Goal: Task Accomplishment & Management: Use online tool/utility

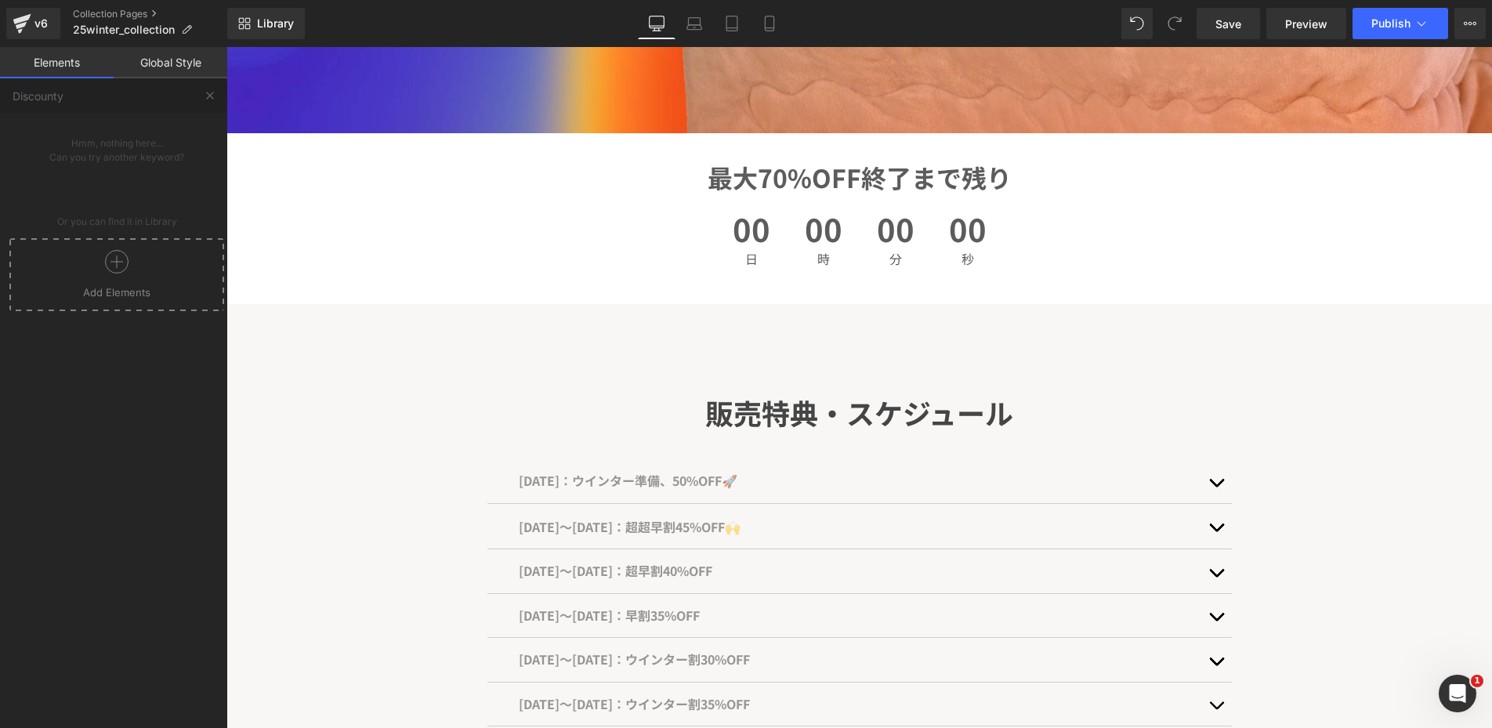
scroll to position [480, 0]
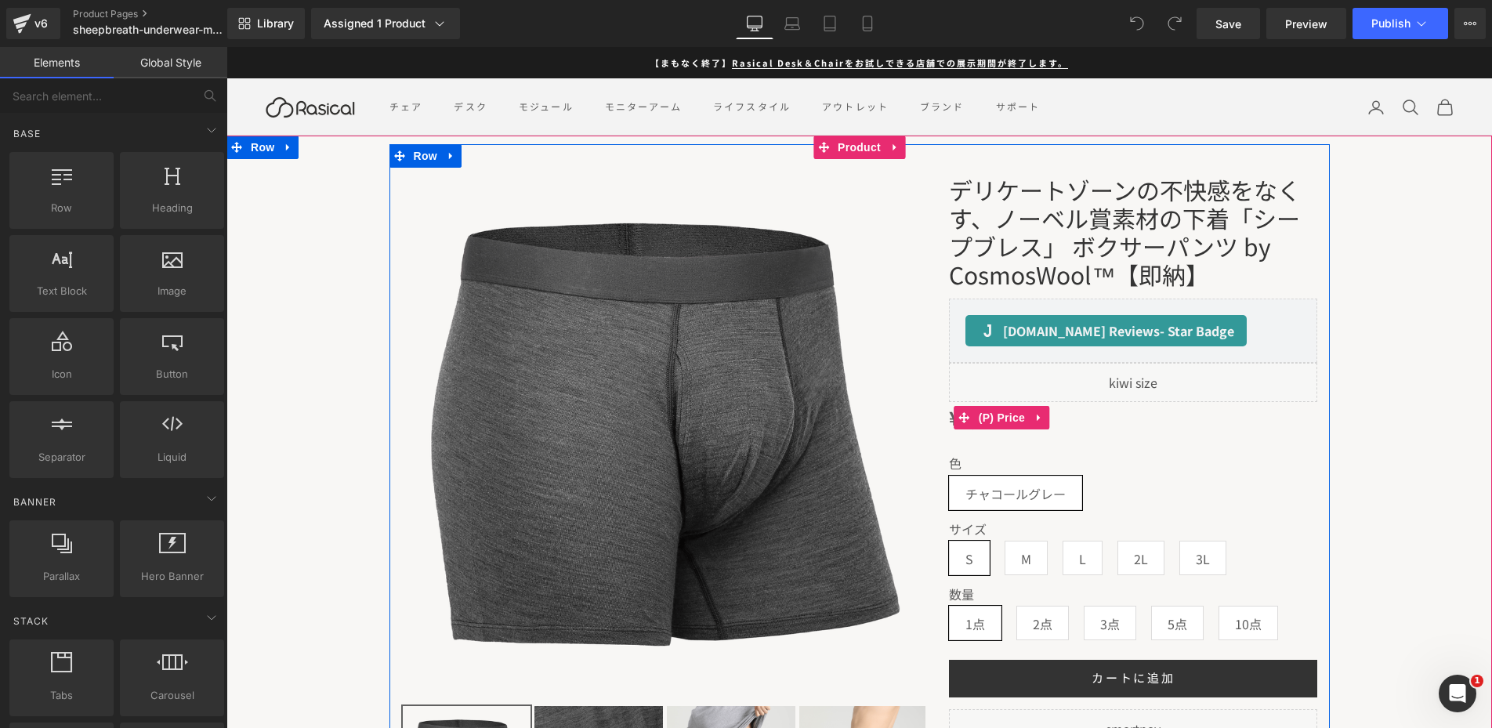
click at [1079, 425] on div "¥5,480.00 ¥5,480.00" at bounding box center [1133, 417] width 368 height 31
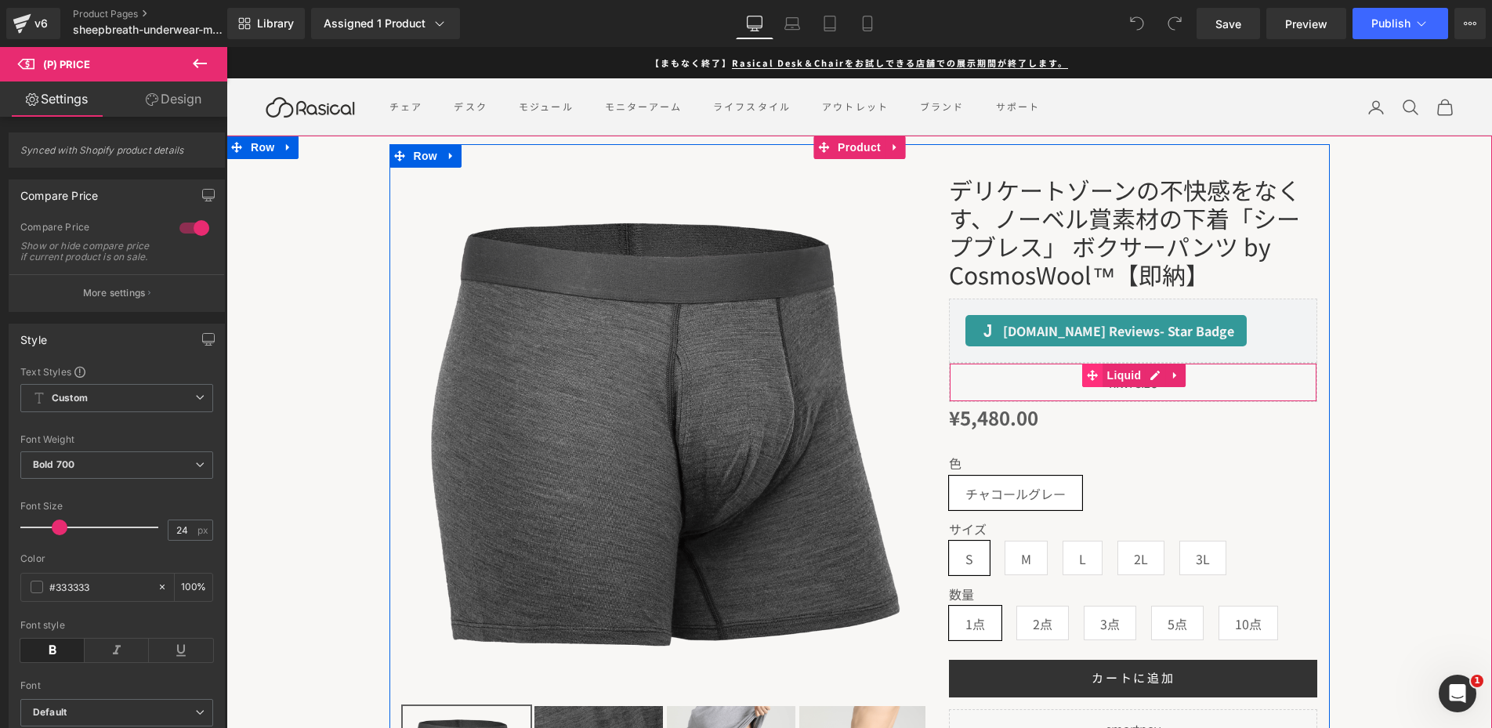
click at [1093, 370] on icon at bounding box center [1093, 375] width 11 height 11
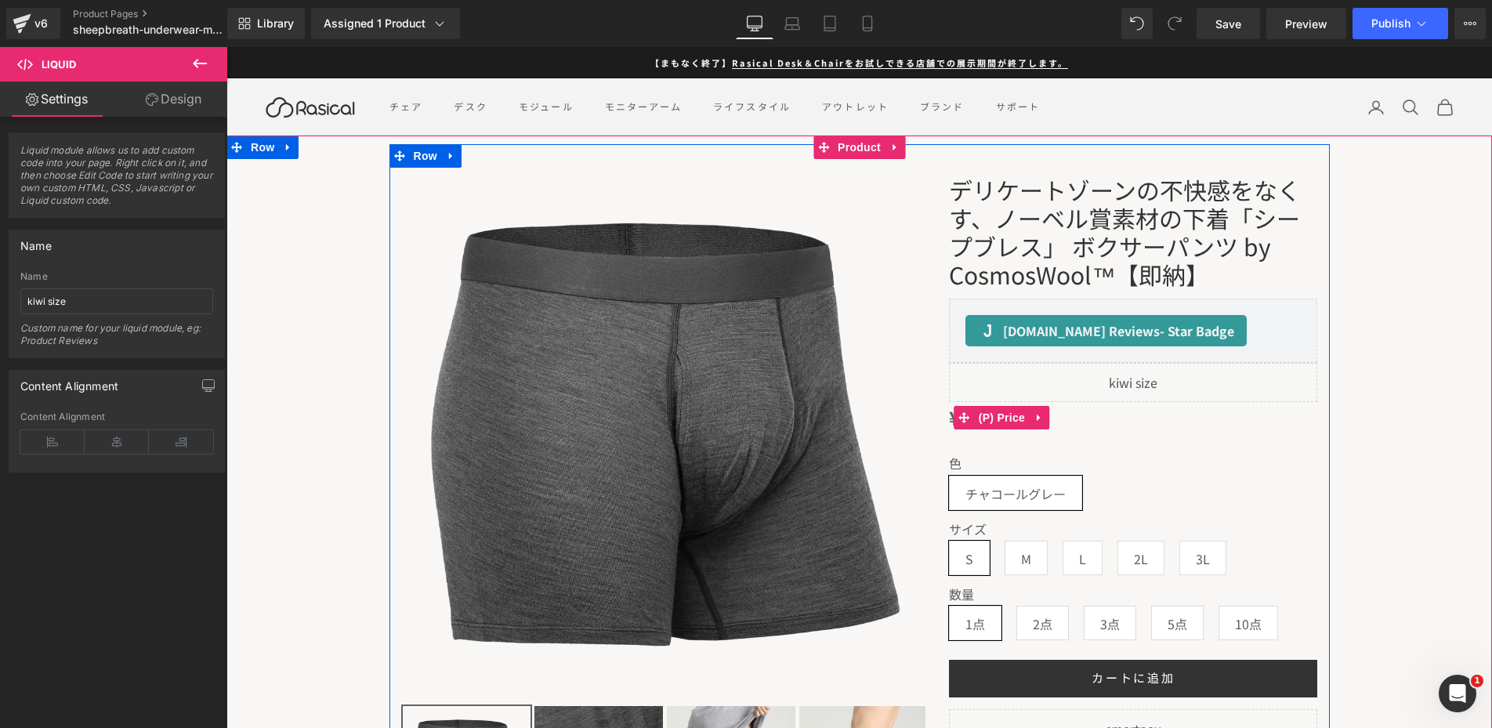
click at [1039, 411] on span "¥5,480.00" at bounding box center [993, 417] width 89 height 31
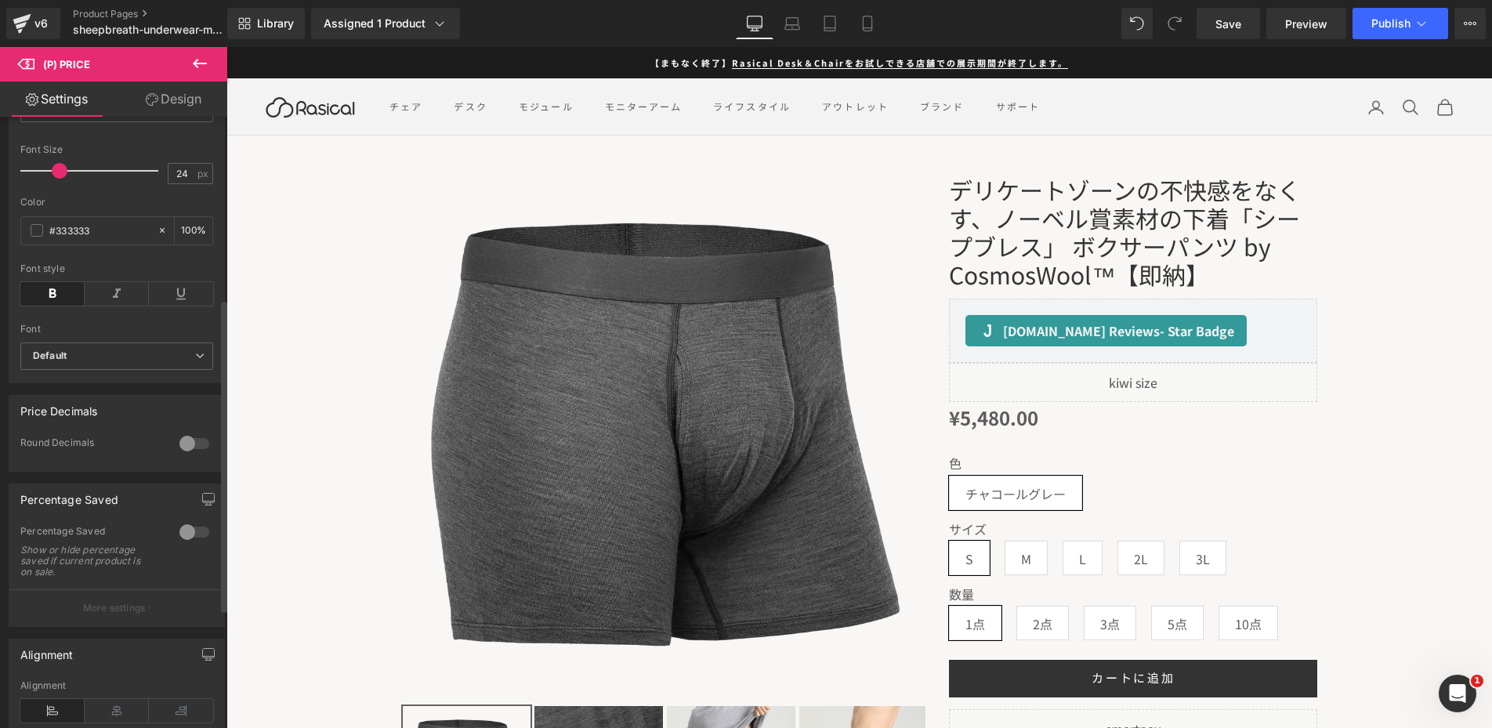
scroll to position [357, 0]
click at [183, 452] on div at bounding box center [195, 442] width 38 height 25
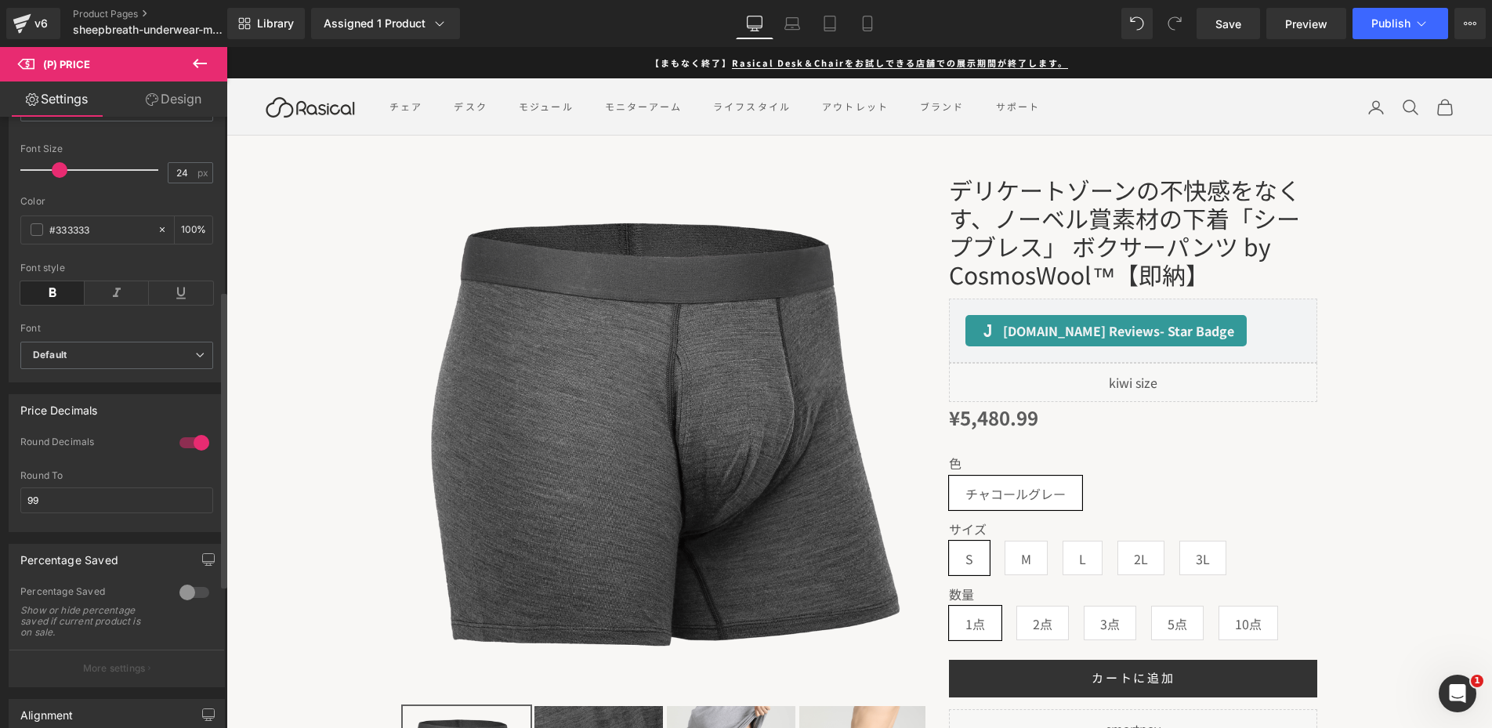
click at [183, 452] on div at bounding box center [195, 442] width 38 height 25
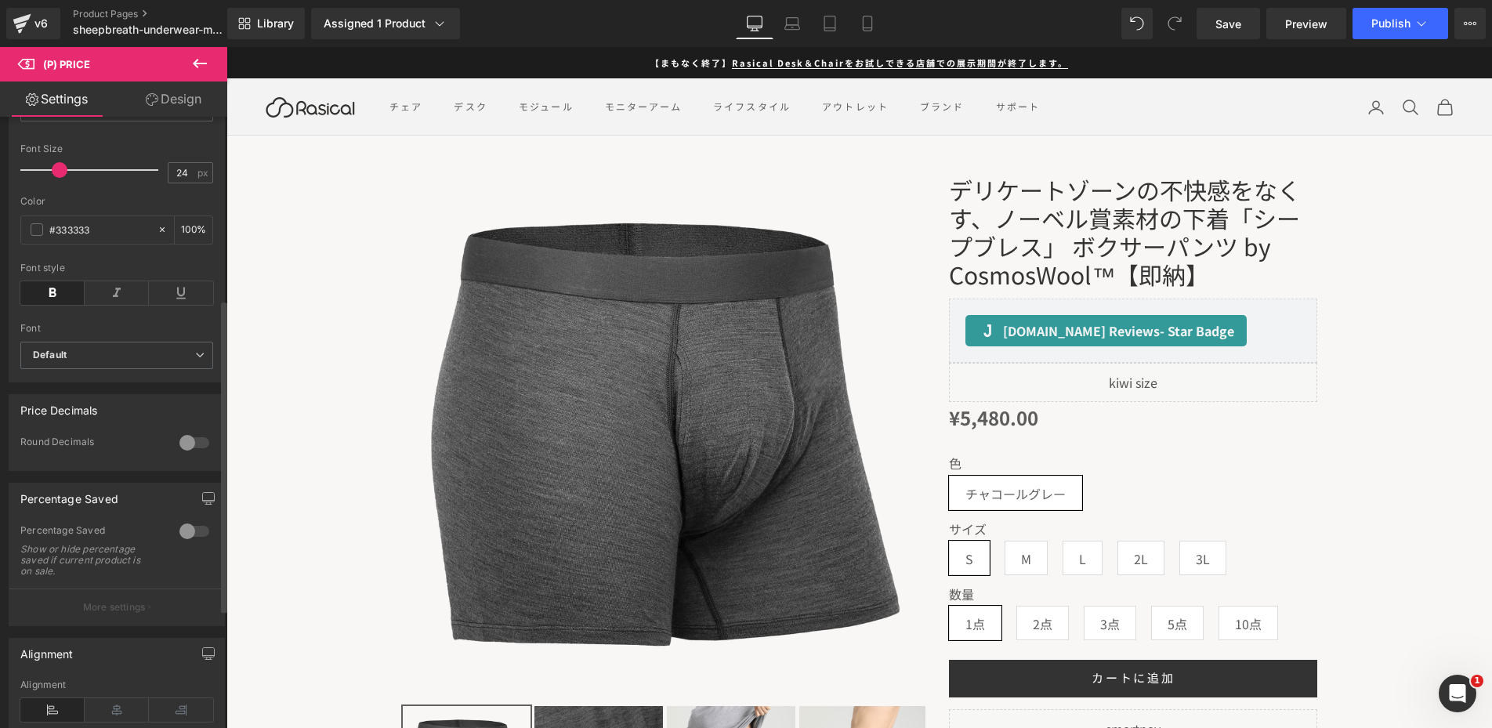
click at [177, 542] on div at bounding box center [195, 531] width 38 height 25
click at [103, 615] on p "More settings" at bounding box center [114, 607] width 63 height 14
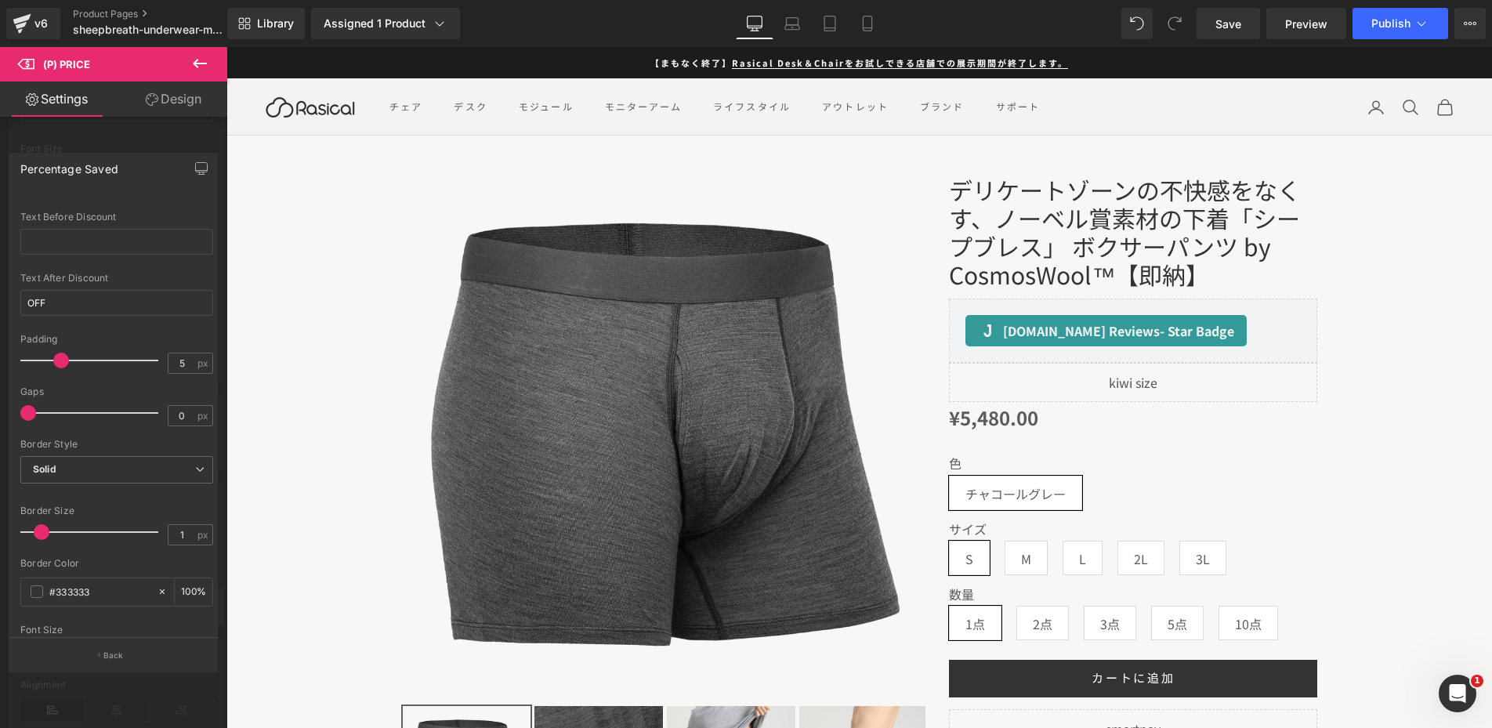
scroll to position [54, 0]
click at [136, 245] on input "text" at bounding box center [116, 240] width 193 height 26
click at [102, 299] on input "OFF" at bounding box center [116, 301] width 193 height 26
click at [1229, 18] on span "Save" at bounding box center [1229, 24] width 26 height 16
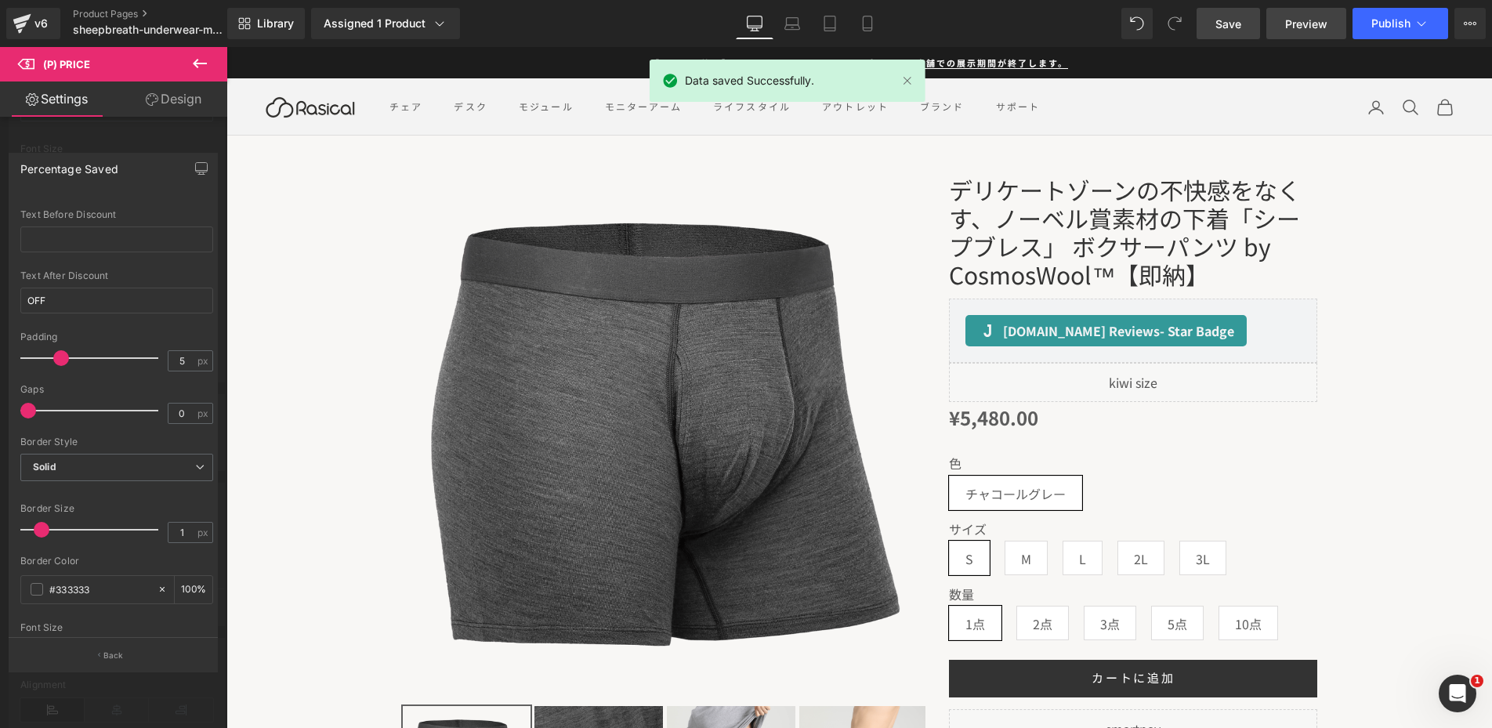
click at [1316, 29] on span "Preview" at bounding box center [1306, 24] width 42 height 16
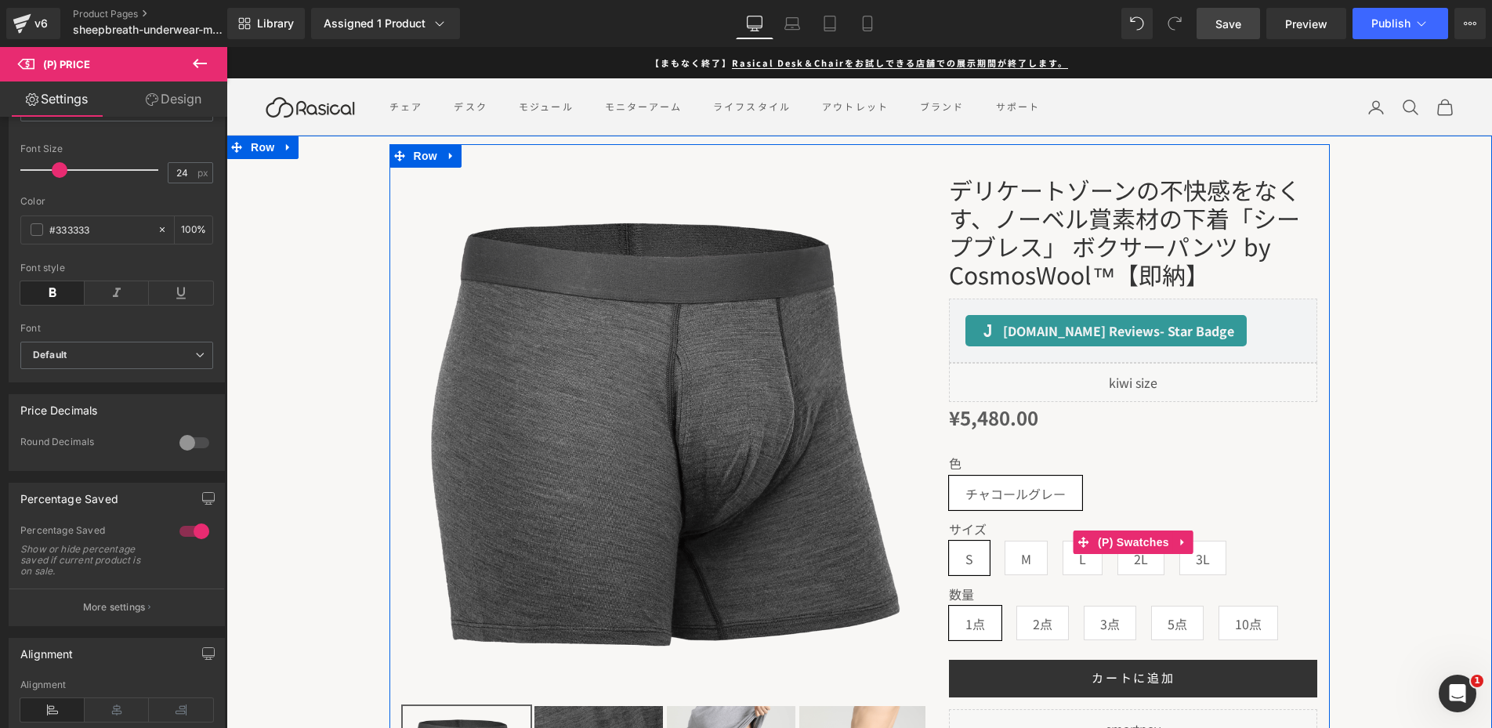
click at [1260, 636] on span "10点" at bounding box center [1248, 623] width 27 height 33
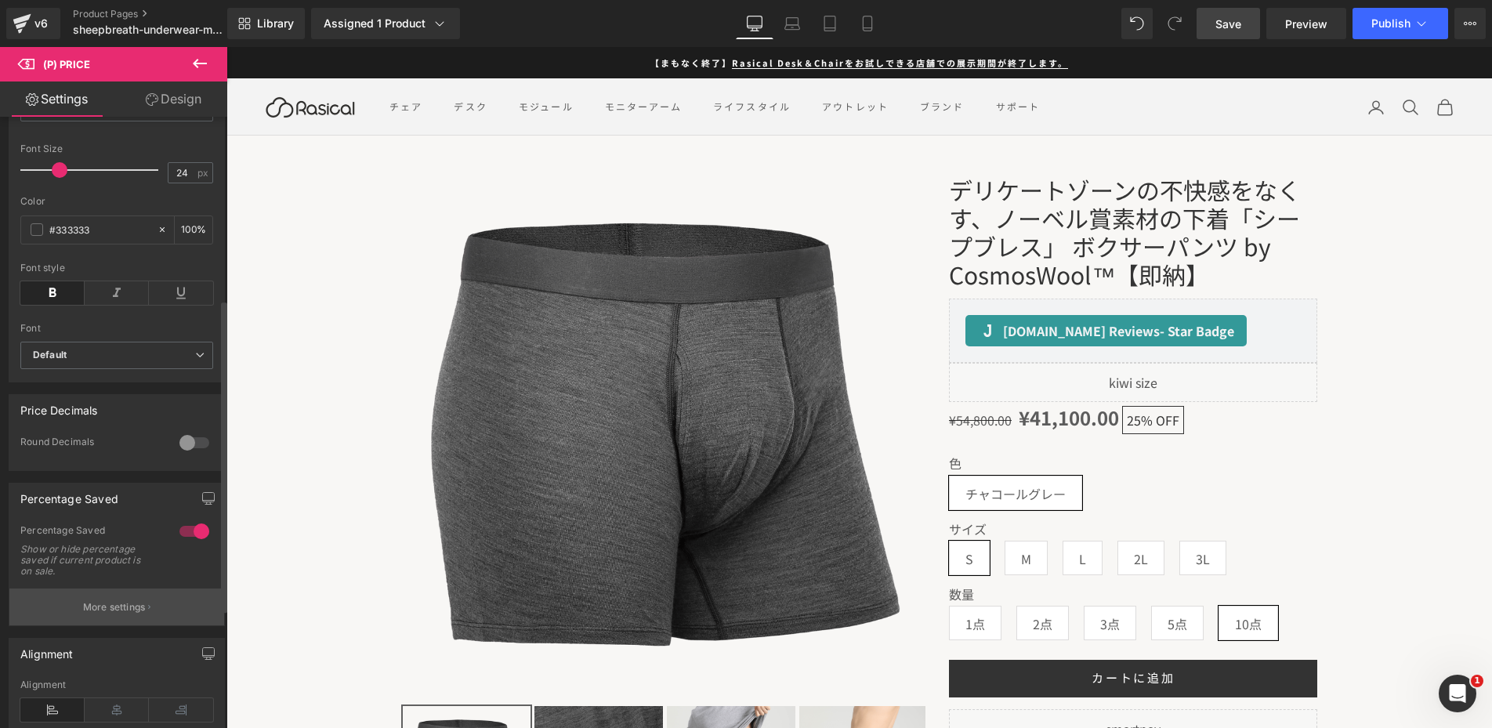
click at [114, 615] on p "More settings" at bounding box center [114, 607] width 63 height 14
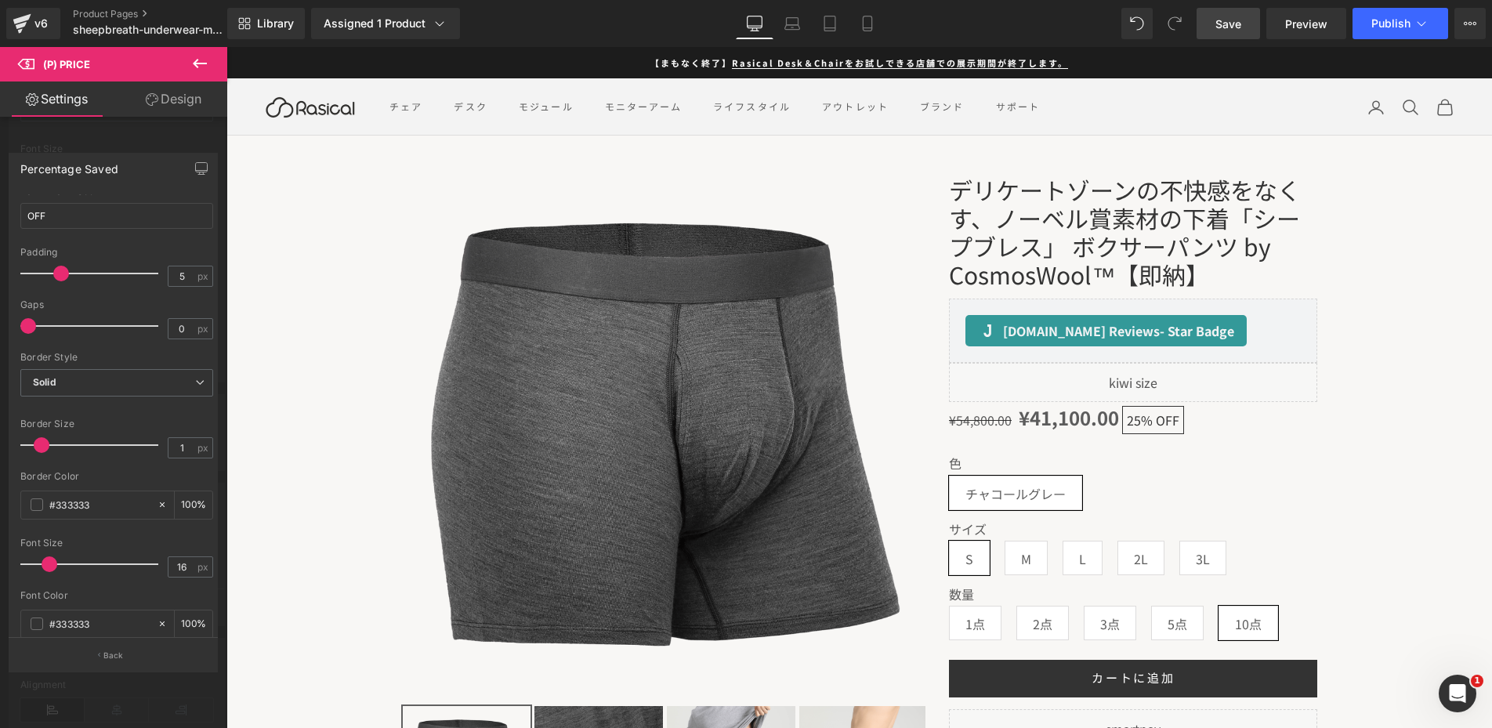
scroll to position [140, 0]
drag, startPoint x: 32, startPoint y: 325, endPoint x: 50, endPoint y: 328, distance: 18.2
click at [50, 328] on span at bounding box center [48, 325] width 16 height 16
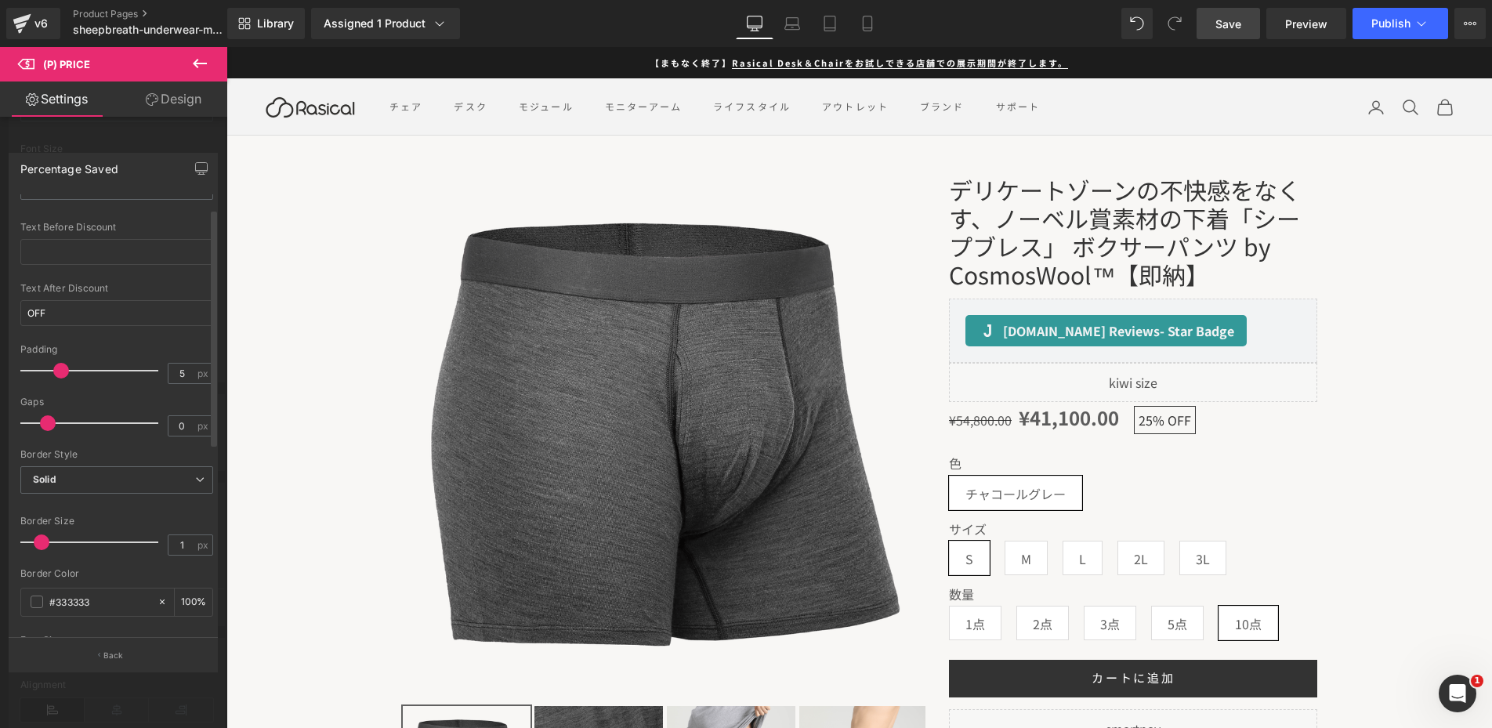
scroll to position [0, 0]
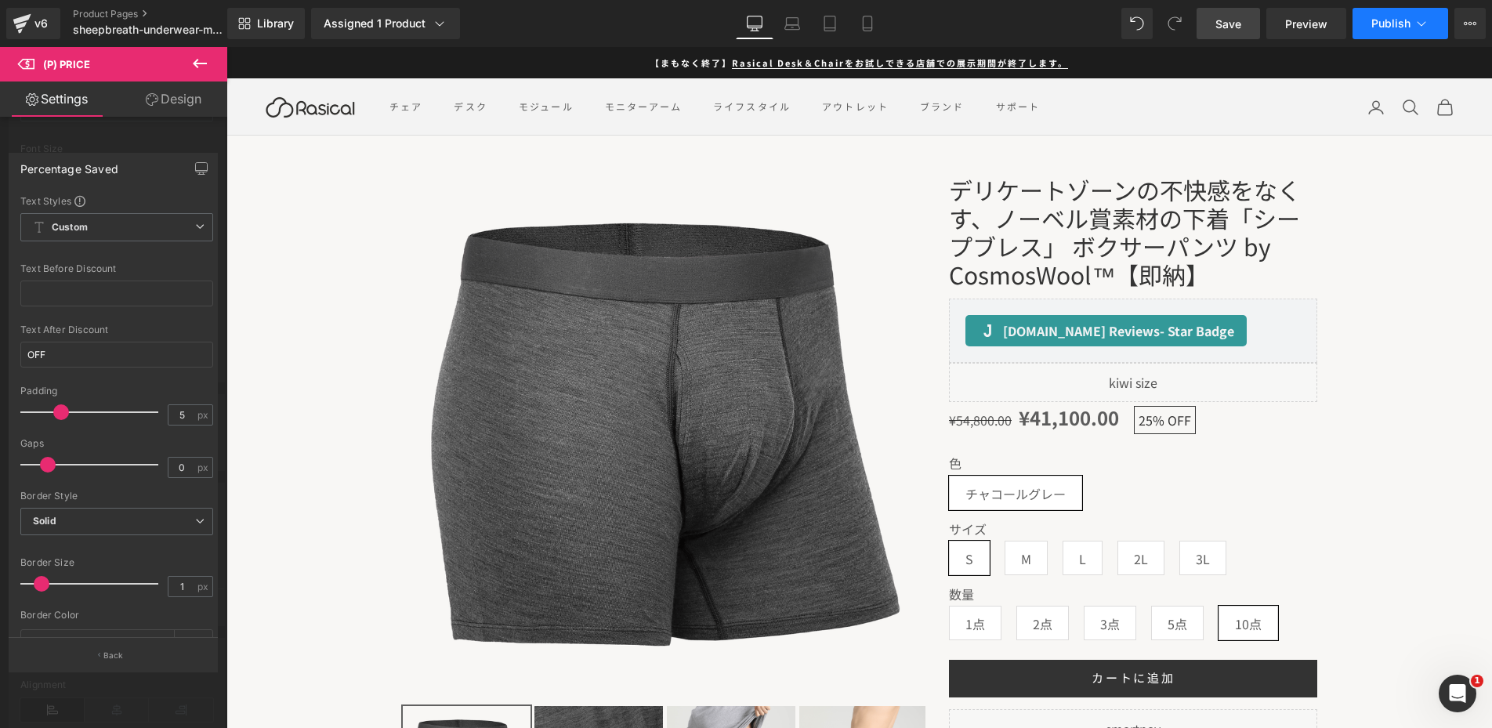
click at [1413, 29] on button "Publish" at bounding box center [1401, 23] width 96 height 31
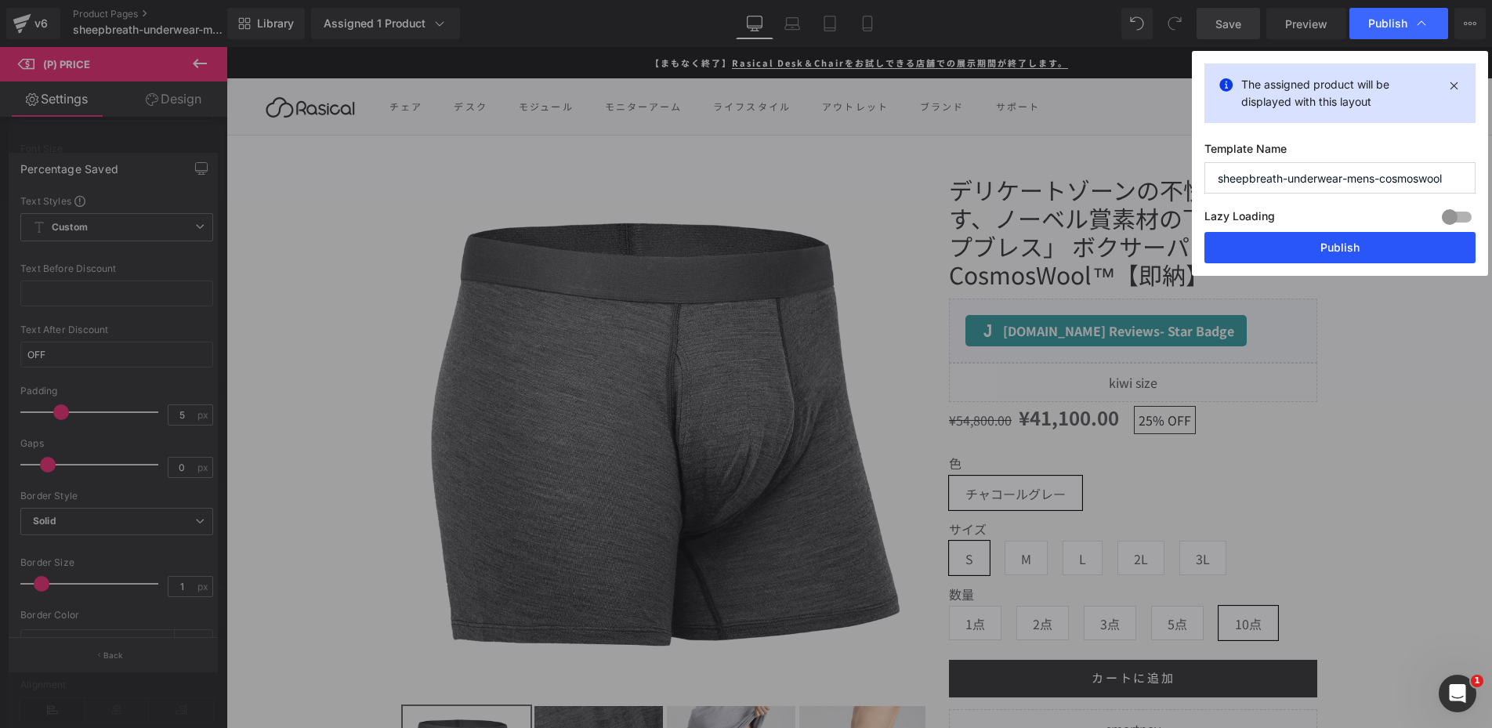
click at [1305, 250] on button "Publish" at bounding box center [1340, 247] width 271 height 31
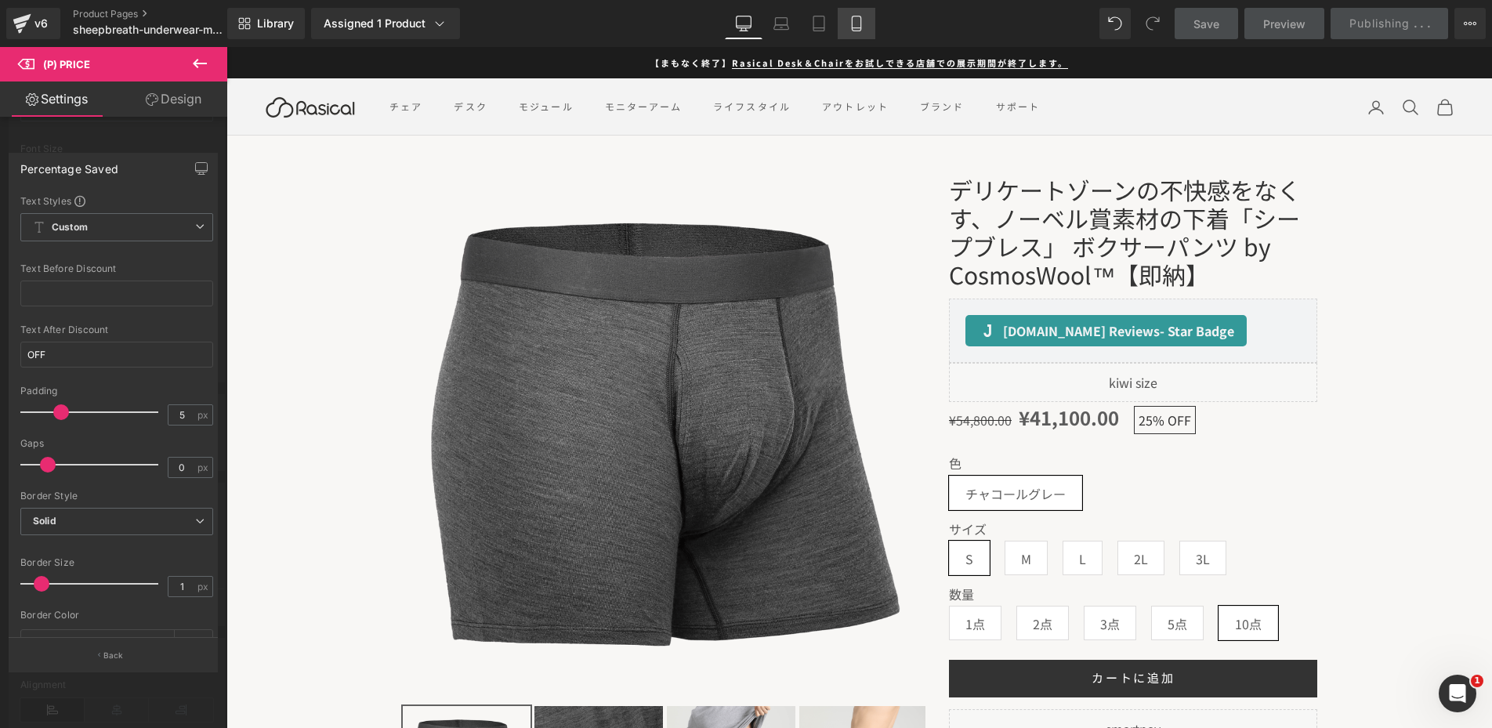
click at [870, 19] on link "Mobile" at bounding box center [857, 23] width 38 height 31
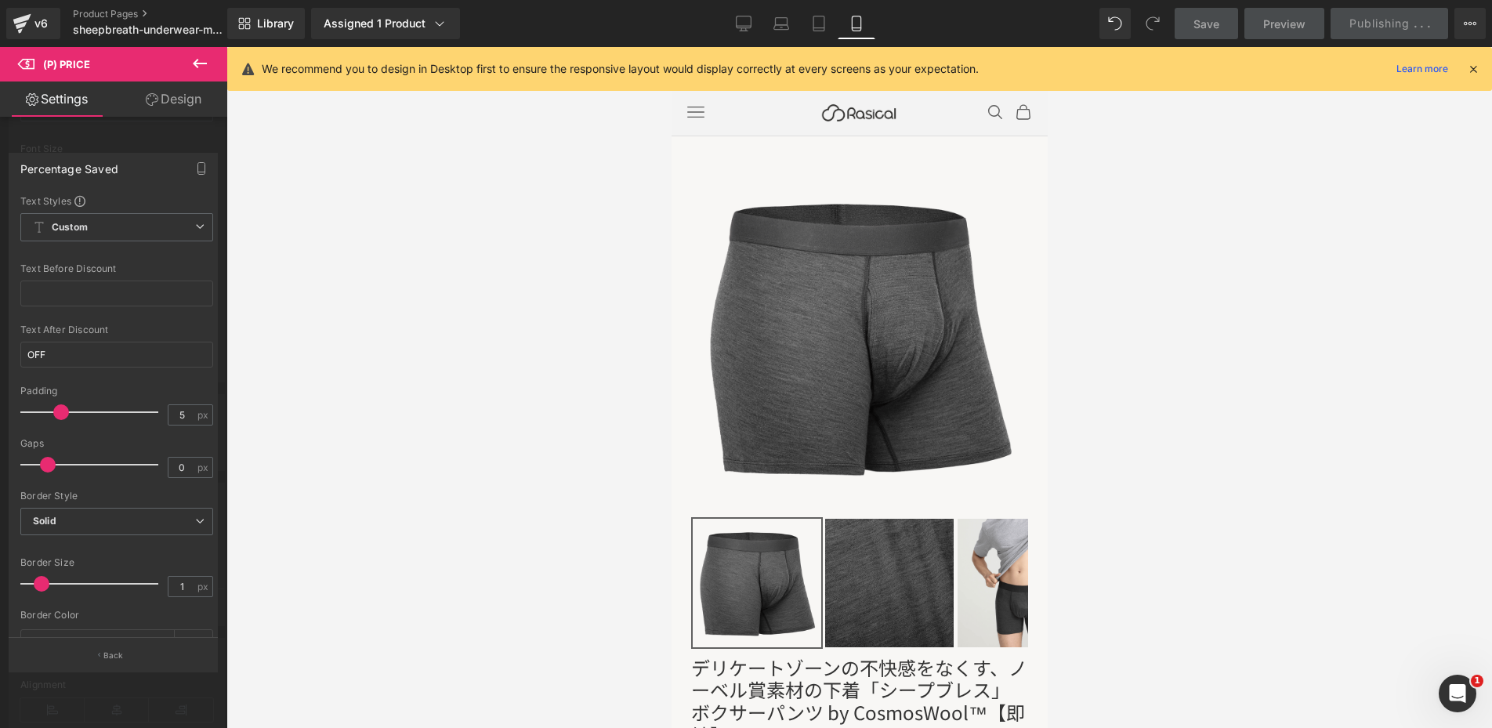
scroll to position [582, 0]
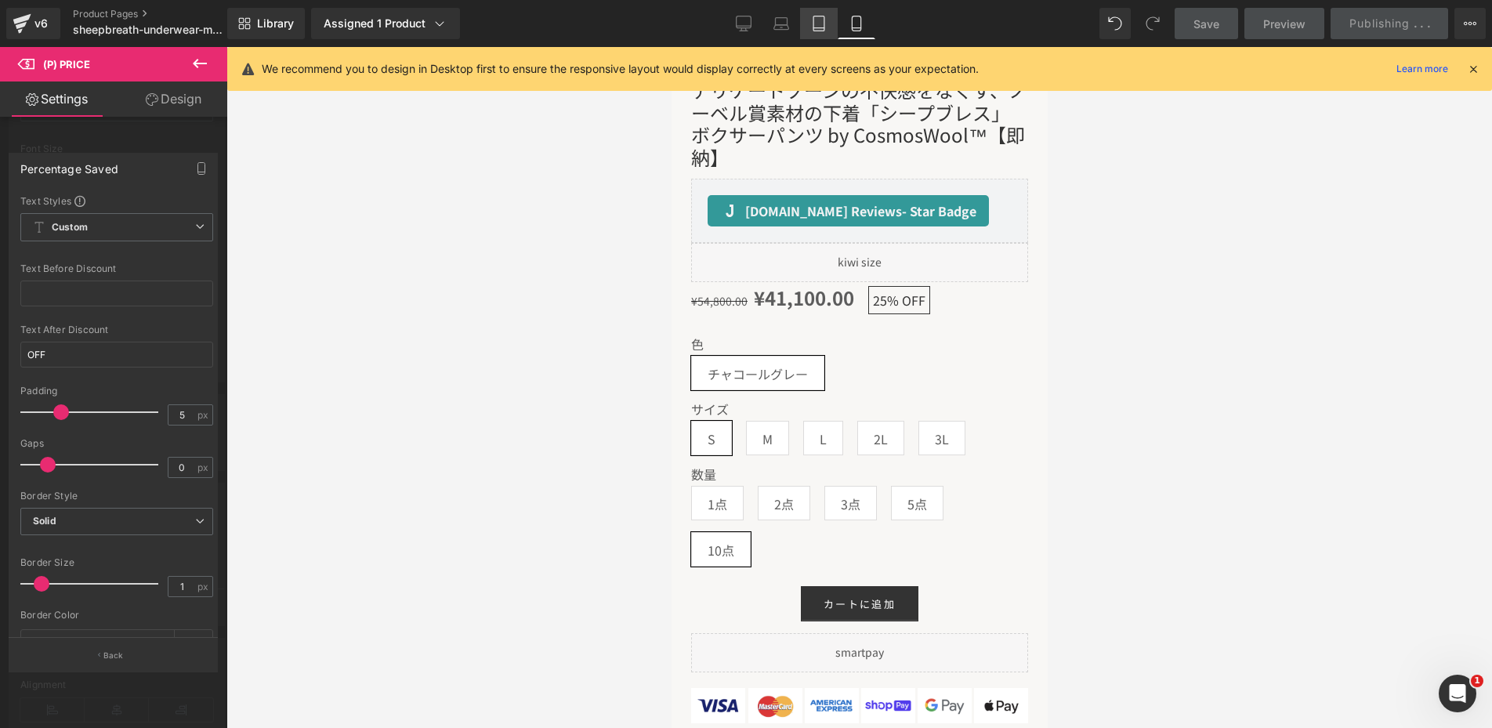
click at [822, 20] on icon at bounding box center [819, 24] width 16 height 16
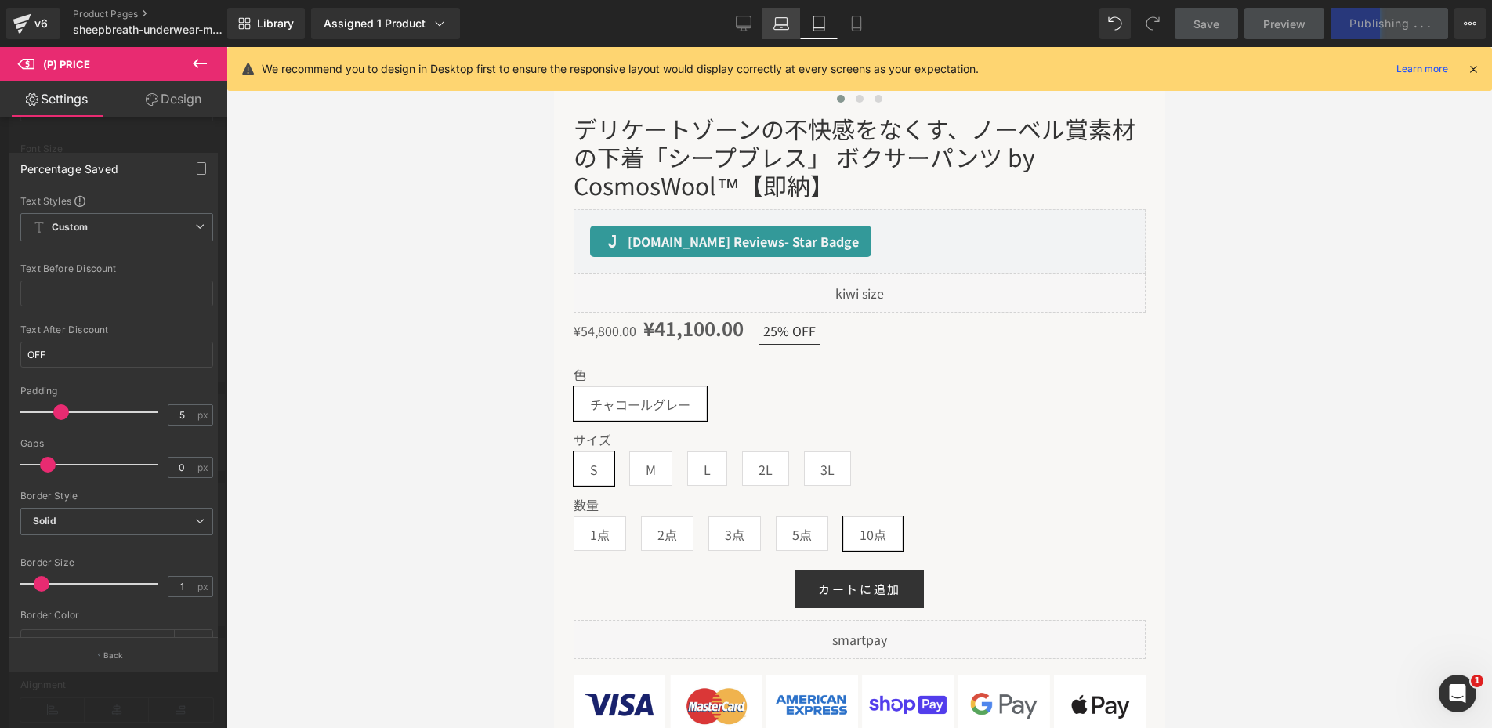
click at [780, 24] on icon at bounding box center [782, 24] width 16 height 16
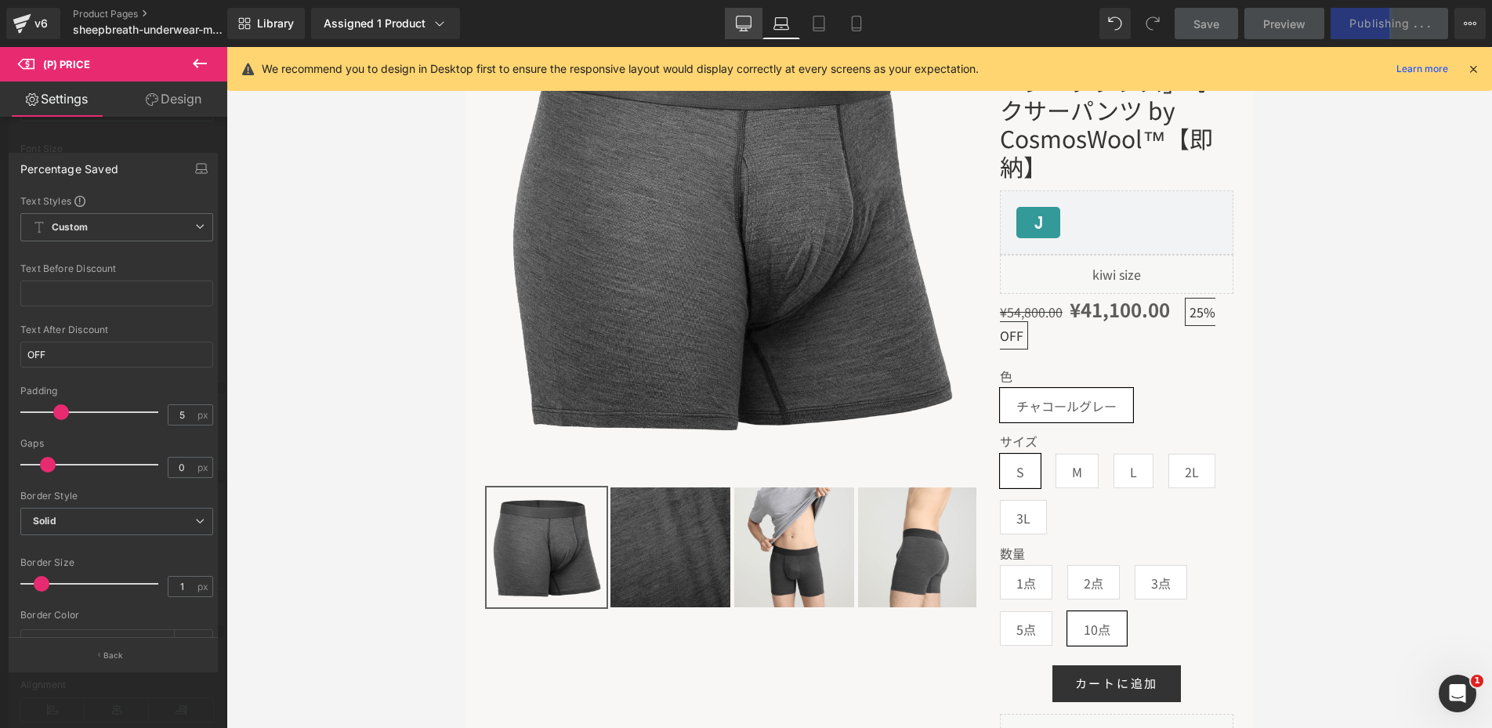
click at [751, 22] on icon at bounding box center [743, 22] width 15 height 12
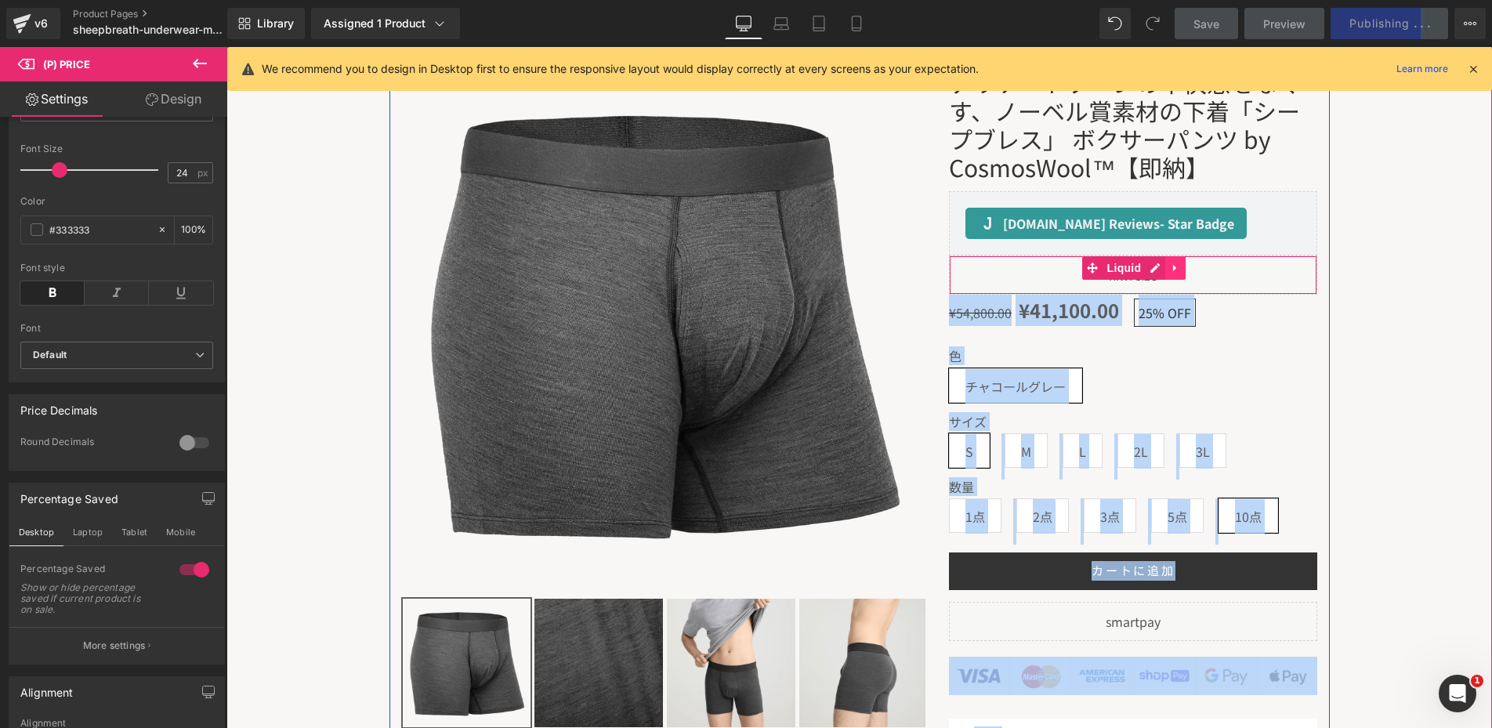
click at [1169, 275] on link at bounding box center [1176, 268] width 20 height 24
click at [1187, 270] on icon at bounding box center [1185, 268] width 11 height 11
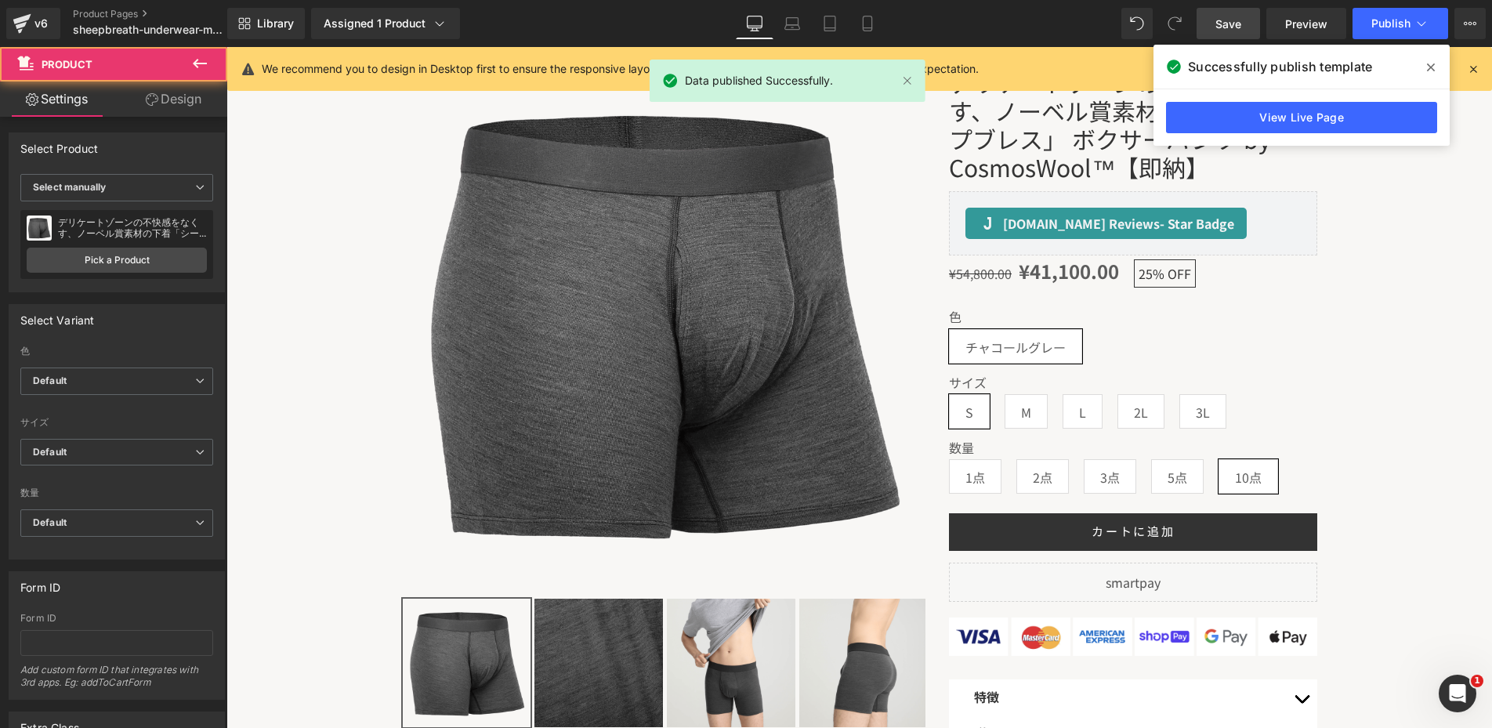
click at [1364, 213] on div "Sale Off" at bounding box center [859, 511] width 1250 height 948
click at [1387, 32] on button "Publish" at bounding box center [1401, 23] width 96 height 31
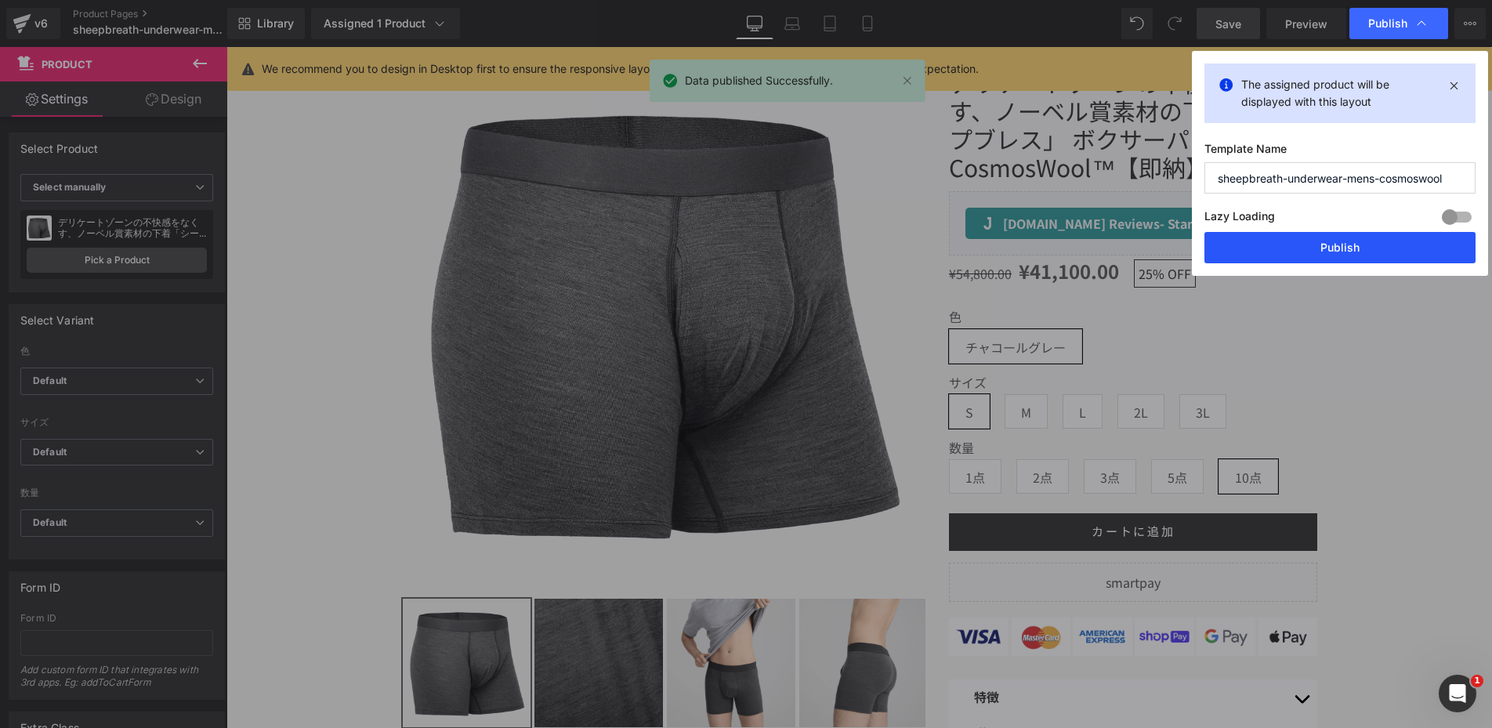
click at [1318, 237] on button "Publish" at bounding box center [1340, 247] width 271 height 31
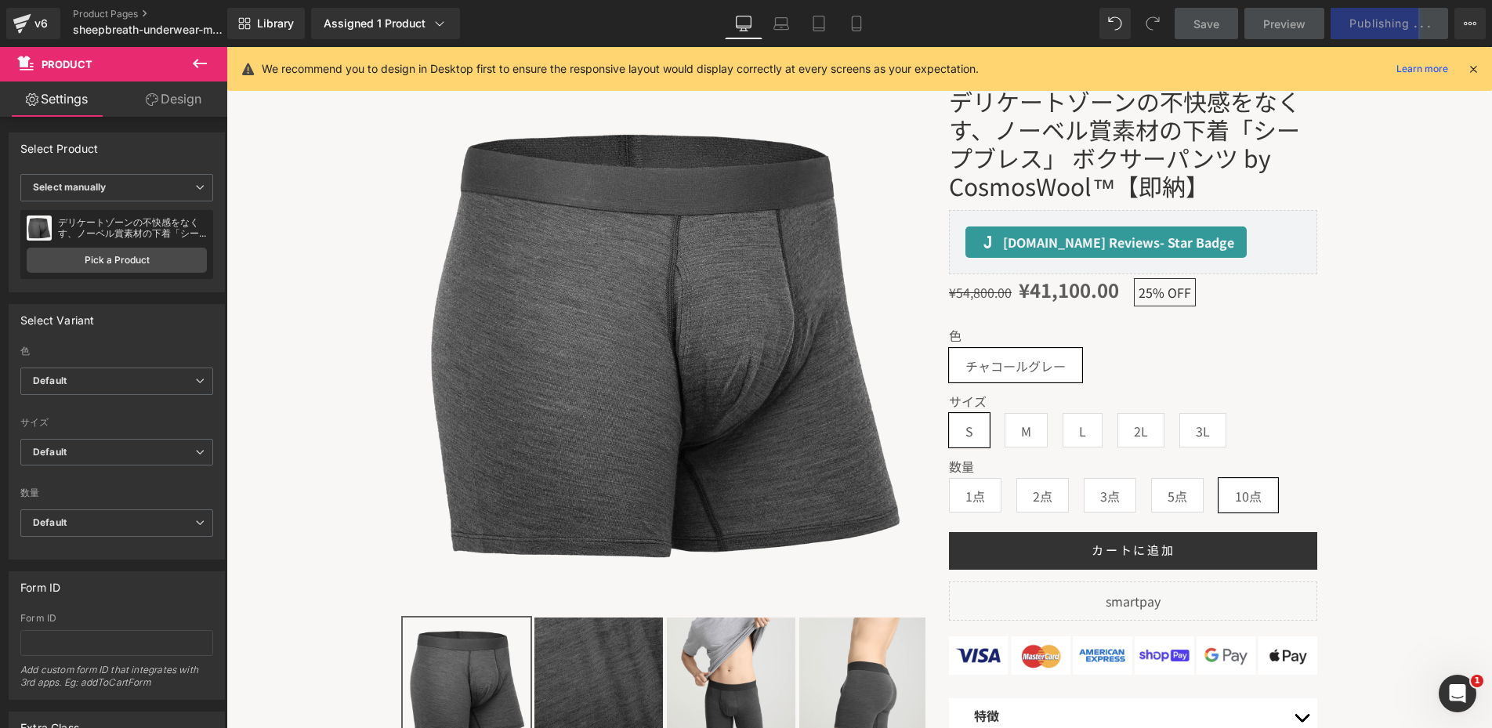
scroll to position [38, 0]
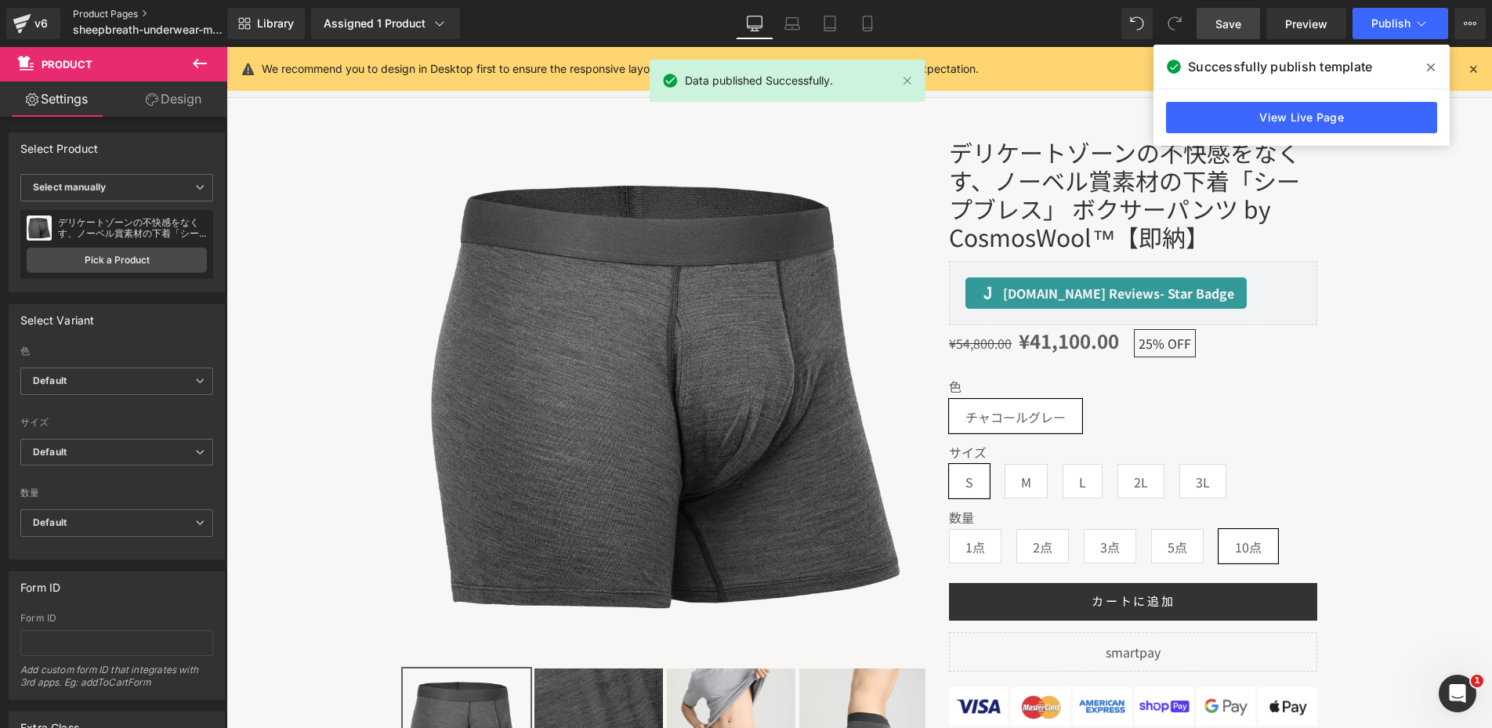
click at [97, 8] on link "Product Pages" at bounding box center [163, 14] width 180 height 13
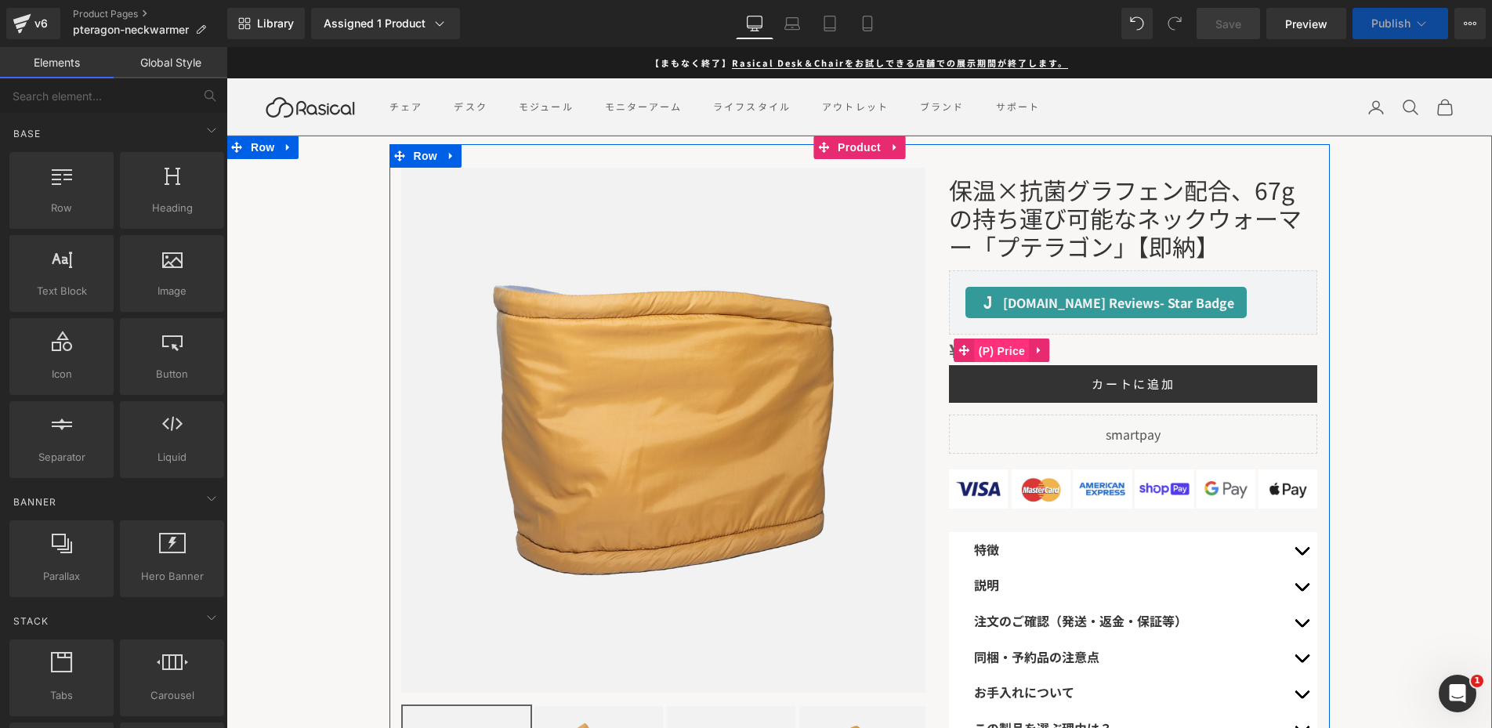
click at [1014, 343] on span "(P) Price" at bounding box center [1002, 351] width 55 height 24
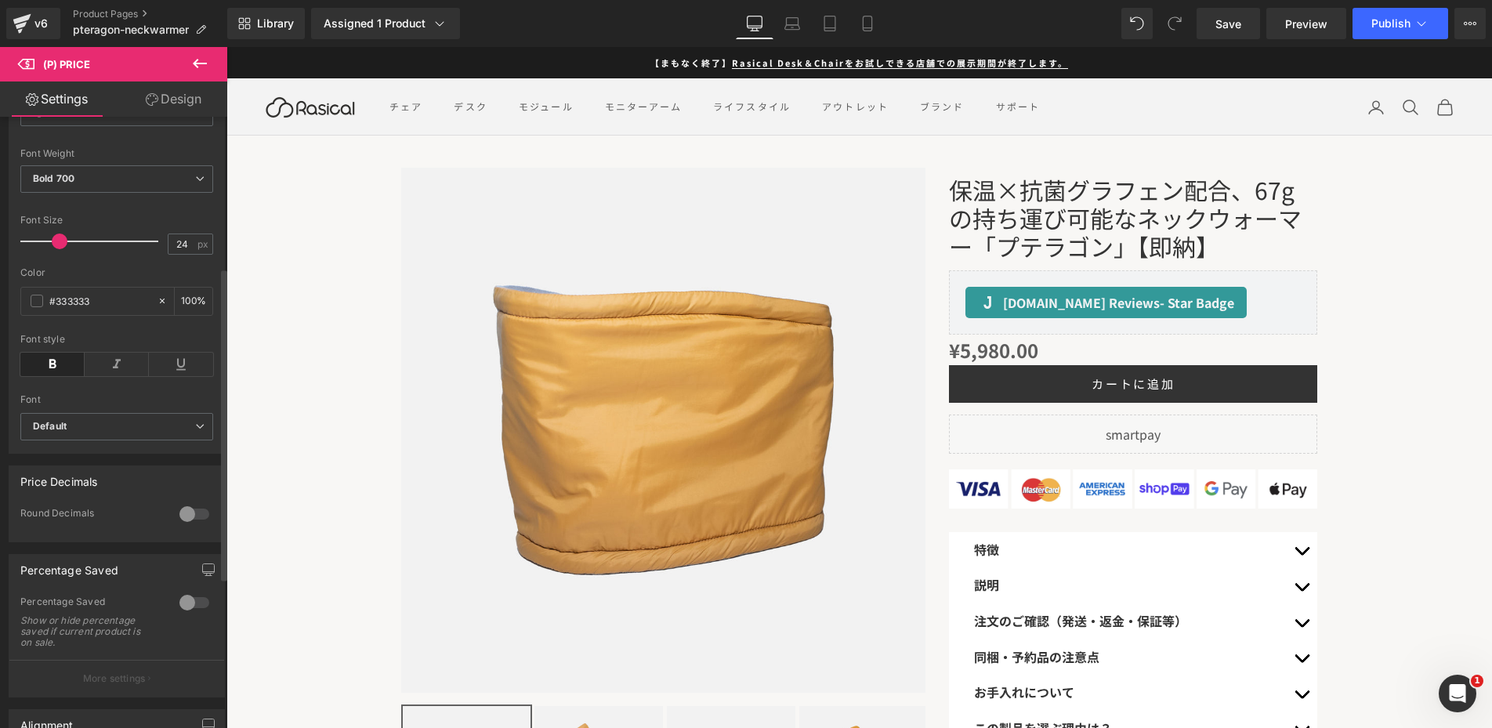
scroll to position [299, 0]
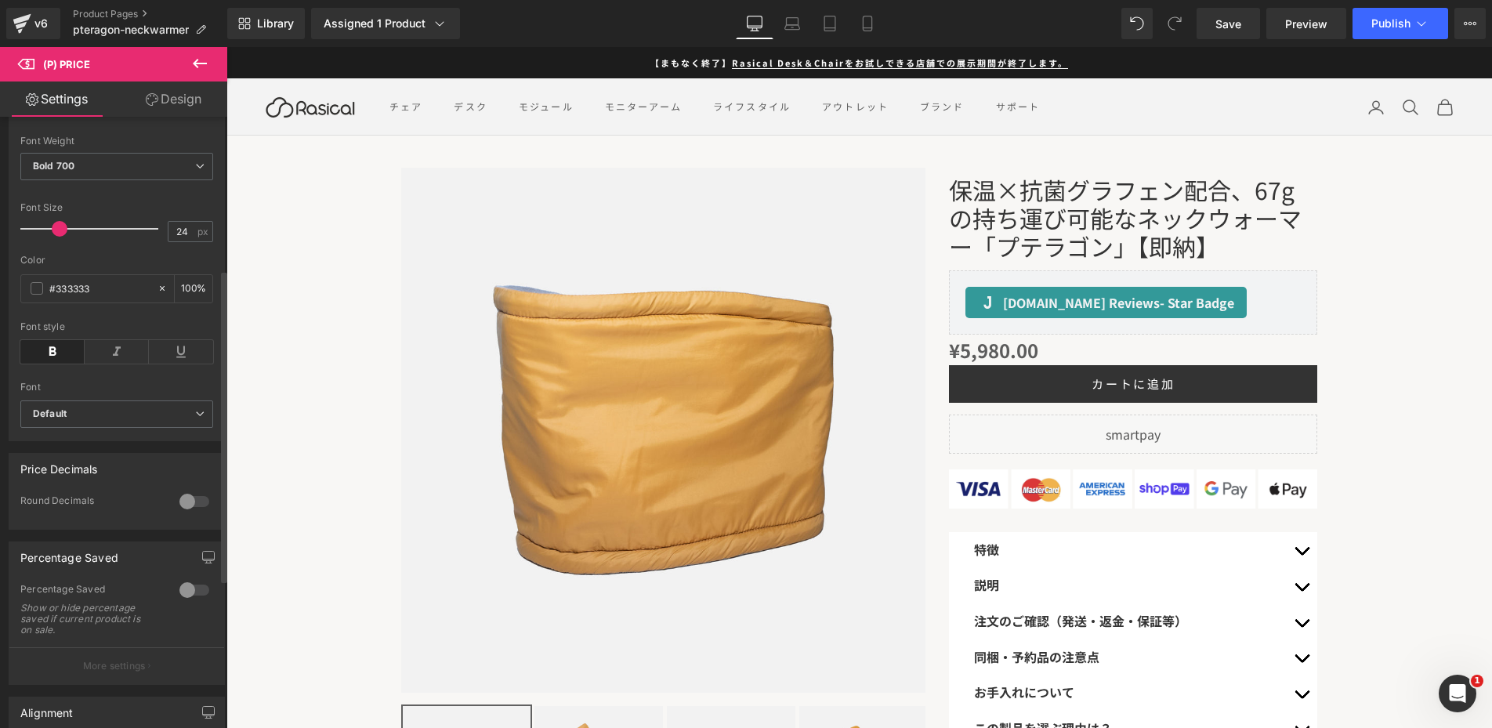
click at [176, 599] on div at bounding box center [195, 590] width 38 height 25
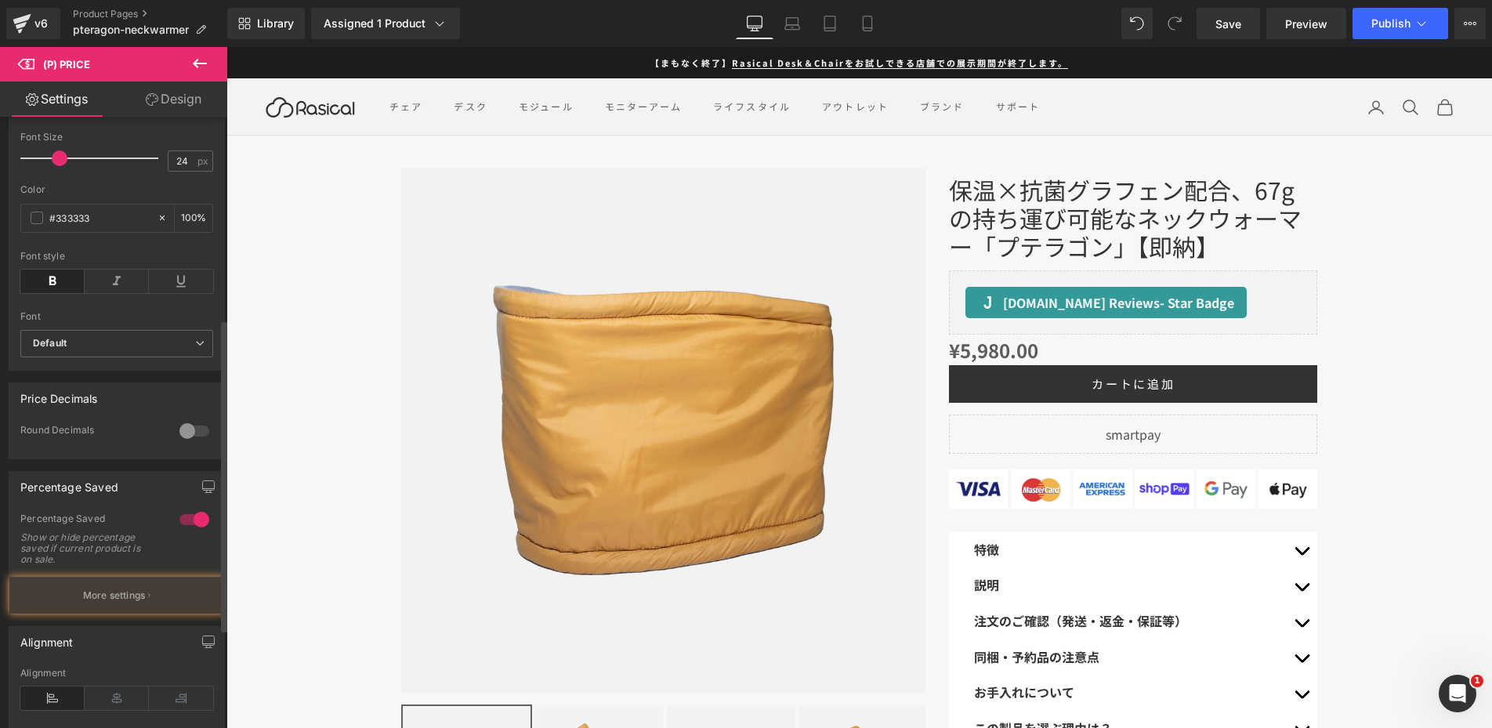
scroll to position [408, 0]
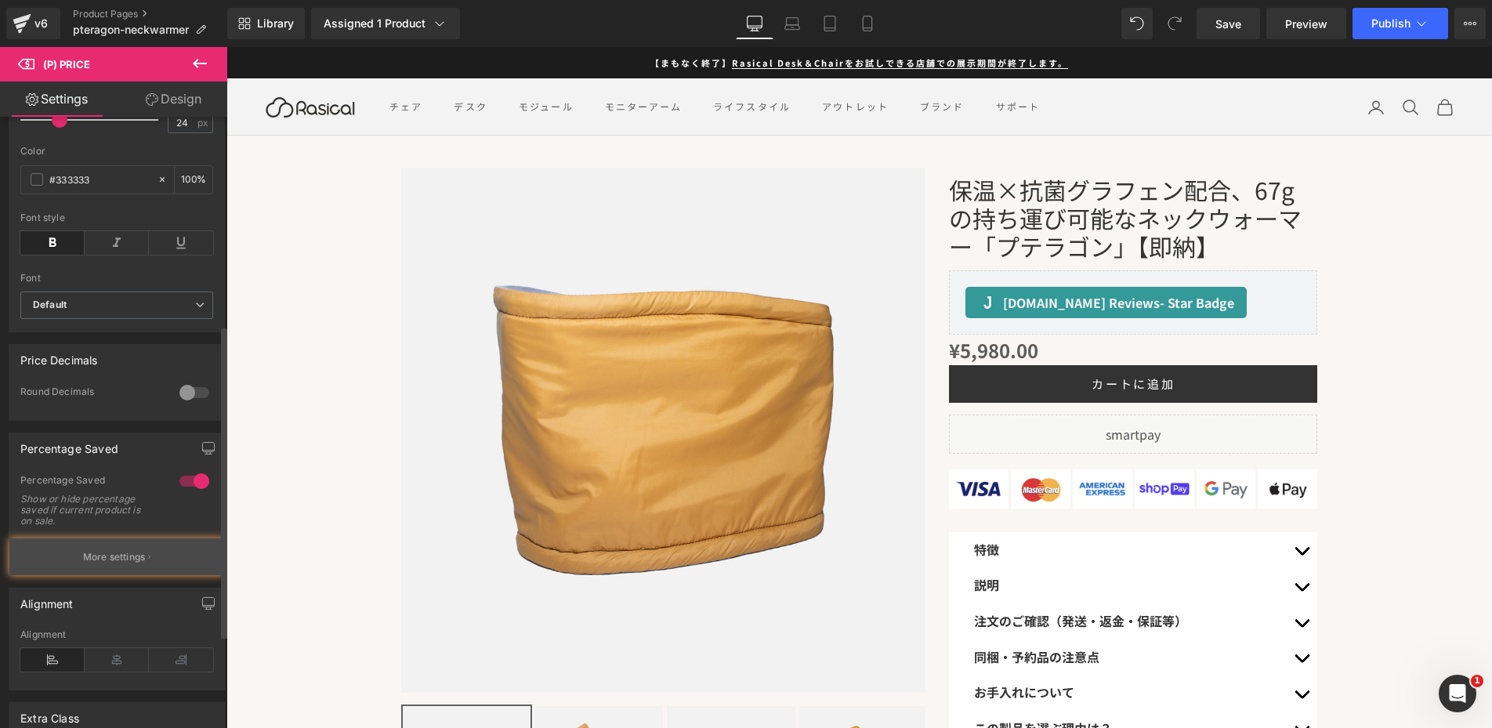
click at [140, 563] on p "More settings" at bounding box center [114, 557] width 63 height 14
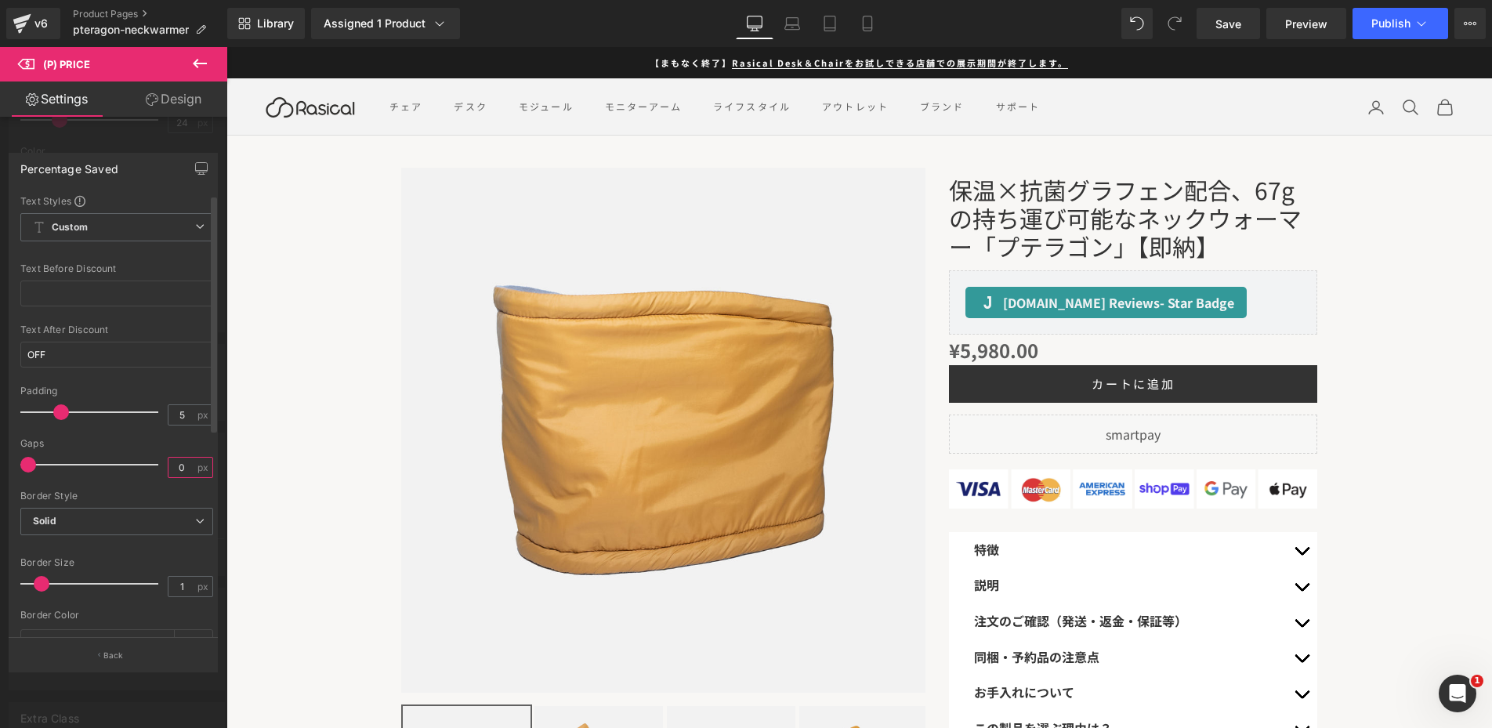
click at [169, 466] on input "0" at bounding box center [182, 468] width 27 height 20
type input "15"
click at [146, 444] on div "Gaps" at bounding box center [116, 443] width 193 height 11
click at [1387, 27] on span "Publish" at bounding box center [1391, 23] width 39 height 13
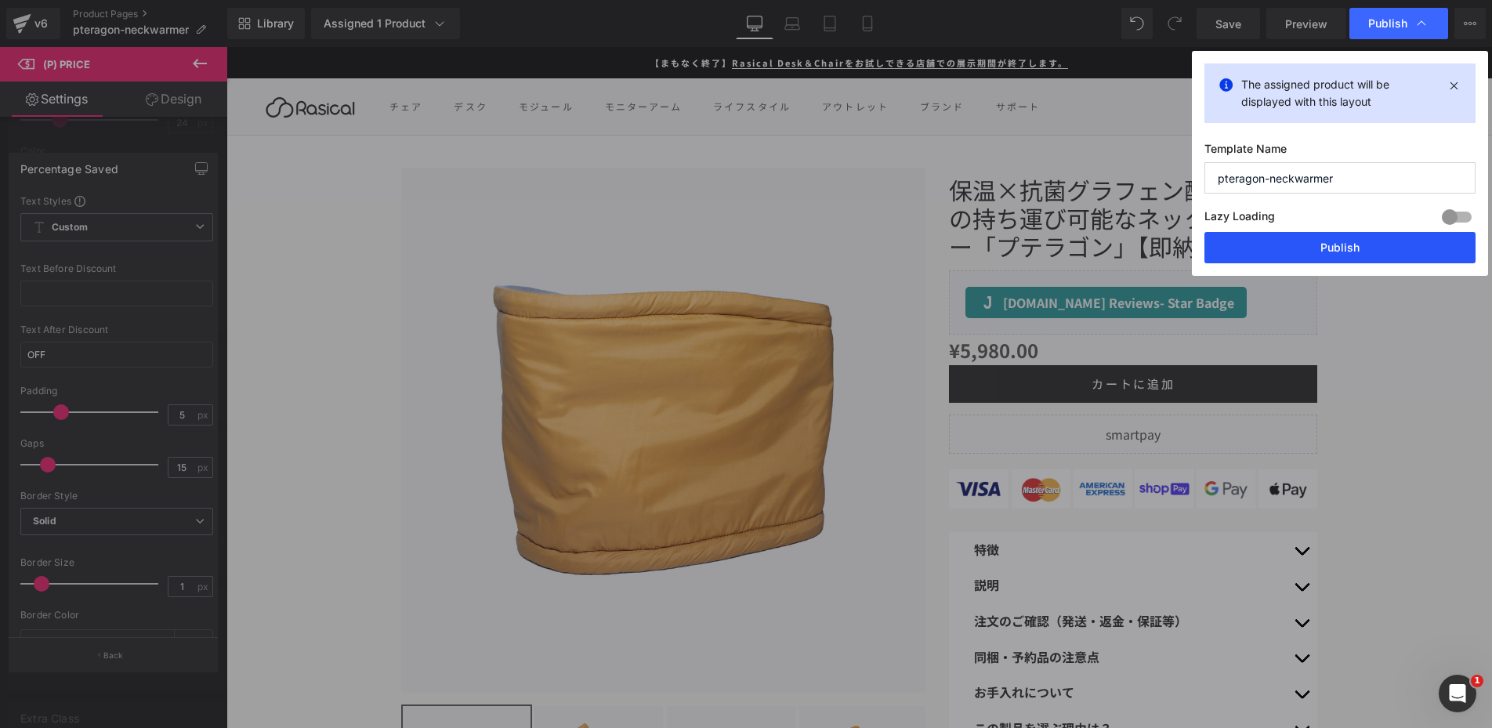
click at [1300, 244] on button "Publish" at bounding box center [1340, 247] width 271 height 31
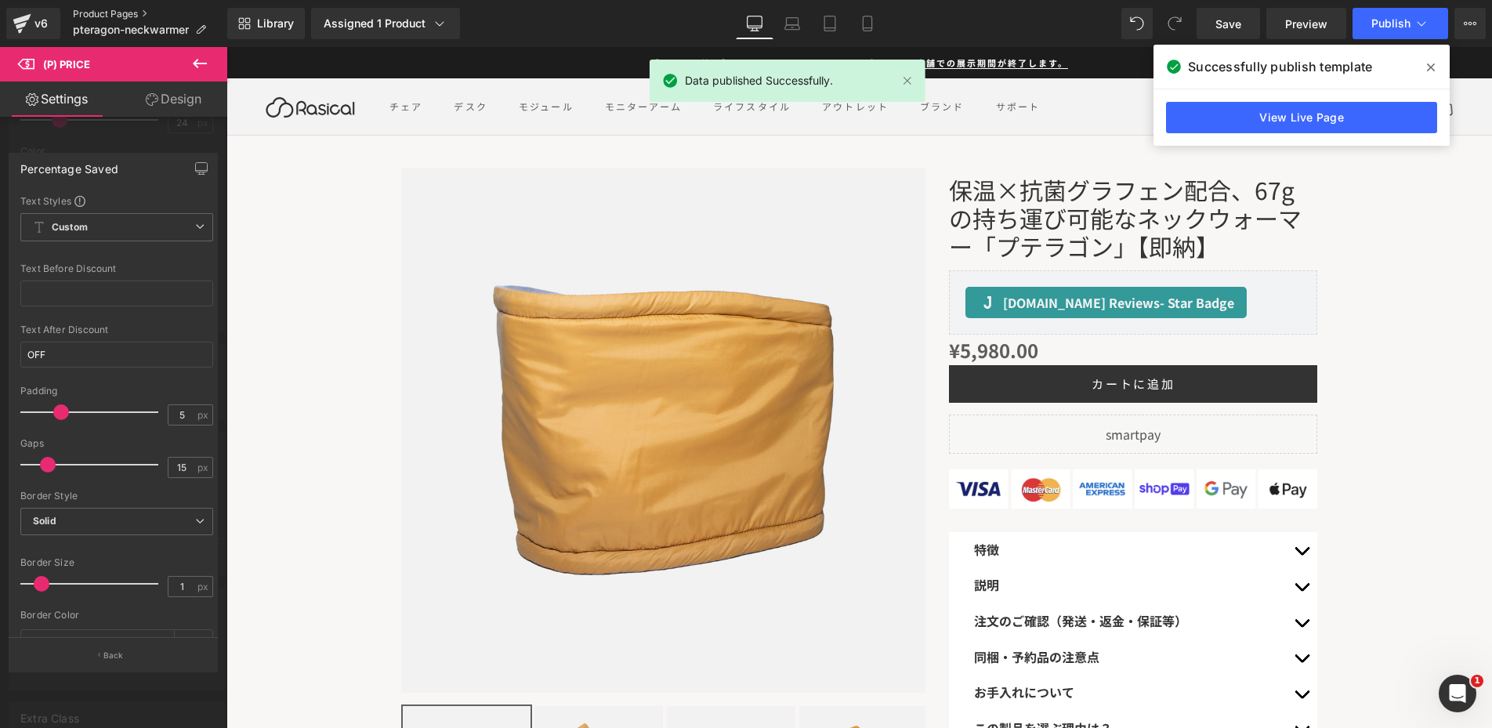
click at [85, 13] on link "Product Pages" at bounding box center [150, 14] width 154 height 13
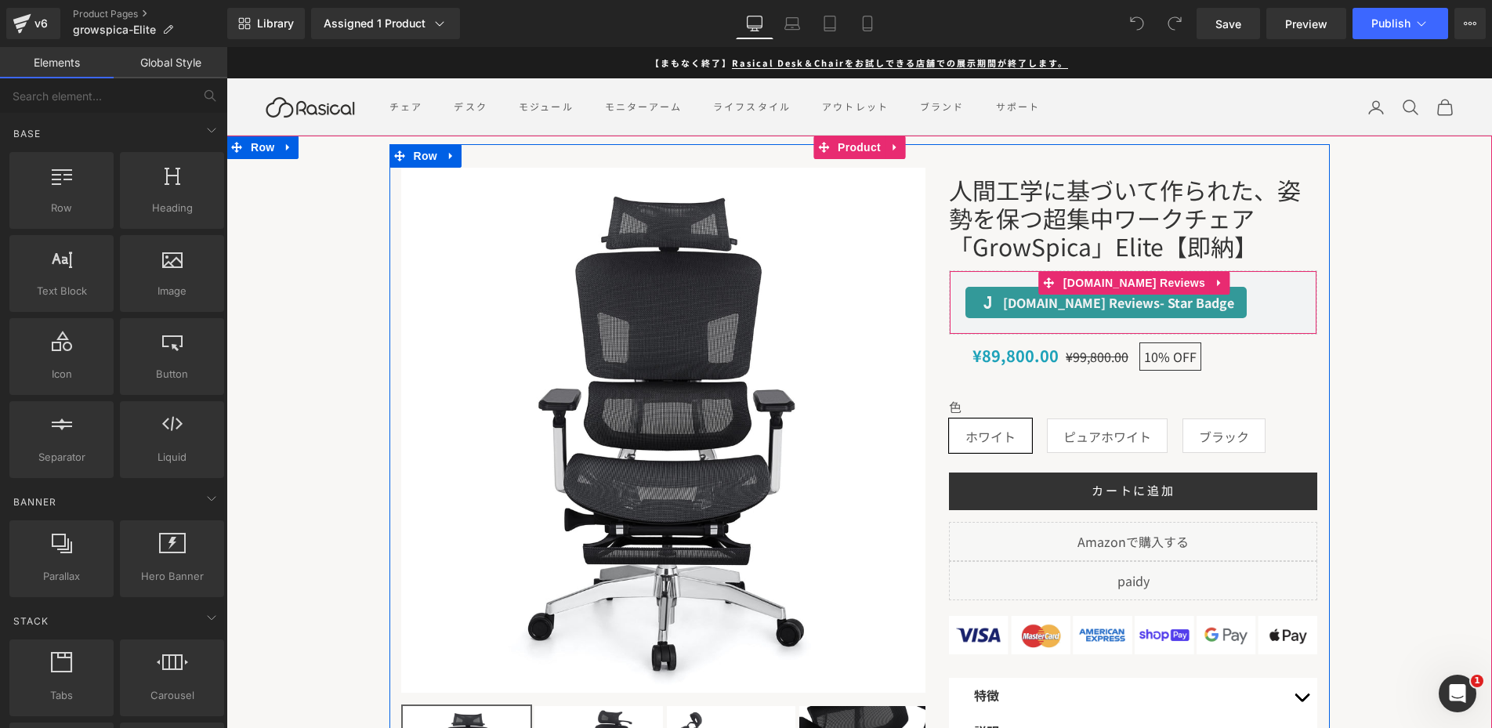
click at [1021, 361] on div "¥89,800.00 ¥99,800.00 10% OFF (P) Price" at bounding box center [1133, 356] width 321 height 42
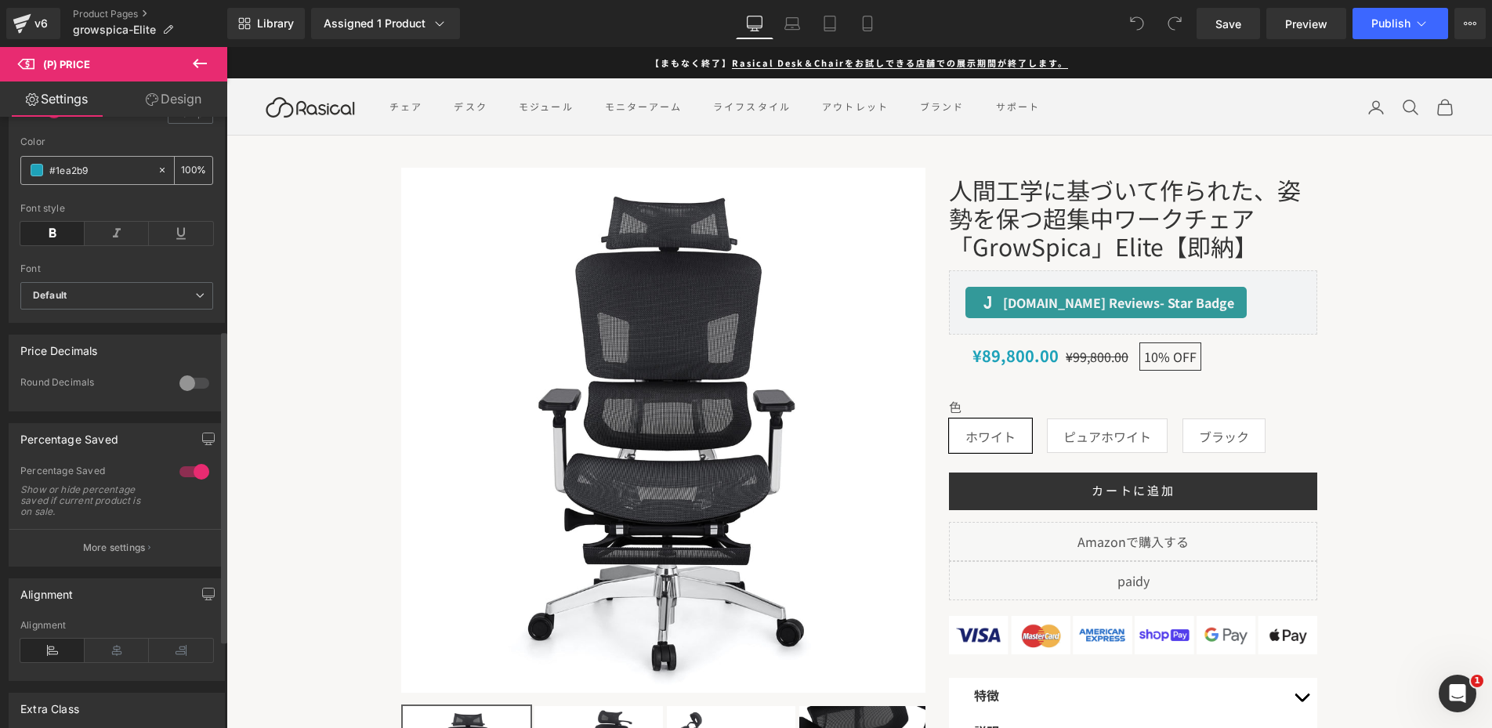
scroll to position [484, 0]
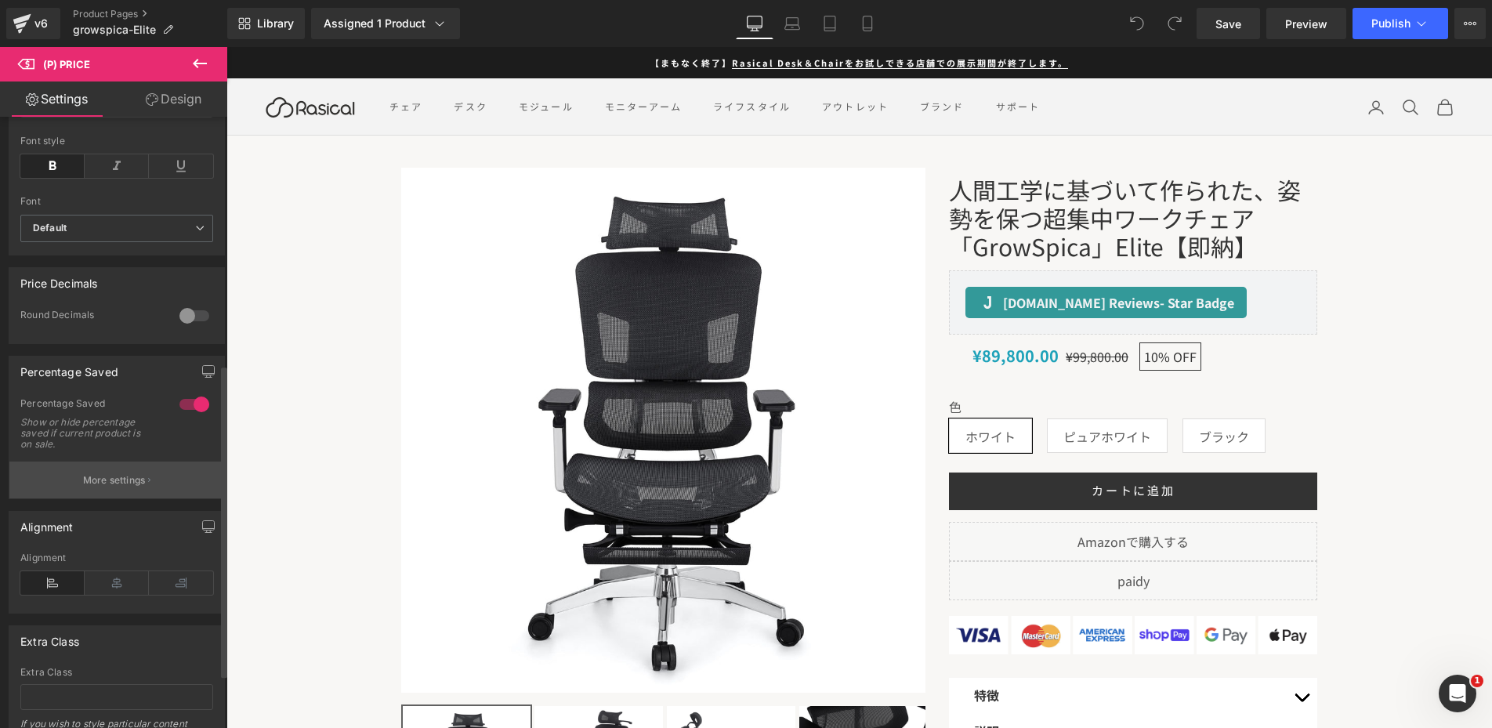
click at [126, 488] on p "More settings" at bounding box center [114, 480] width 63 height 14
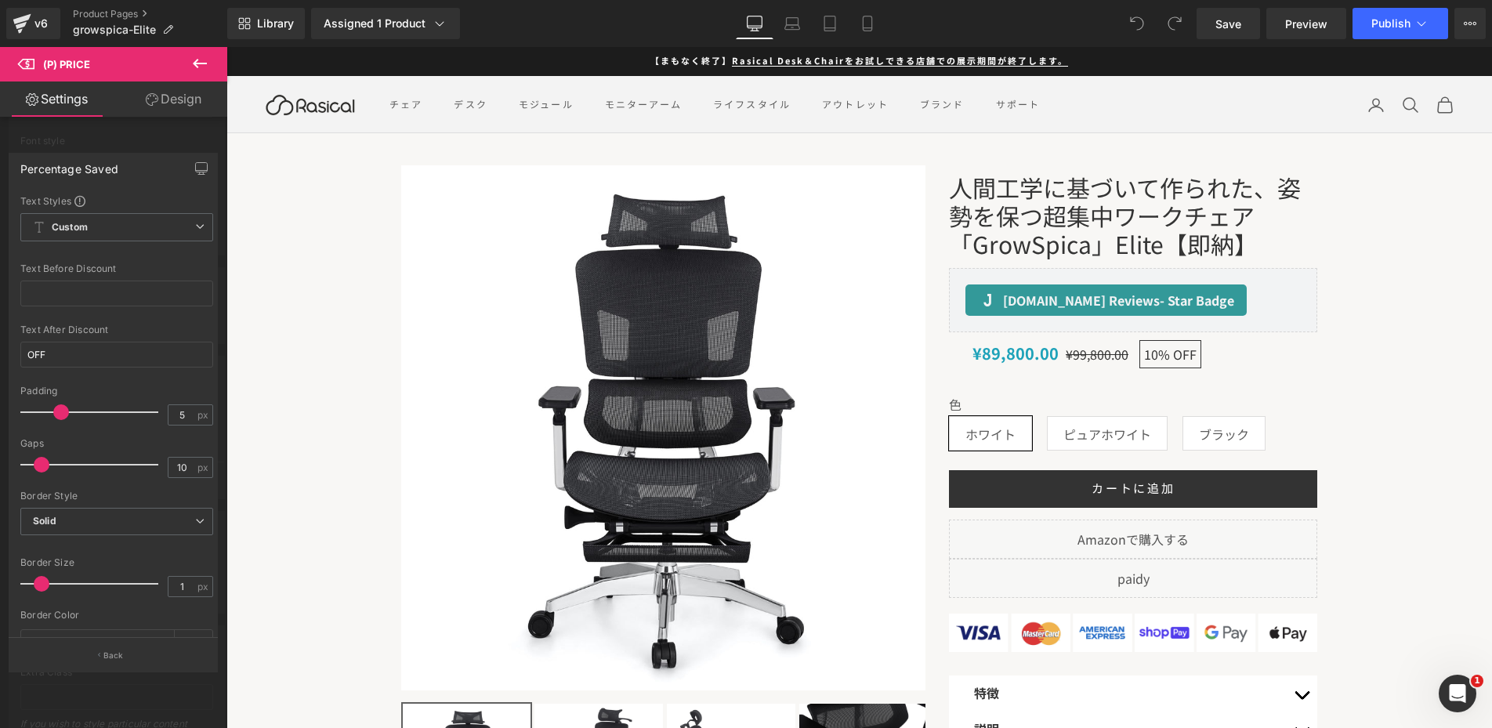
scroll to position [0, 0]
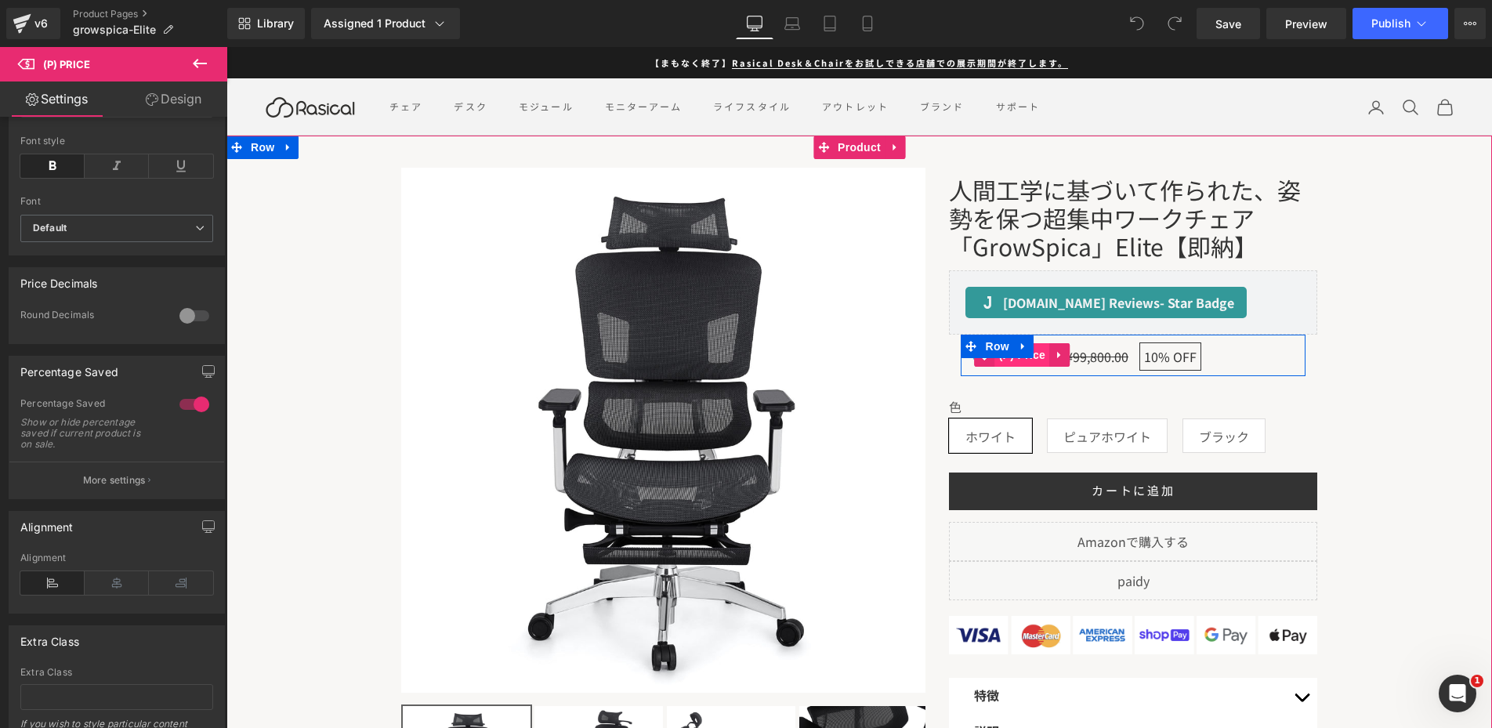
click at [1034, 356] on span "(P) Price" at bounding box center [1022, 355] width 55 height 24
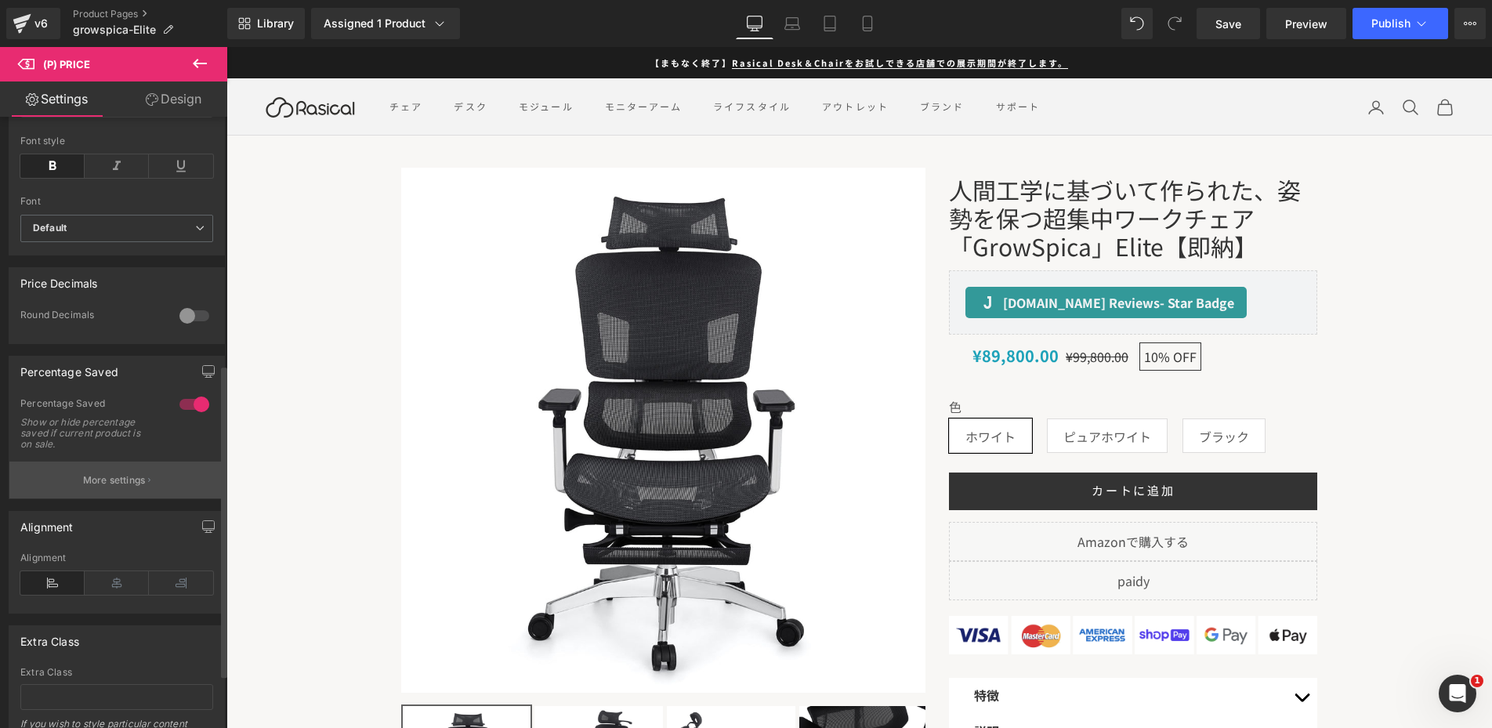
click at [103, 499] on button "More settings" at bounding box center [116, 480] width 215 height 37
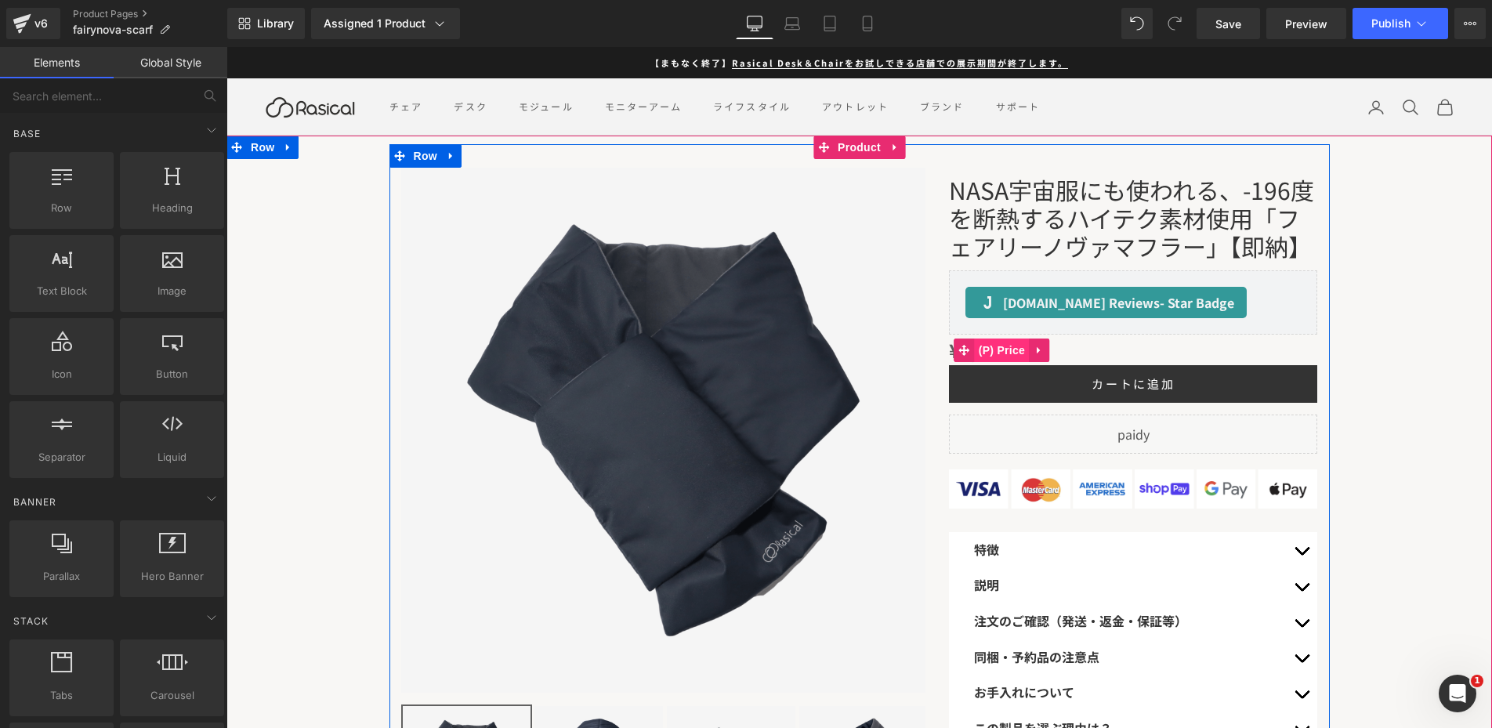
click at [1006, 362] on span "(P) Price" at bounding box center [1002, 351] width 55 height 24
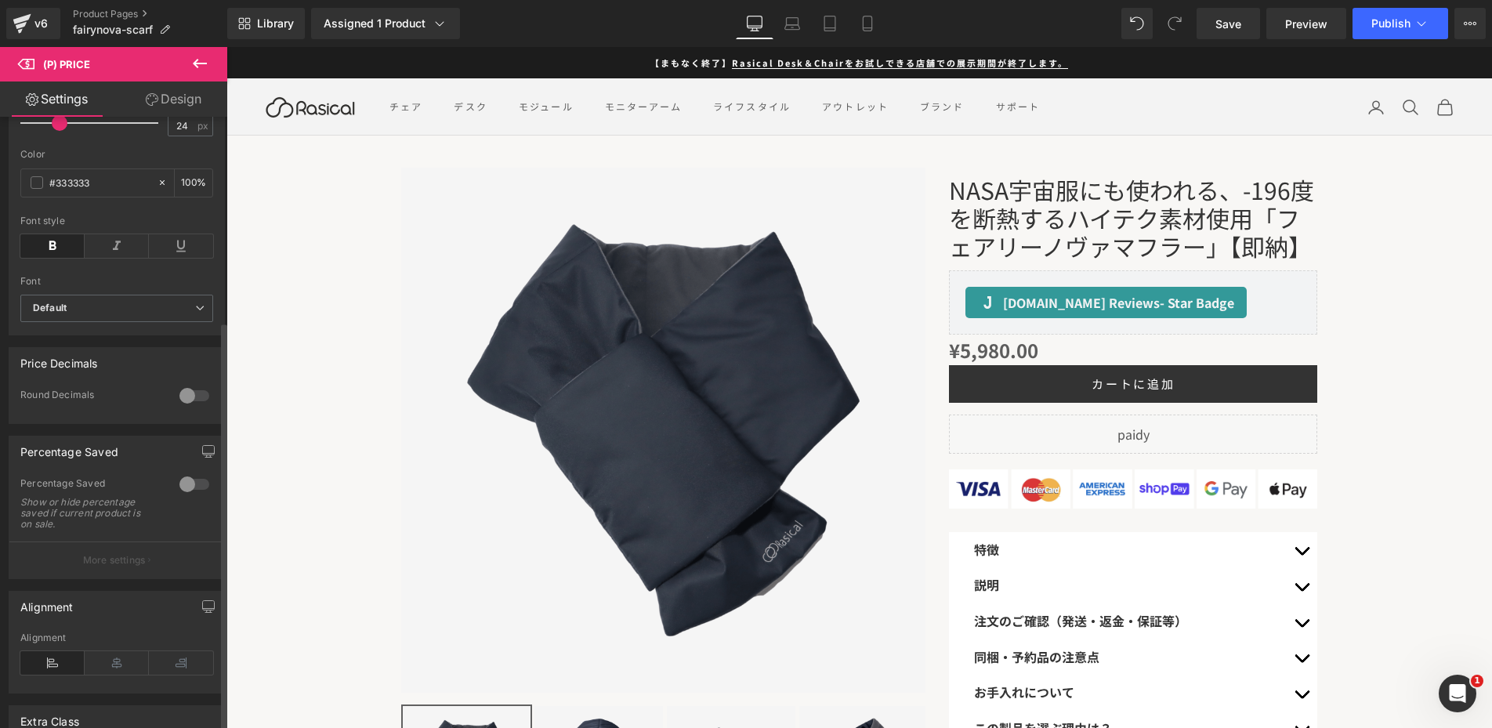
scroll to position [448, 0]
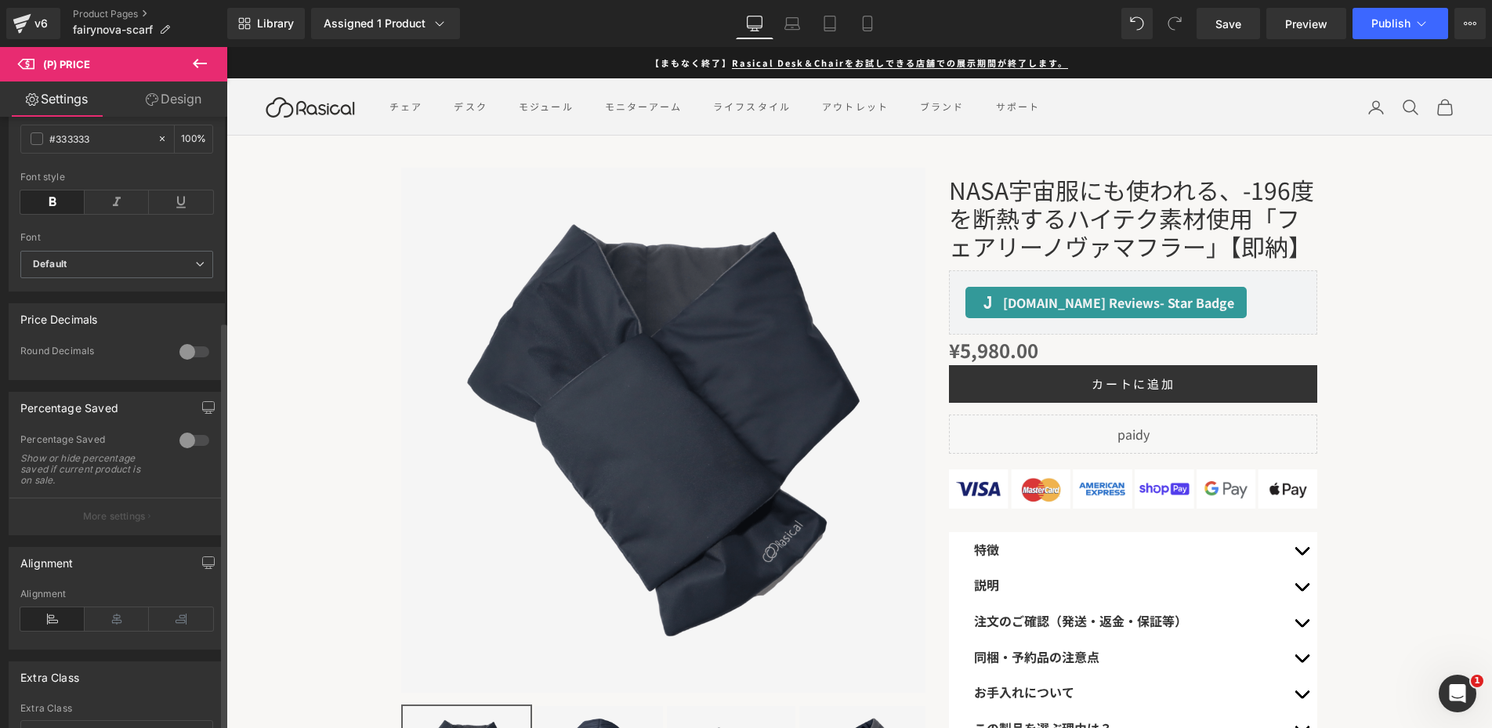
click at [185, 446] on div at bounding box center [195, 440] width 38 height 25
click at [136, 524] on p "More settings" at bounding box center [114, 516] width 63 height 14
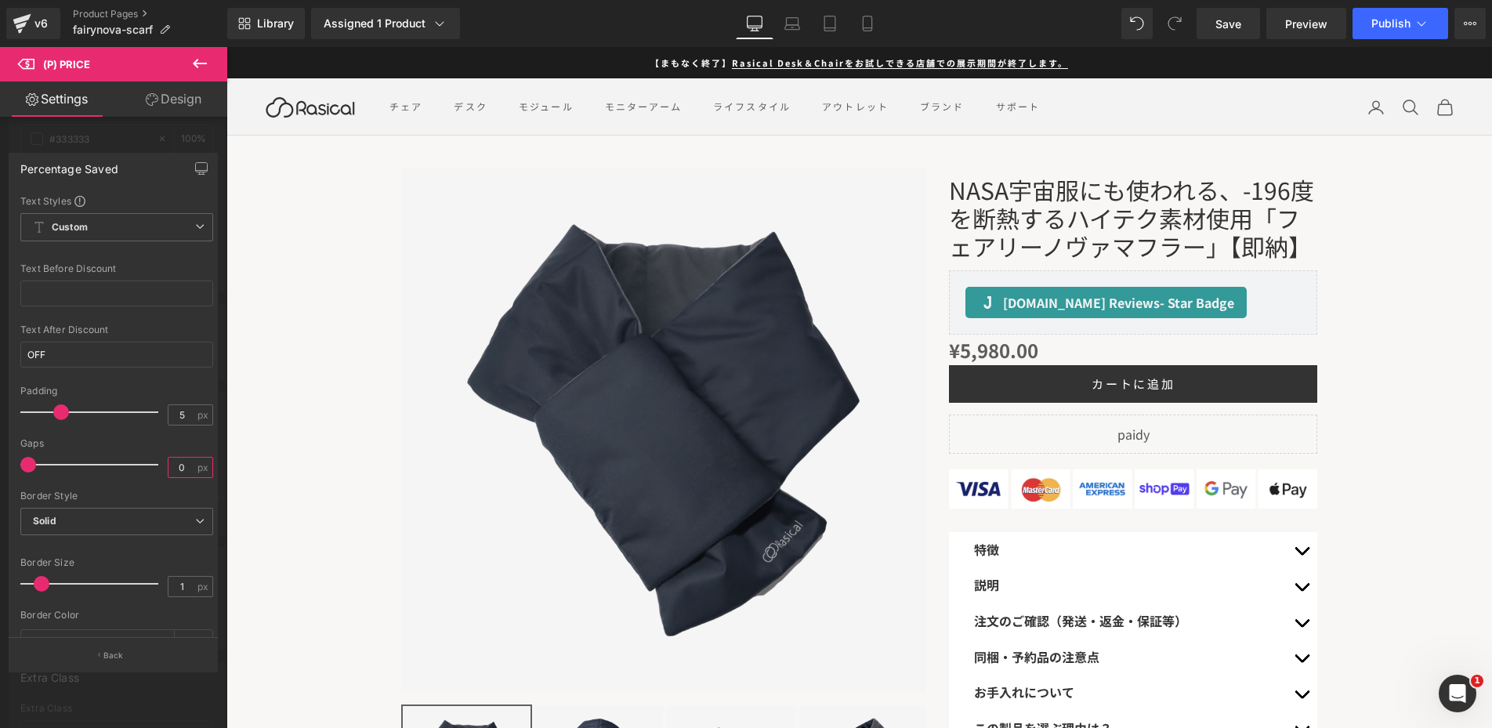
click at [175, 469] on input "0" at bounding box center [182, 468] width 27 height 20
type input "15"
click at [1380, 30] on button "Publish" at bounding box center [1401, 23] width 96 height 31
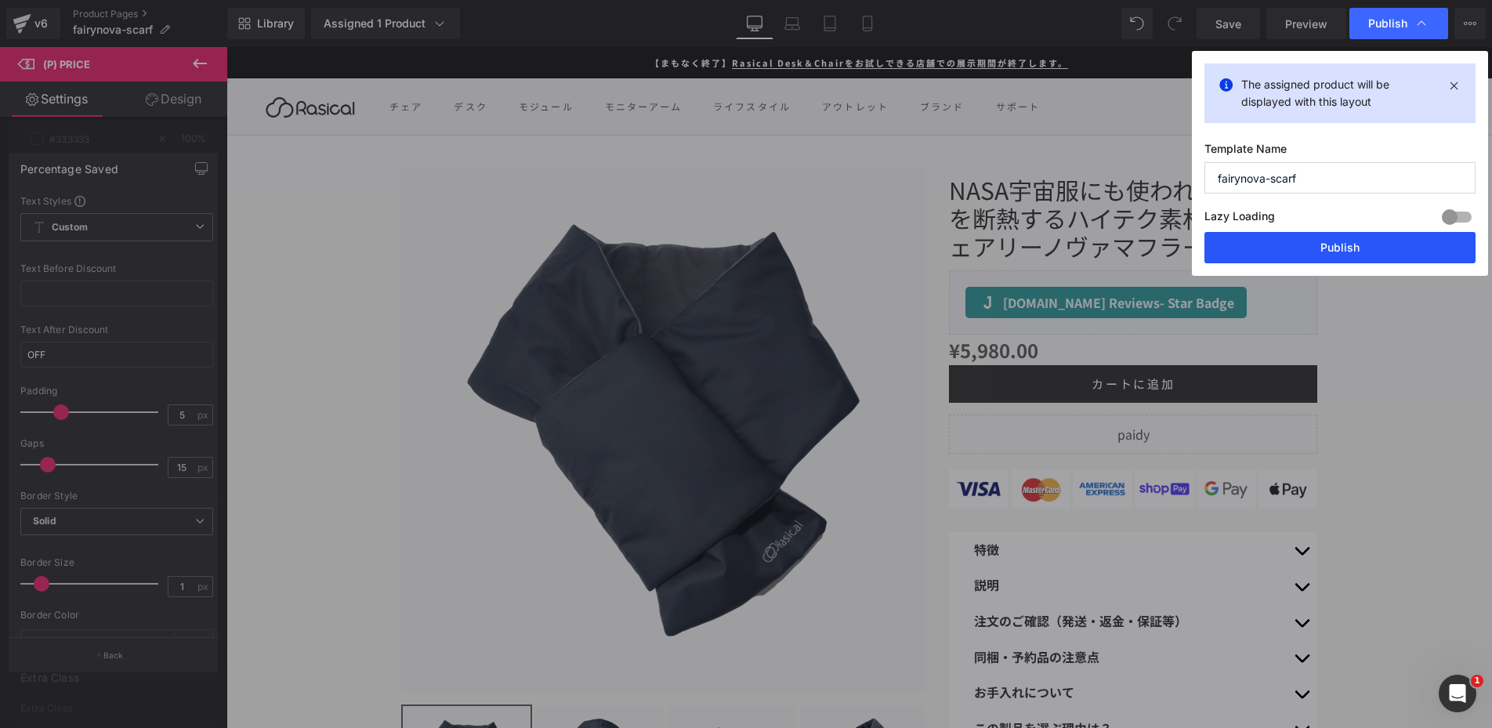
click at [1353, 248] on button "Publish" at bounding box center [1340, 247] width 271 height 31
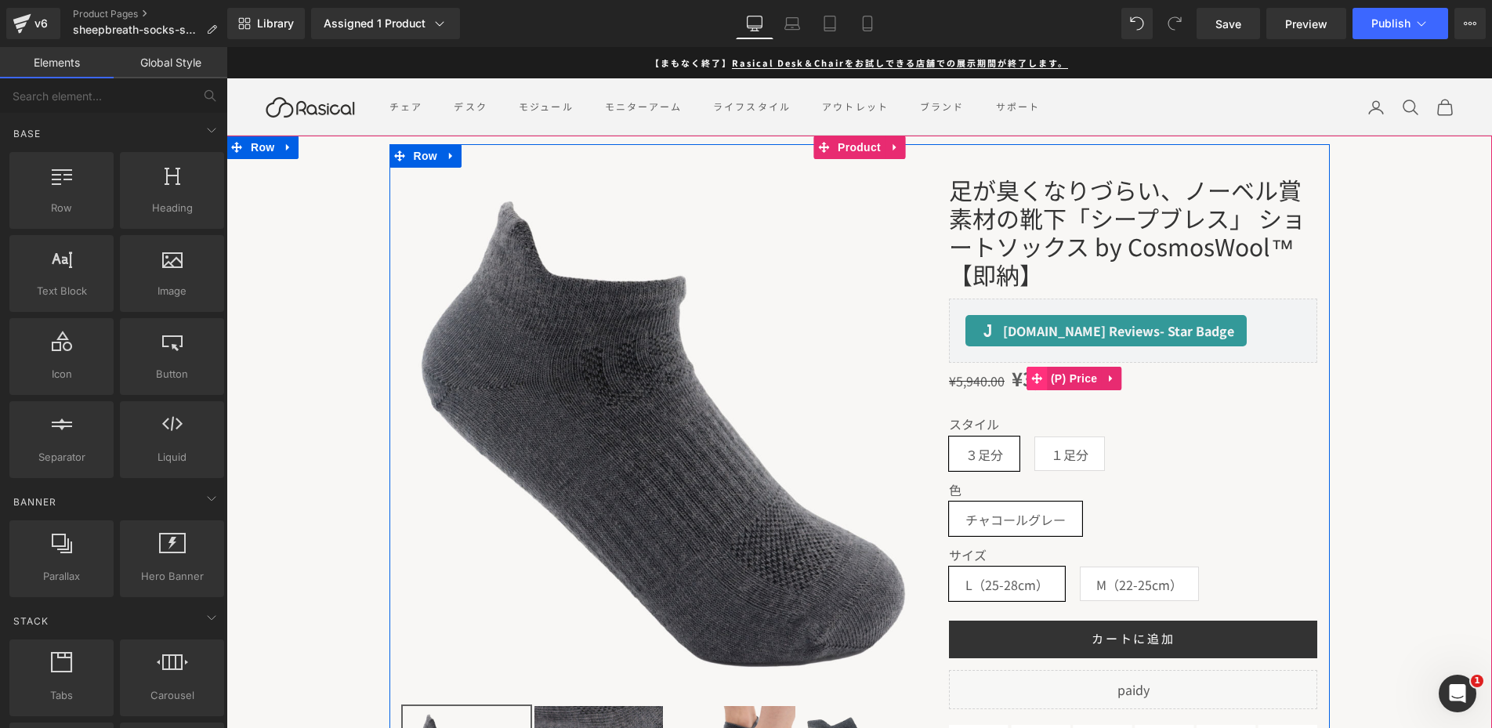
click at [1036, 375] on icon at bounding box center [1036, 378] width 11 height 11
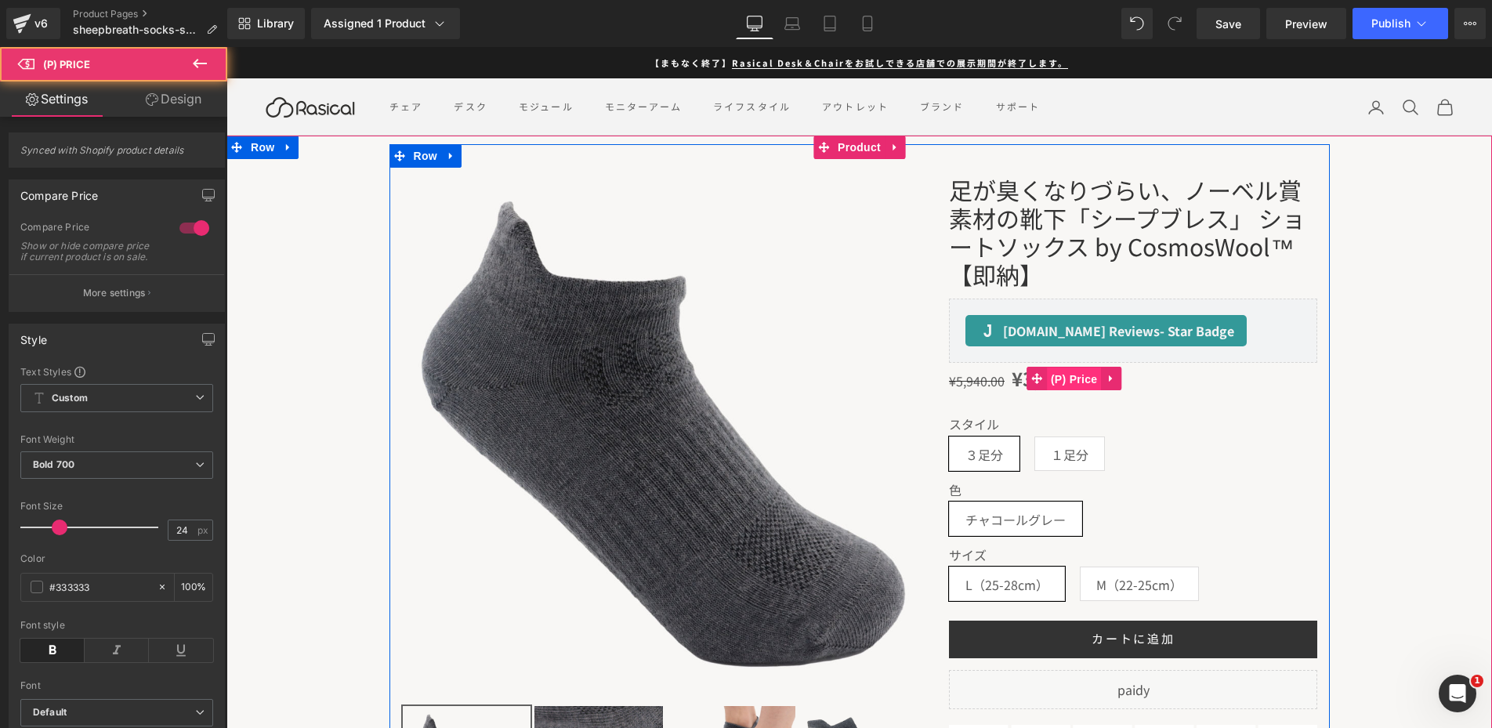
click at [1048, 377] on span "(P) Price" at bounding box center [1074, 380] width 55 height 24
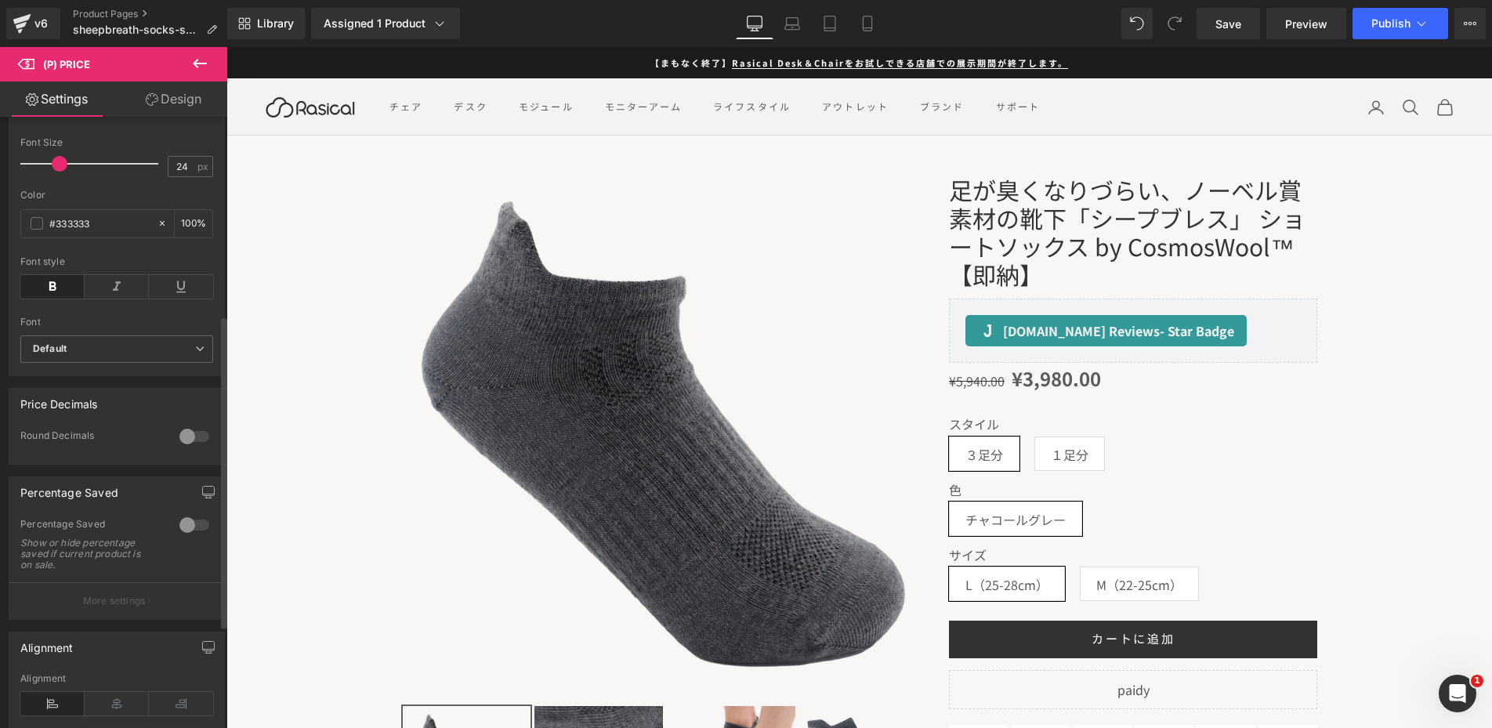
scroll to position [388, 0]
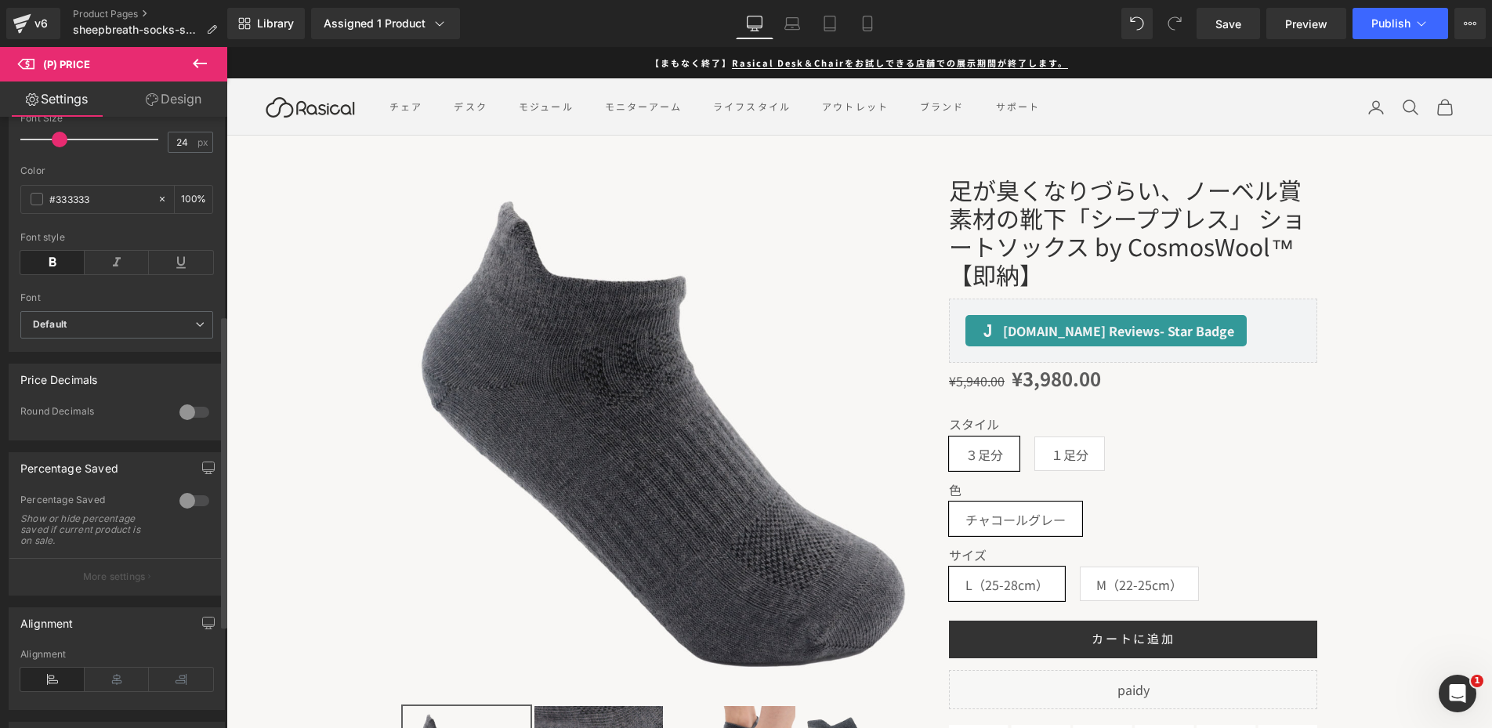
click at [186, 502] on div at bounding box center [195, 500] width 38 height 25
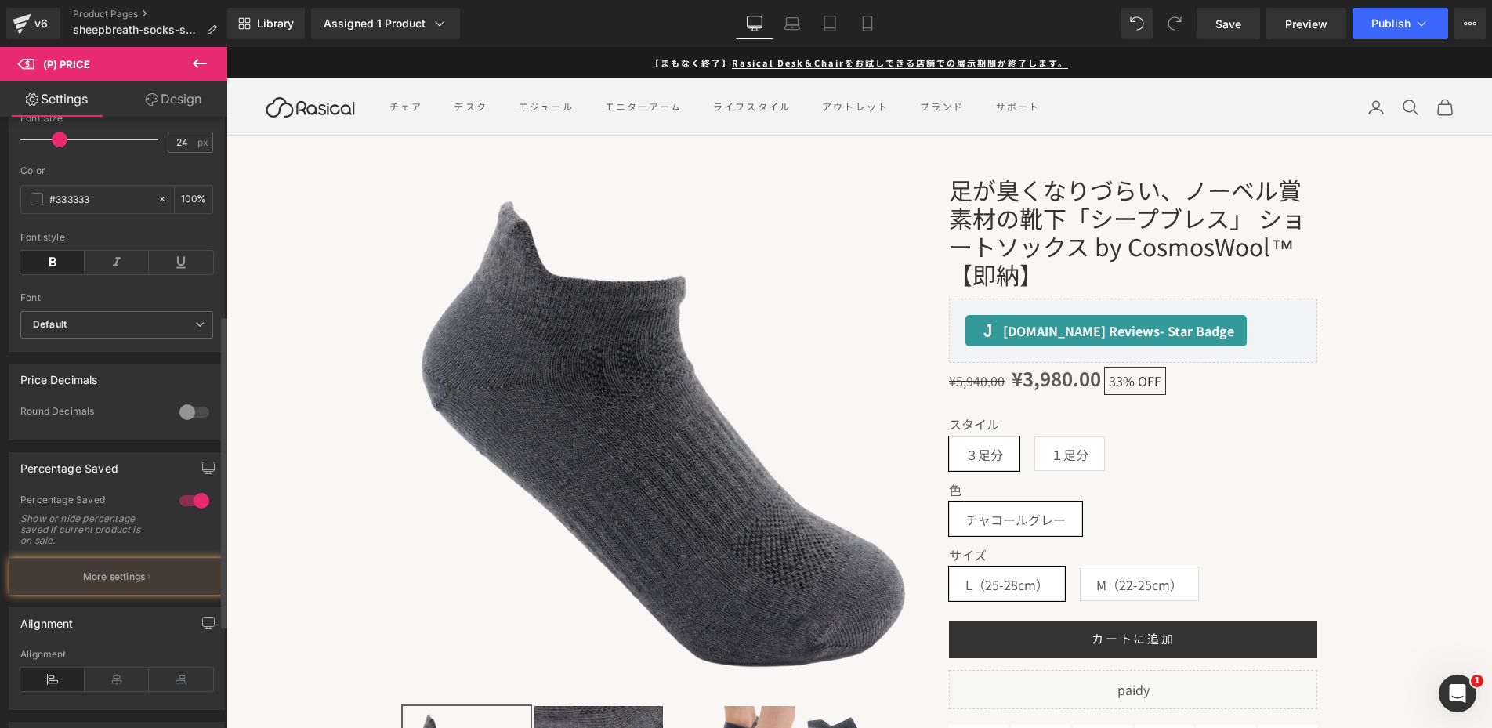
click at [107, 608] on div "Alignment Left Center Right Alignment" at bounding box center [117, 653] width 234 height 114
click at [107, 595] on button "More settings" at bounding box center [116, 576] width 215 height 37
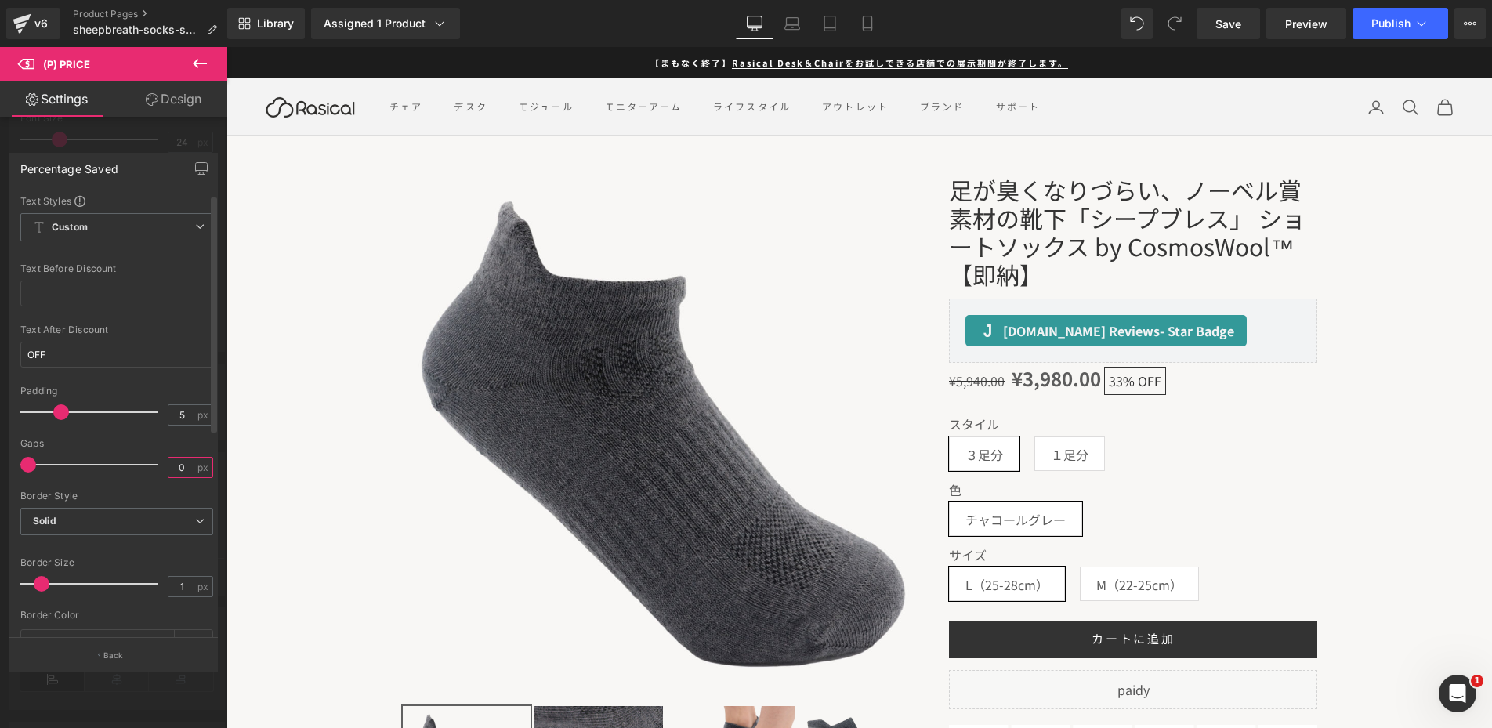
click at [177, 472] on input "0" at bounding box center [182, 468] width 27 height 20
type input "15"
click at [142, 499] on div "Border Style" at bounding box center [116, 496] width 193 height 11
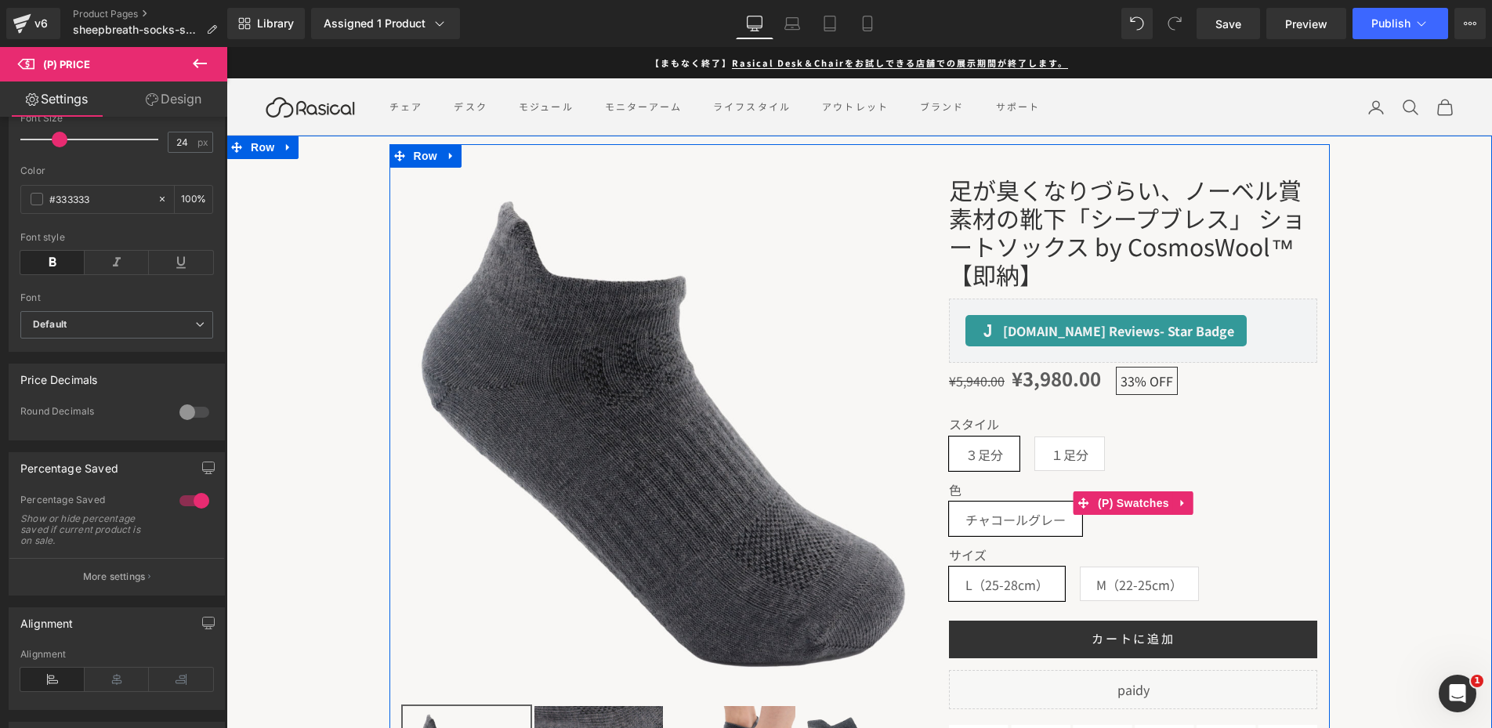
click at [1034, 456] on div "スタイル ３足分 １足分" at bounding box center [1133, 449] width 368 height 65
click at [1040, 456] on span "１足分" at bounding box center [1070, 454] width 71 height 34
click at [988, 456] on span "３足分" at bounding box center [985, 453] width 38 height 33
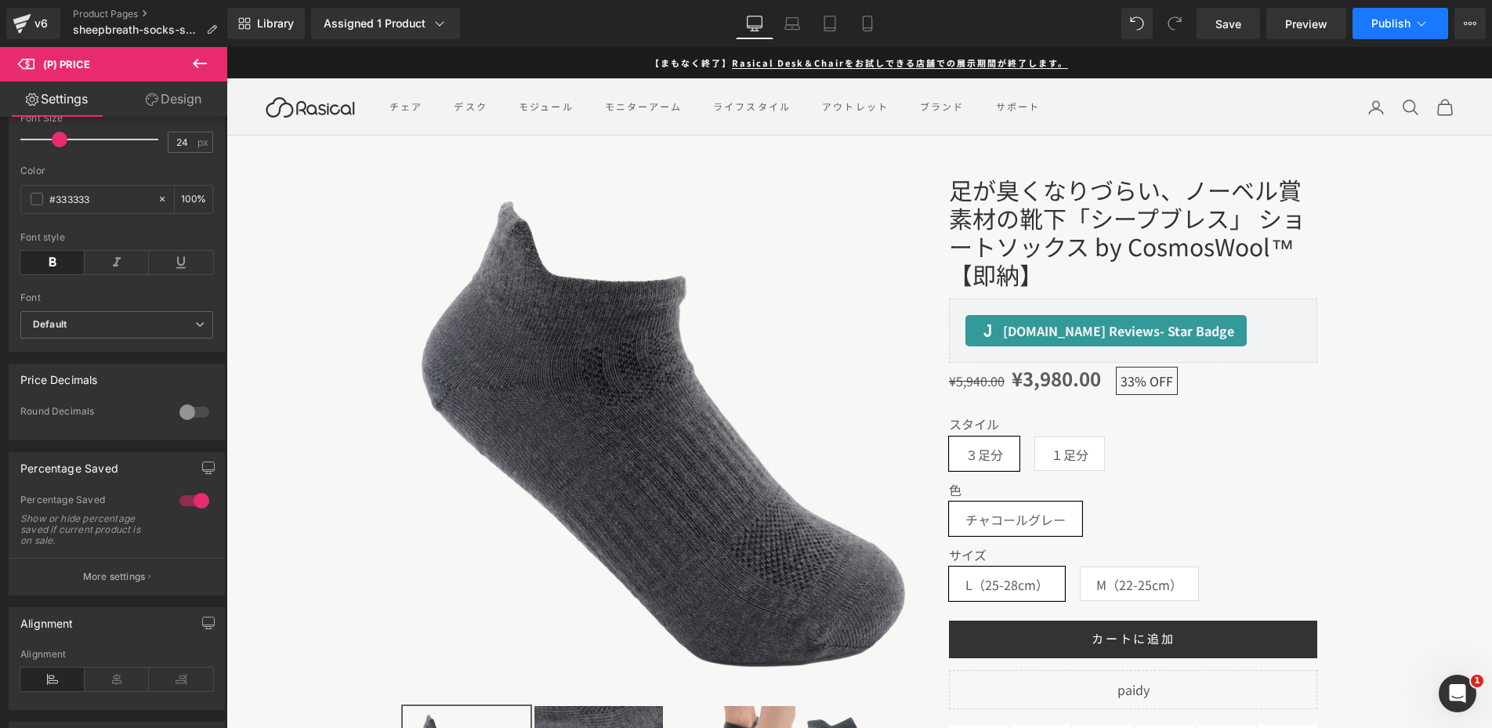
click at [1394, 16] on button "Publish" at bounding box center [1401, 23] width 96 height 31
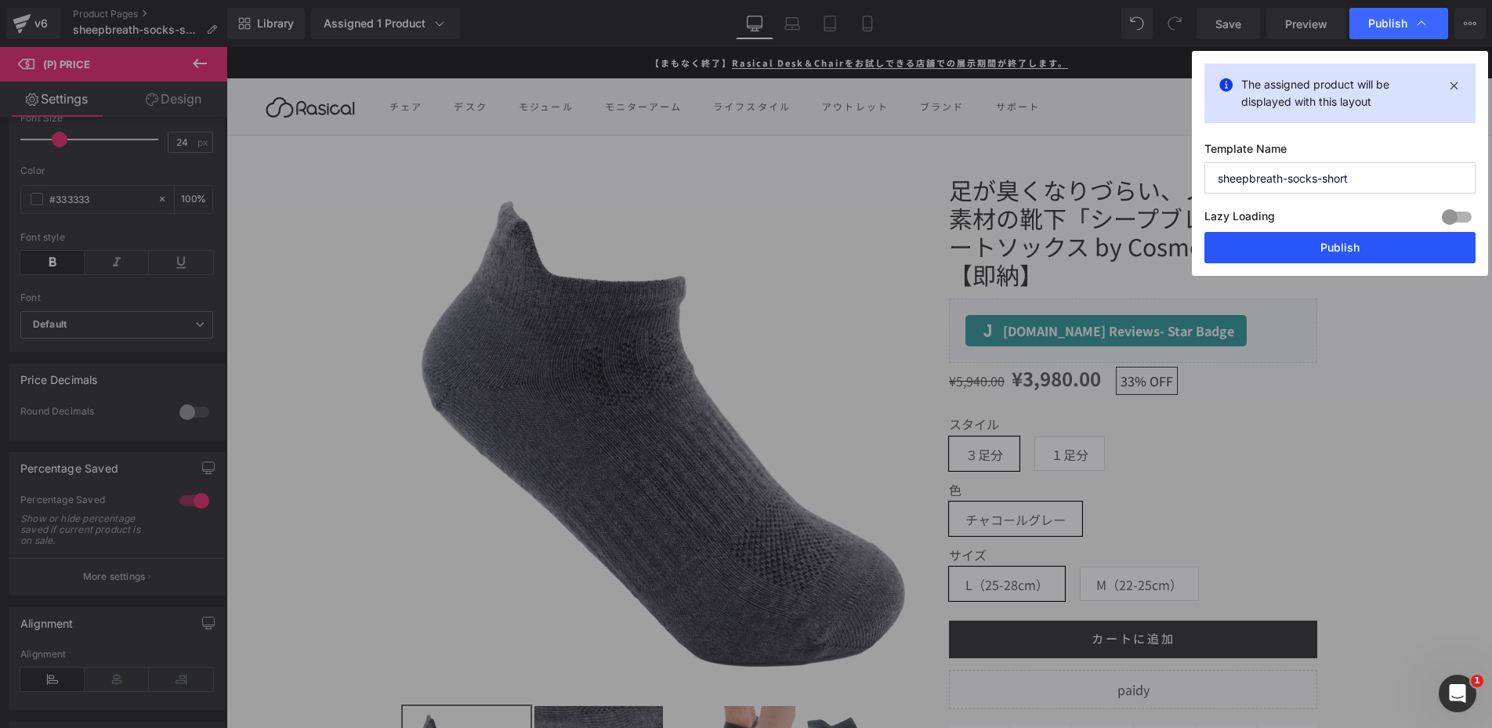
click at [1263, 247] on button "Publish" at bounding box center [1340, 247] width 271 height 31
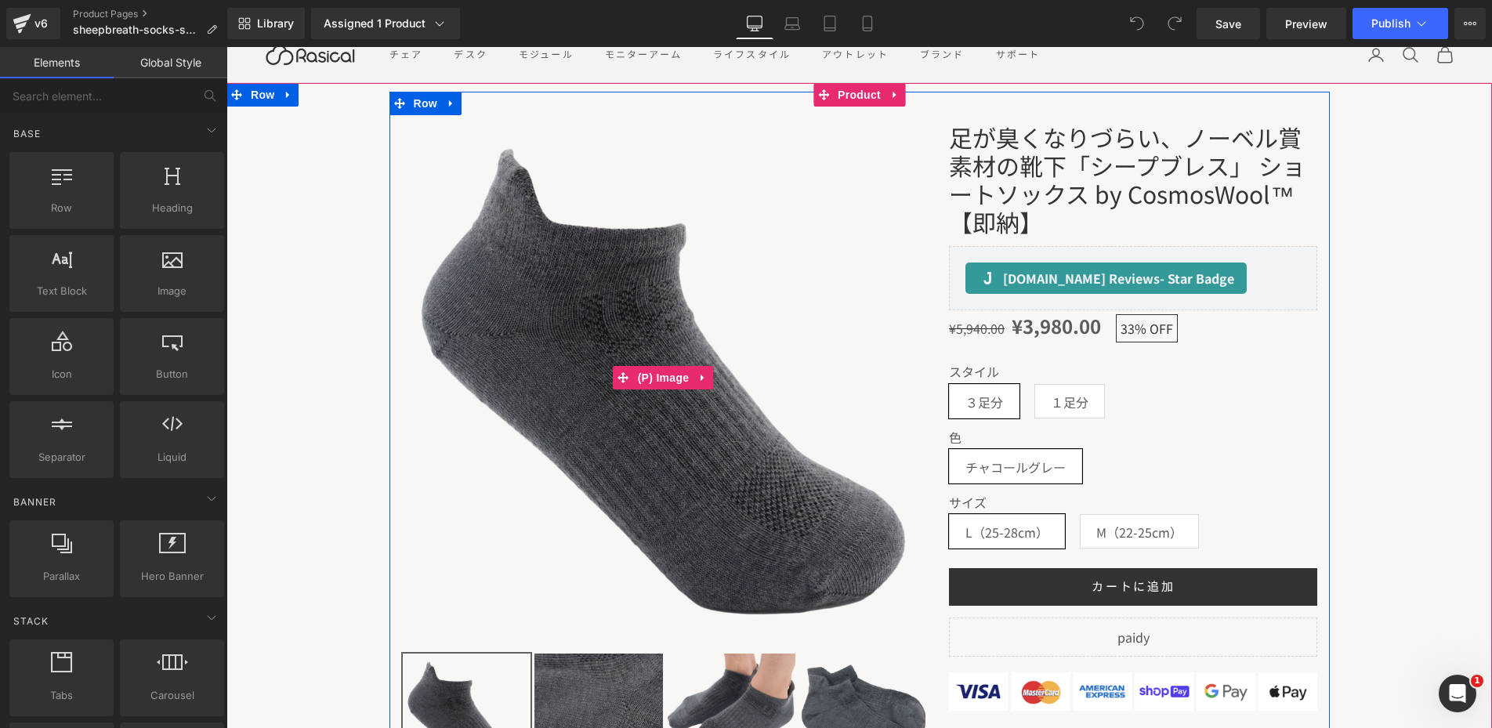
scroll to position [152, 0]
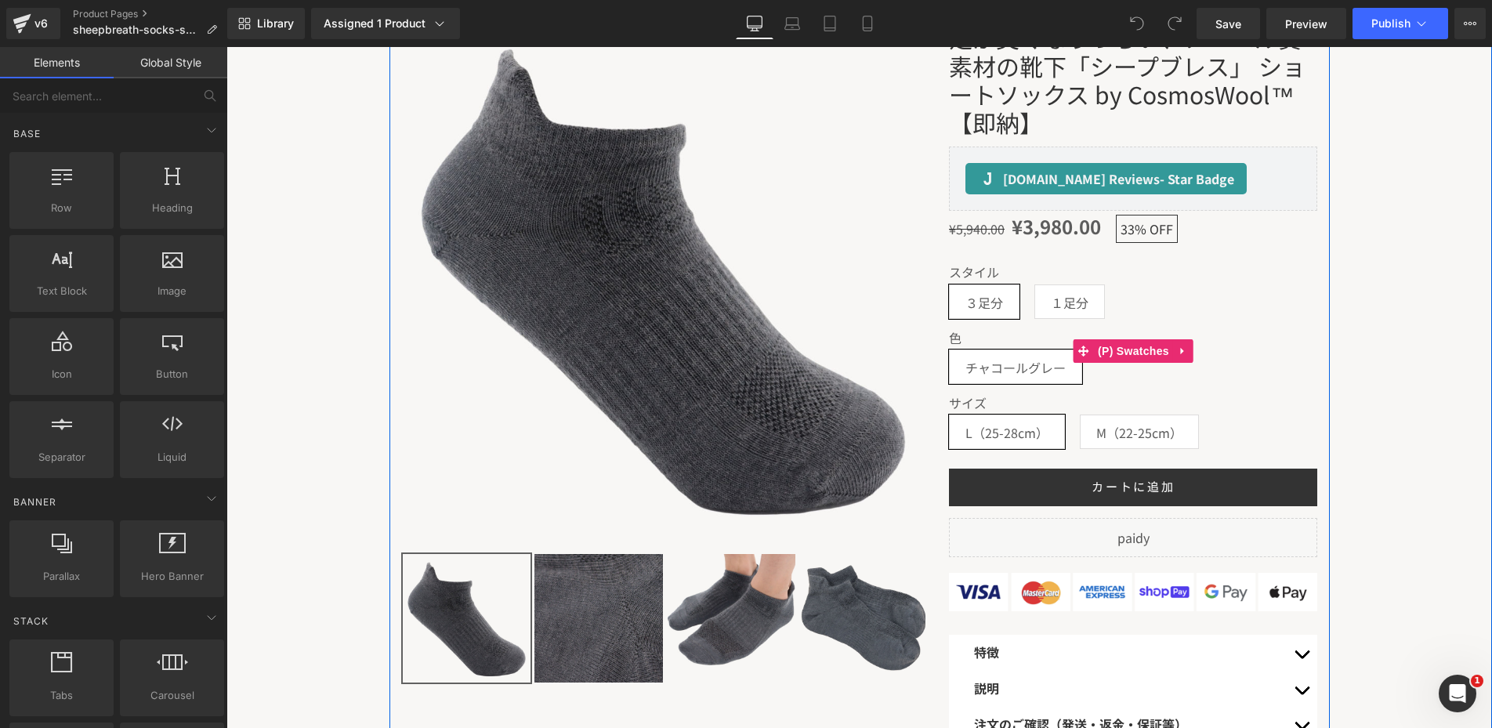
click at [1089, 309] on span "１足分" at bounding box center [1070, 301] width 38 height 33
click at [1015, 295] on span "３足分" at bounding box center [984, 302] width 71 height 34
click at [1129, 352] on span "(P) Swatches" at bounding box center [1133, 352] width 79 height 24
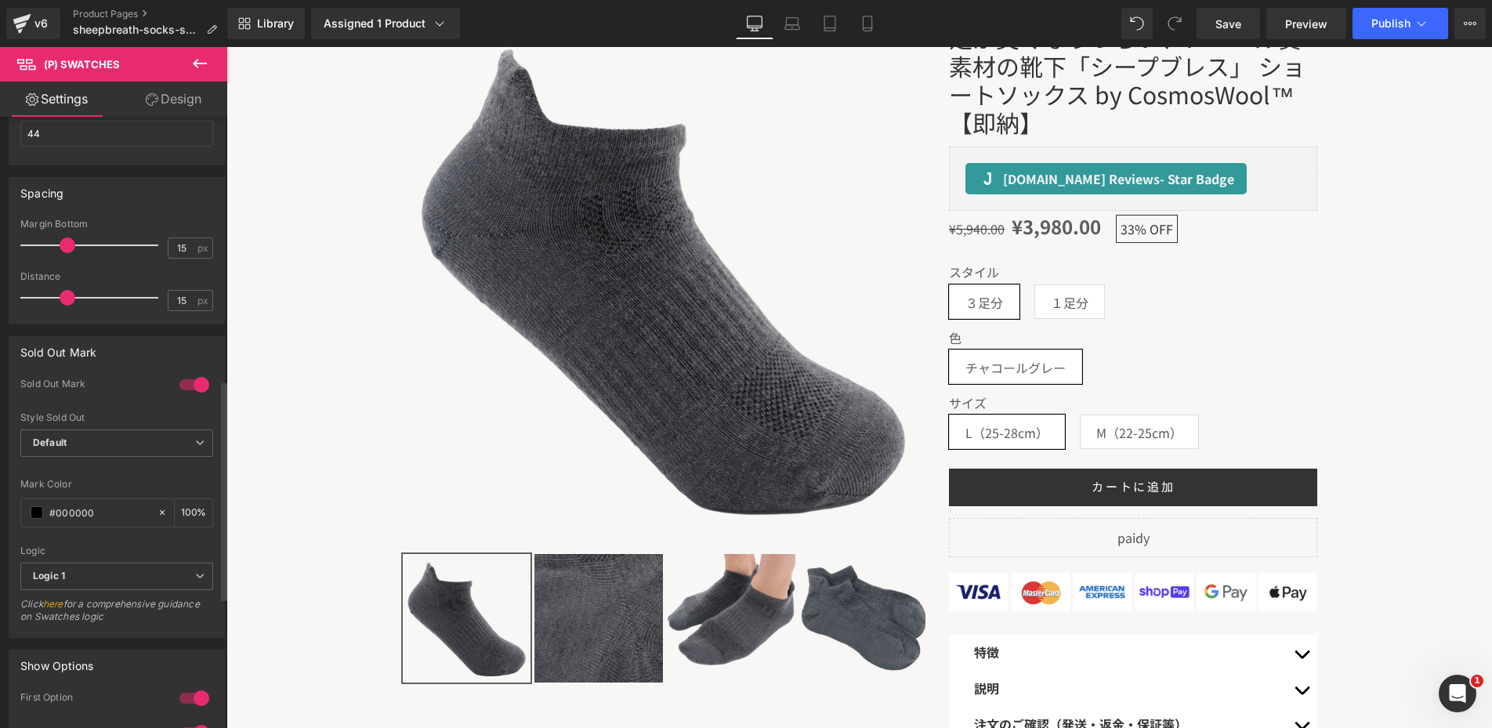
scroll to position [734, 0]
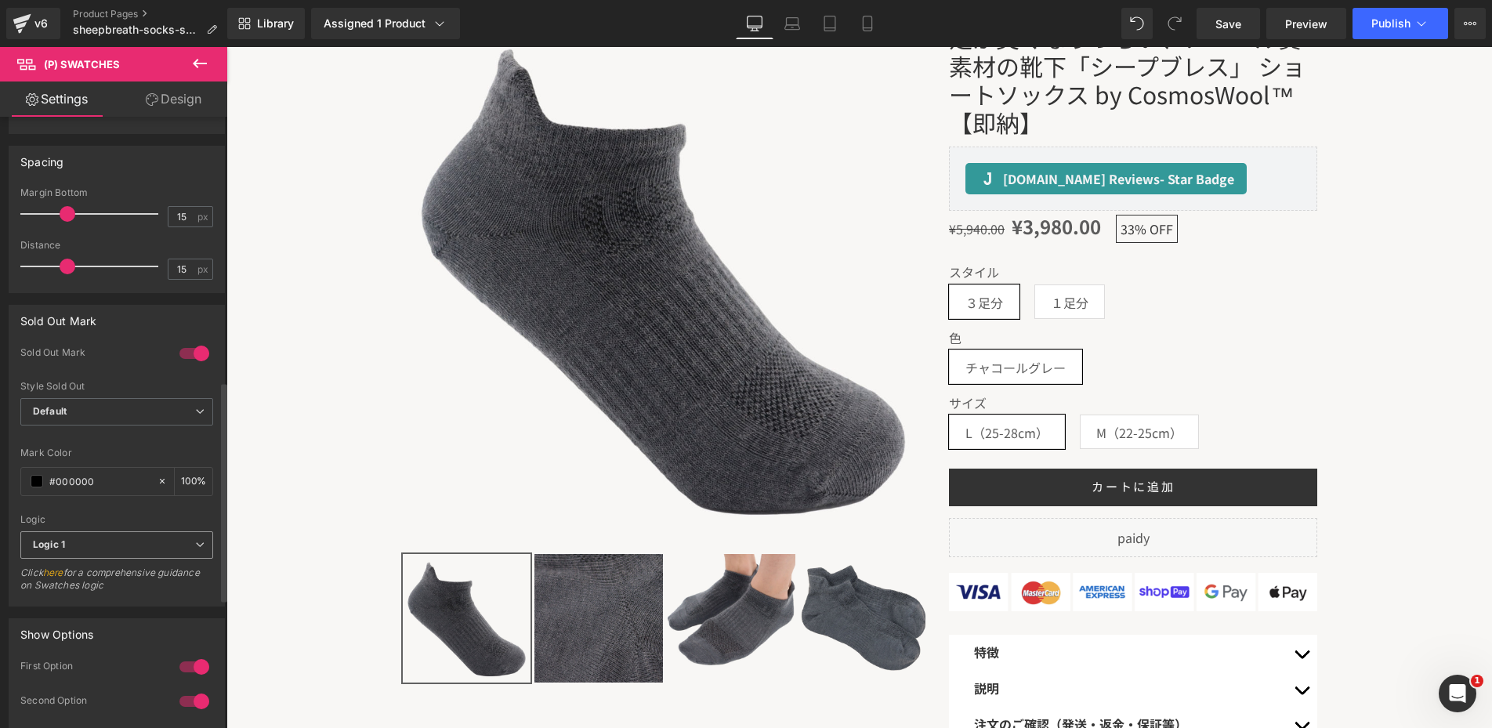
click at [115, 542] on span "Logic 1" at bounding box center [116, 544] width 193 height 27
click at [95, 602] on li "Logic 2" at bounding box center [113, 597] width 187 height 24
click at [108, 560] on div "Logic 2 Logic 1 Logic 2" at bounding box center [116, 548] width 193 height 35
click at [56, 568] on link "here" at bounding box center [53, 573] width 20 height 12
click at [1396, 27] on span "Publish" at bounding box center [1391, 23] width 39 height 13
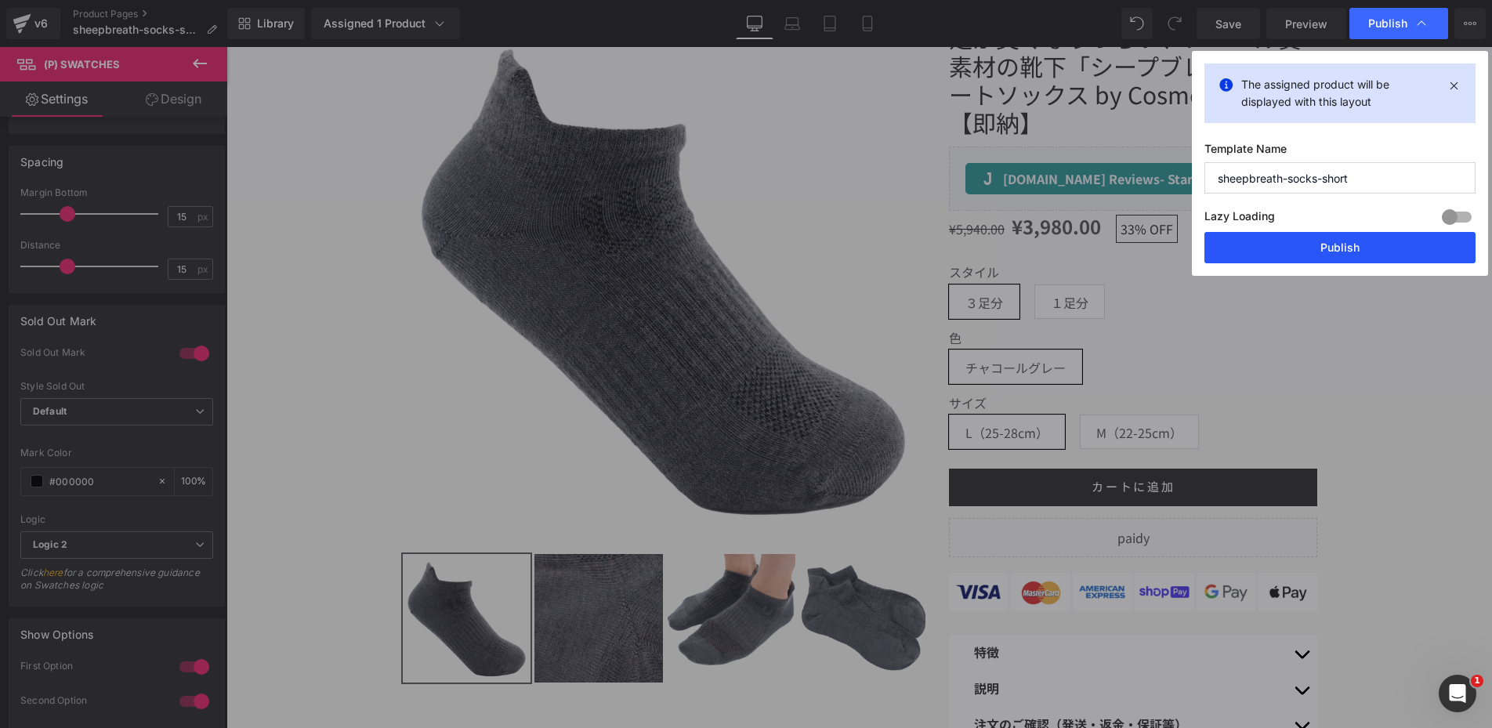
click at [1268, 253] on button "Publish" at bounding box center [1340, 247] width 271 height 31
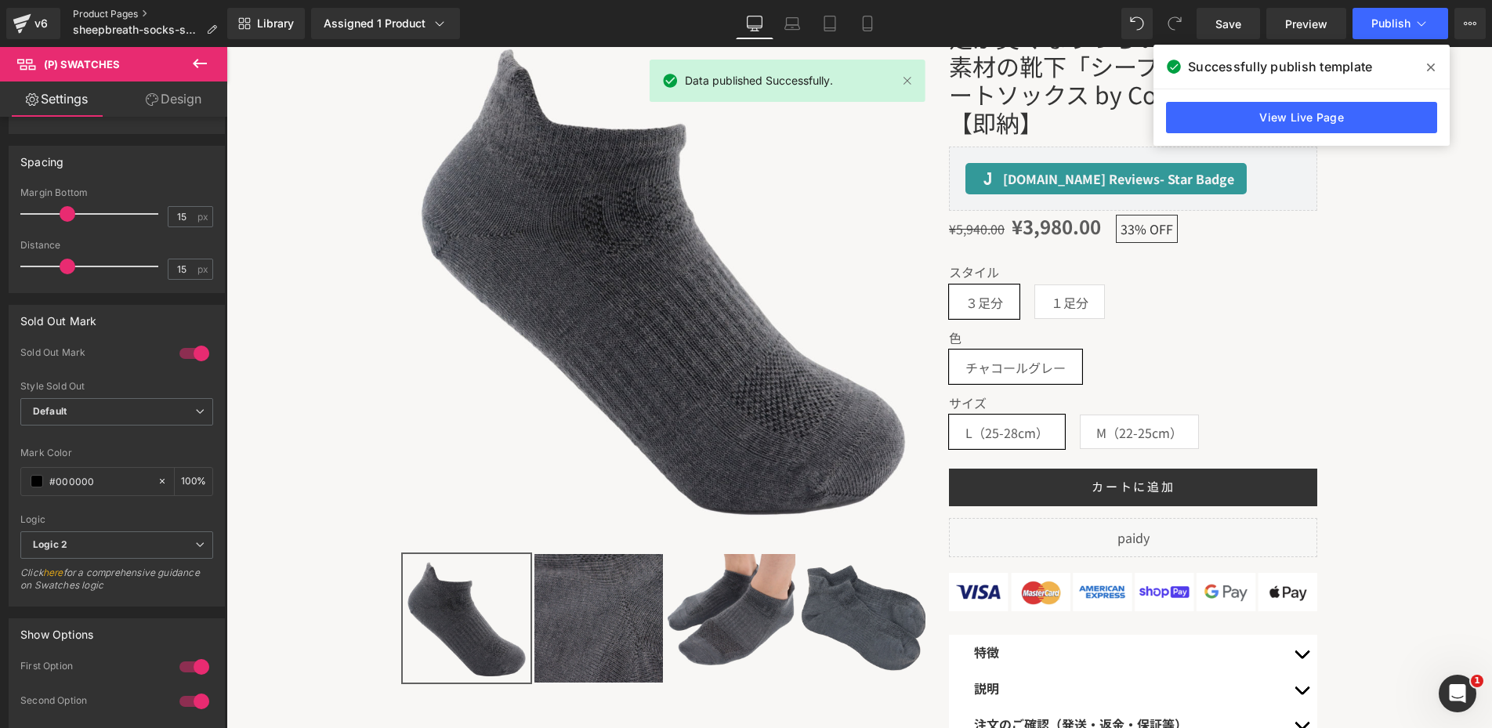
click at [92, 14] on link "Product Pages" at bounding box center [151, 14] width 157 height 13
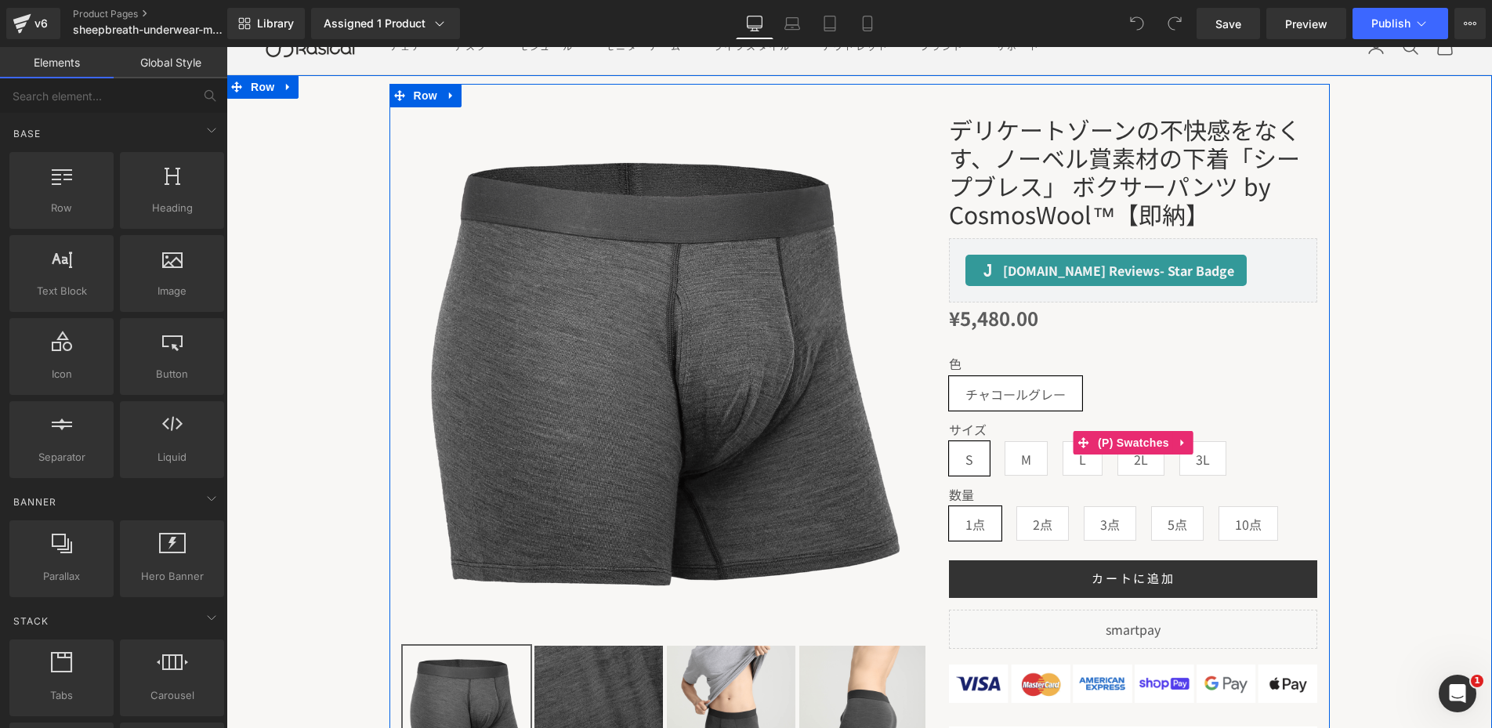
scroll to position [64, 0]
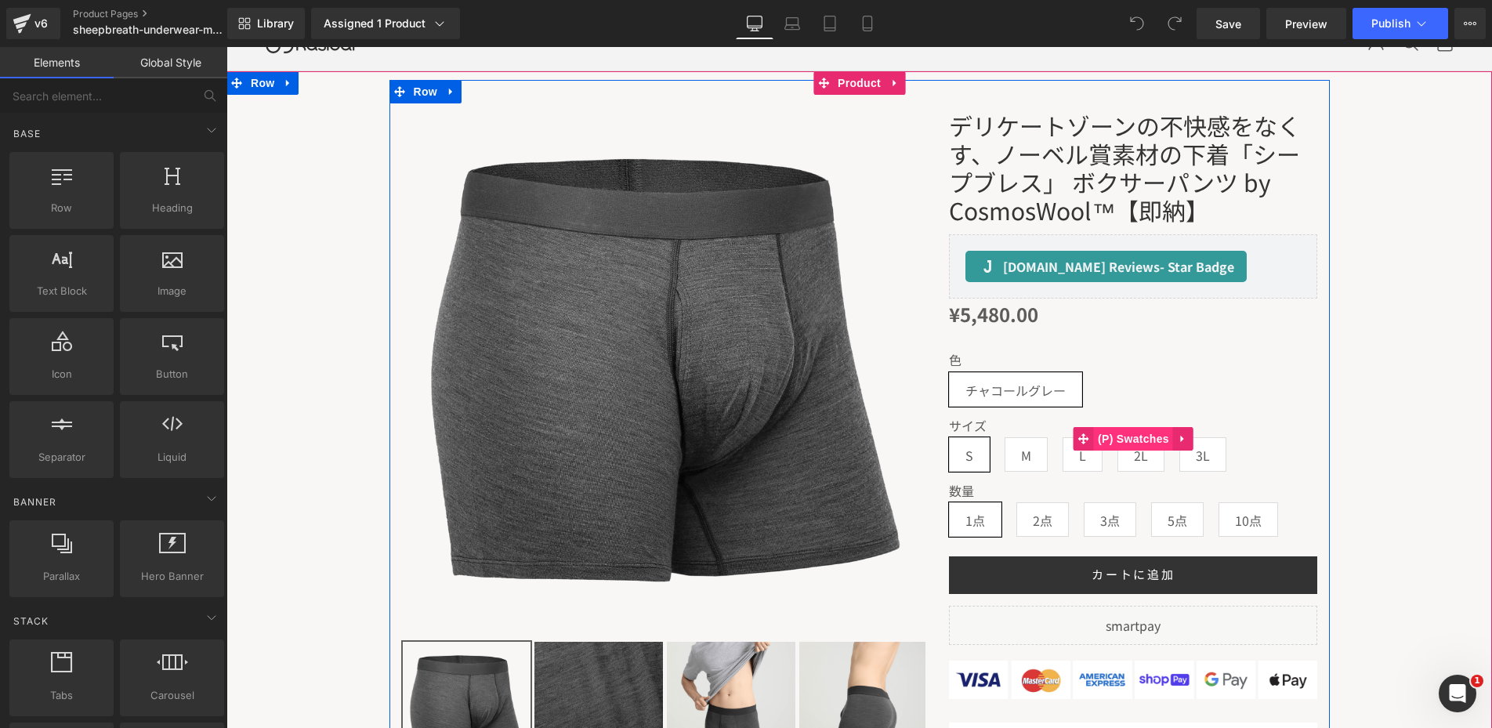
click at [1105, 438] on span "(P) Swatches" at bounding box center [1133, 439] width 79 height 24
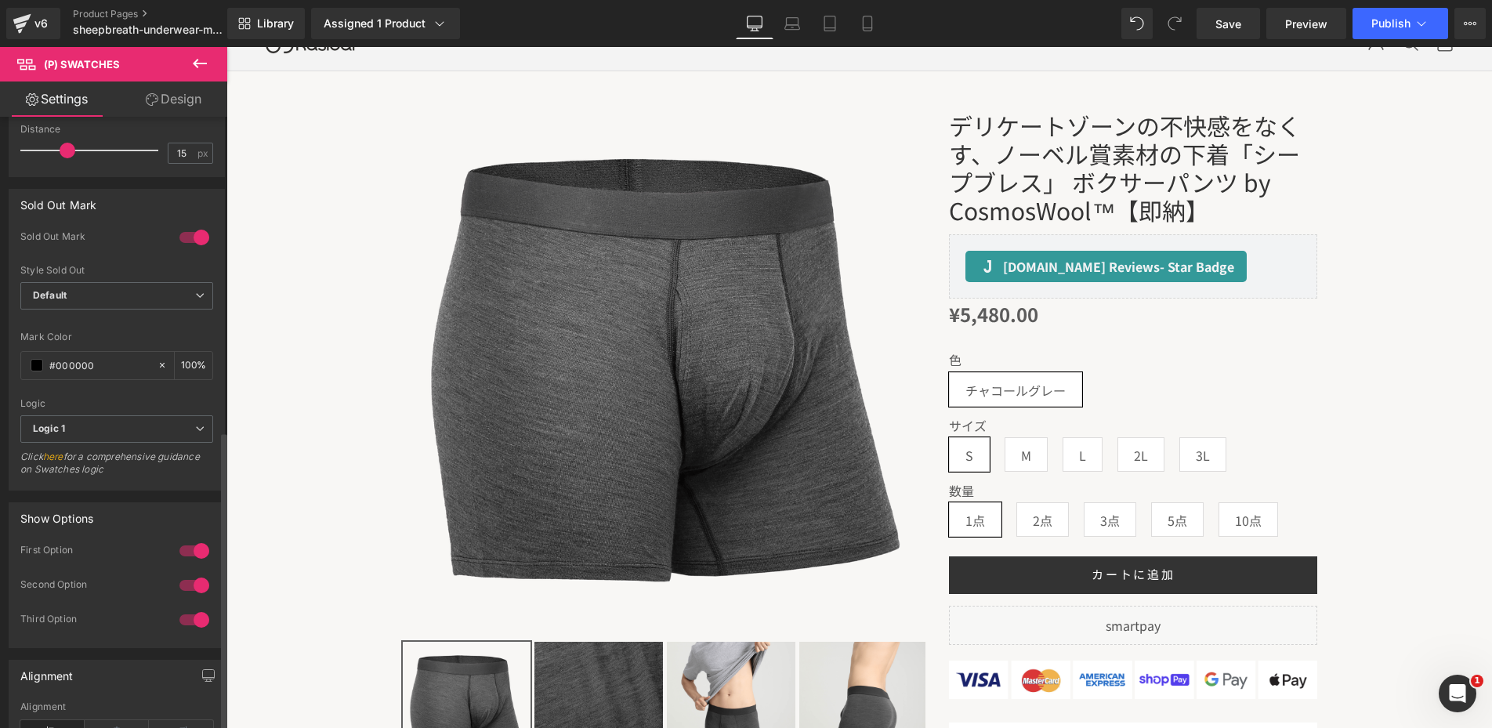
scroll to position [837, 0]
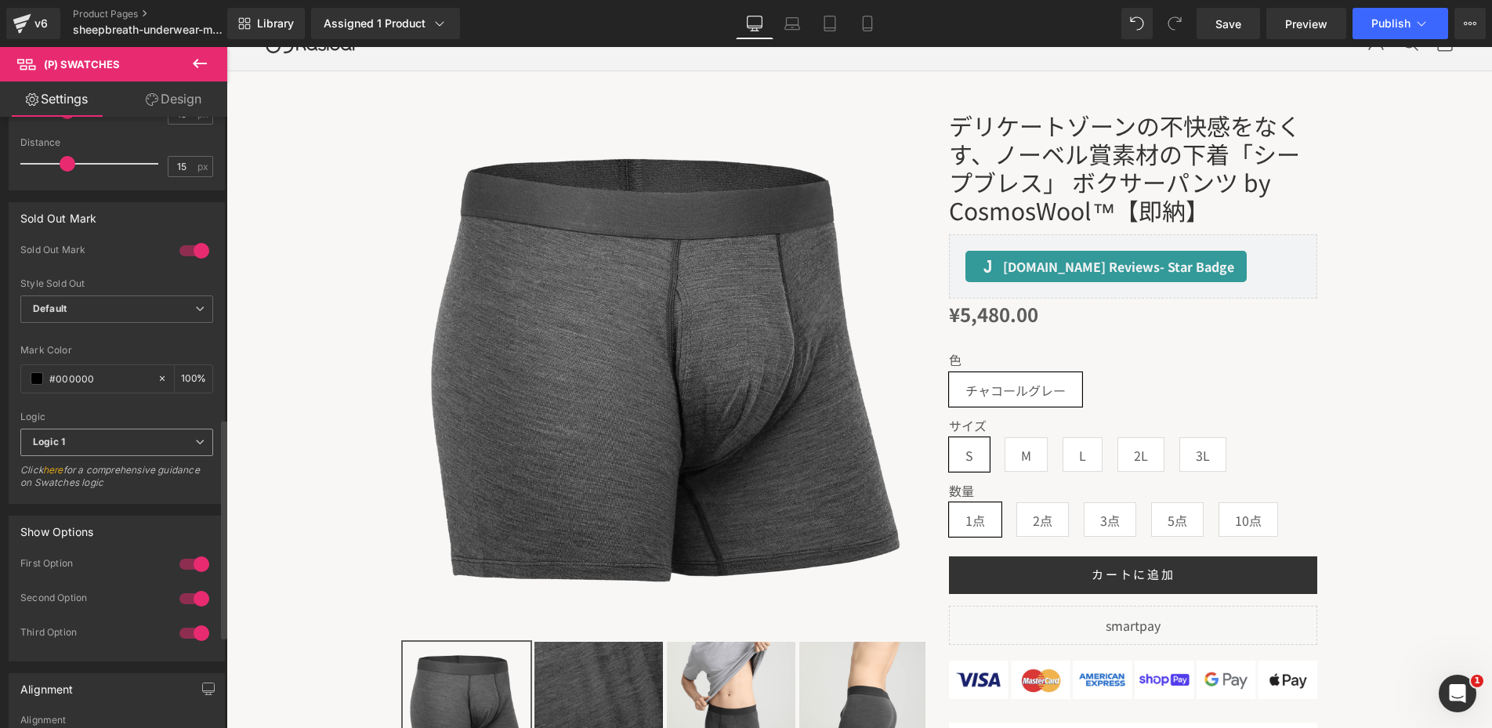
click at [115, 439] on span "Logic 1" at bounding box center [116, 442] width 193 height 27
click at [102, 482] on li "Logic 2" at bounding box center [113, 494] width 187 height 24
click at [1406, 13] on button "Publish" at bounding box center [1401, 23] width 96 height 31
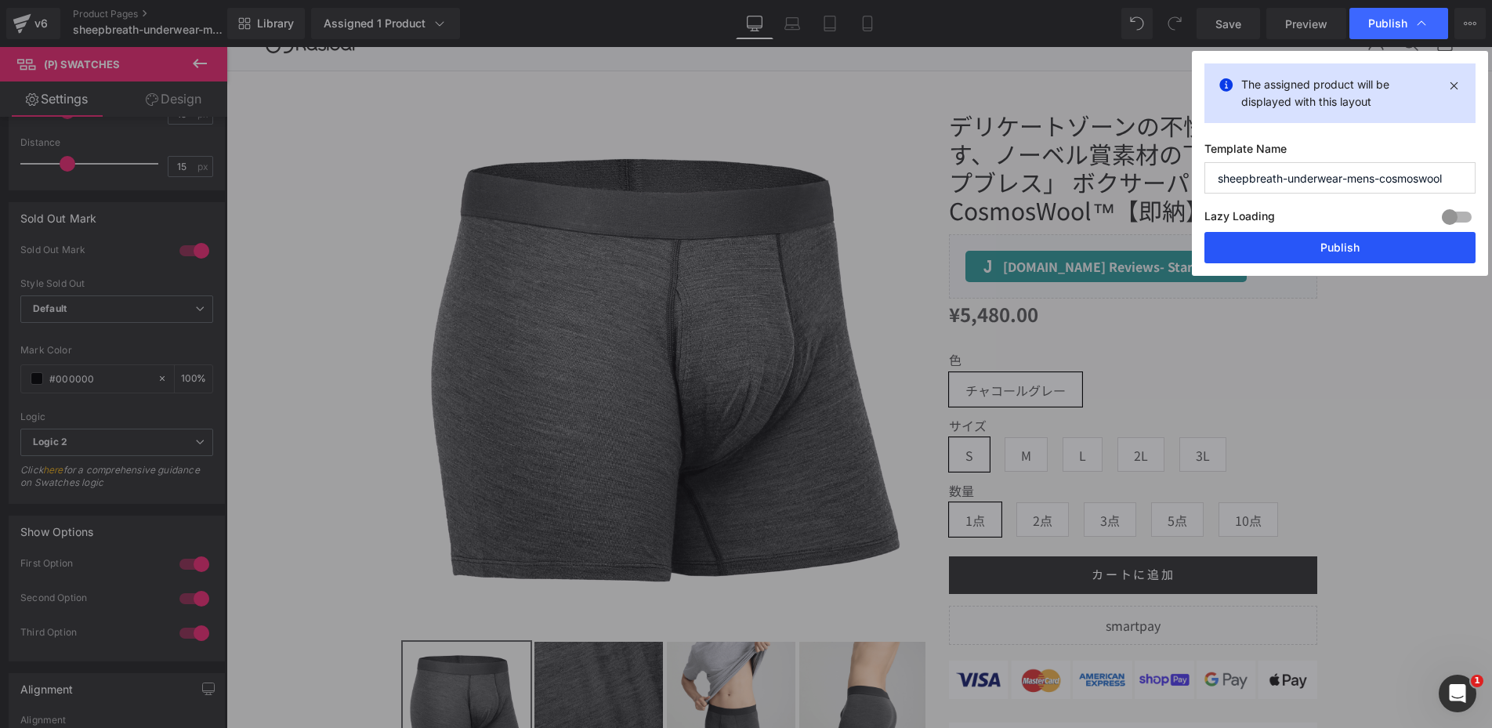
drag, startPoint x: 1341, startPoint y: 240, endPoint x: 1115, endPoint y: 192, distance: 231.5
click at [1341, 240] on button "Publish" at bounding box center [1340, 247] width 271 height 31
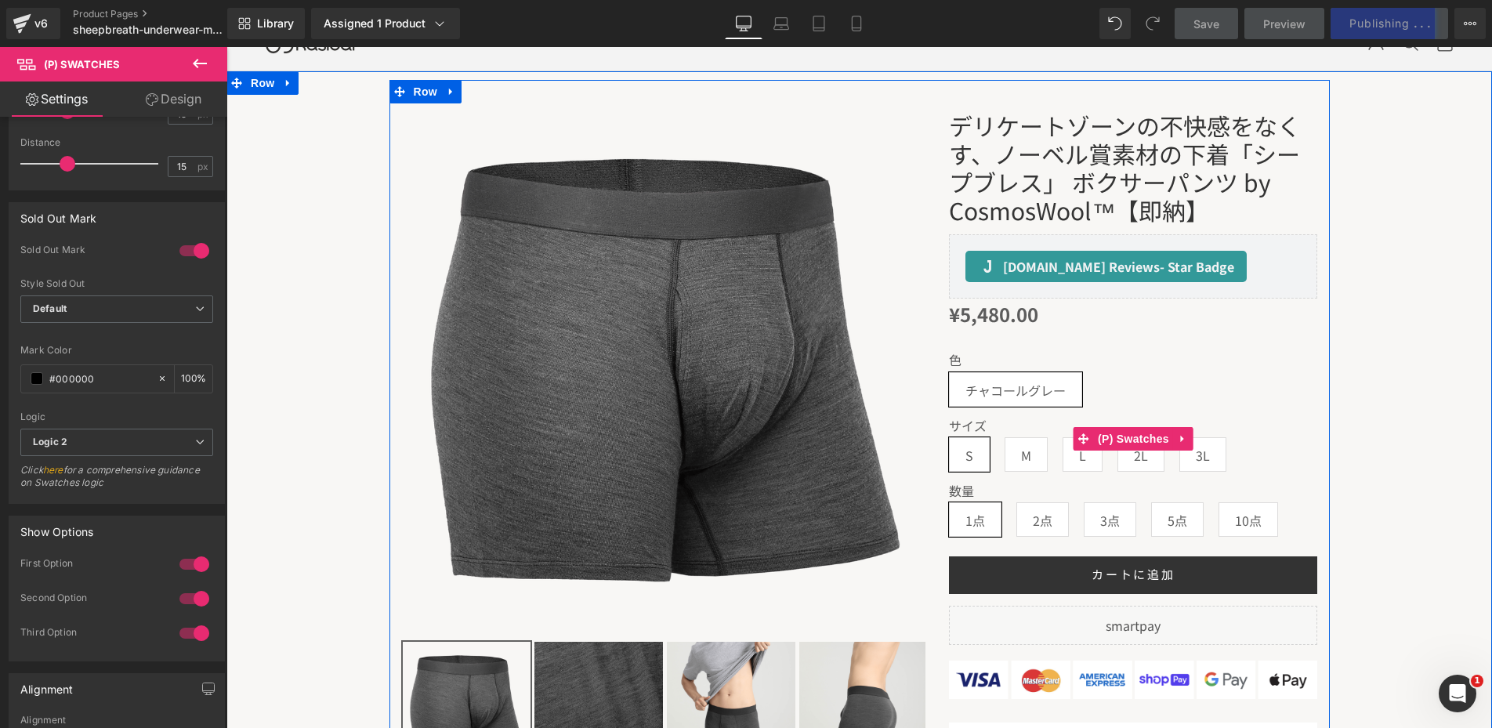
click at [1210, 456] on span "3L" at bounding box center [1203, 454] width 14 height 33
click at [1165, 459] on span "2L" at bounding box center [1141, 454] width 47 height 34
click at [1115, 465] on div "サイズ S M L 2L 3L" at bounding box center [1133, 451] width 368 height 65
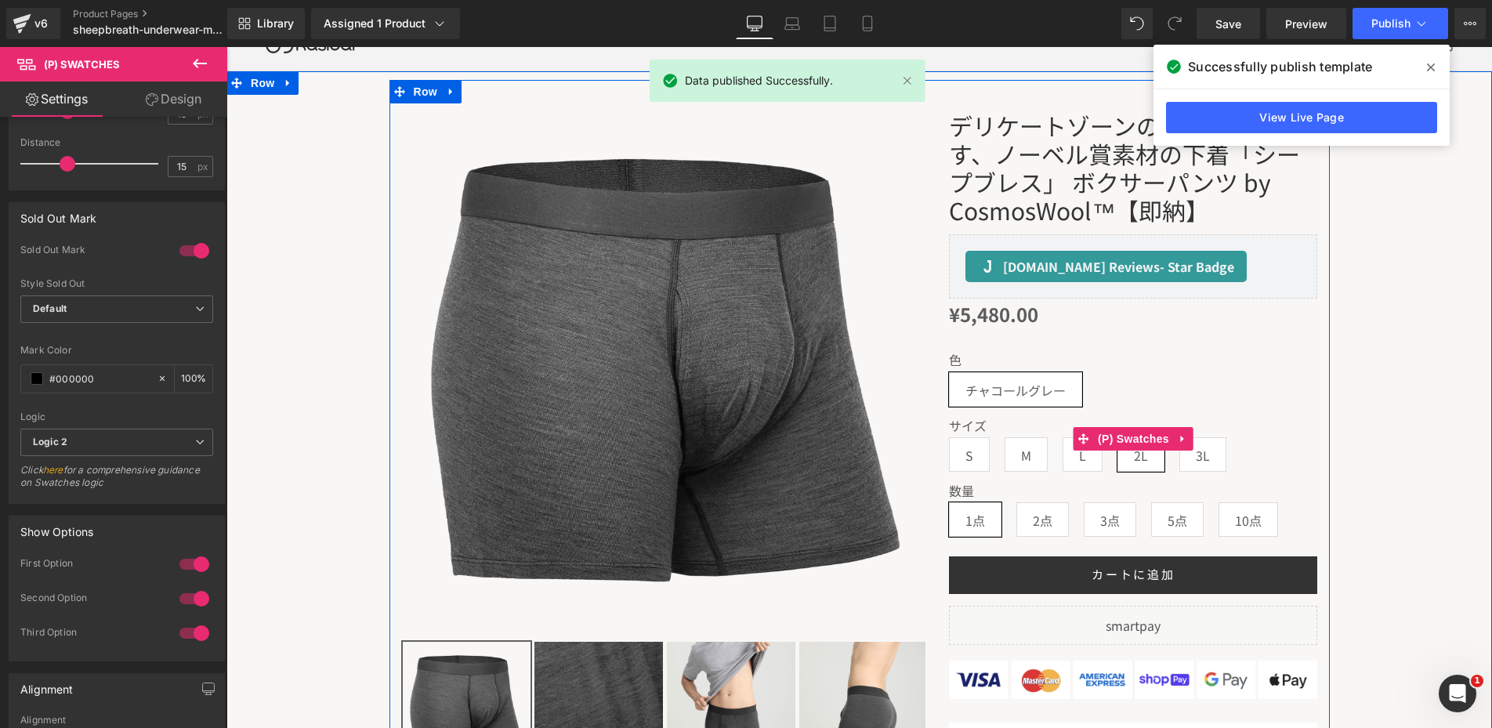
click at [1096, 463] on span "L" at bounding box center [1083, 454] width 40 height 34
click at [1020, 459] on span "M" at bounding box center [1026, 454] width 43 height 34
click at [979, 459] on span "S" at bounding box center [969, 454] width 41 height 34
click at [1017, 462] on span "M" at bounding box center [1026, 454] width 43 height 34
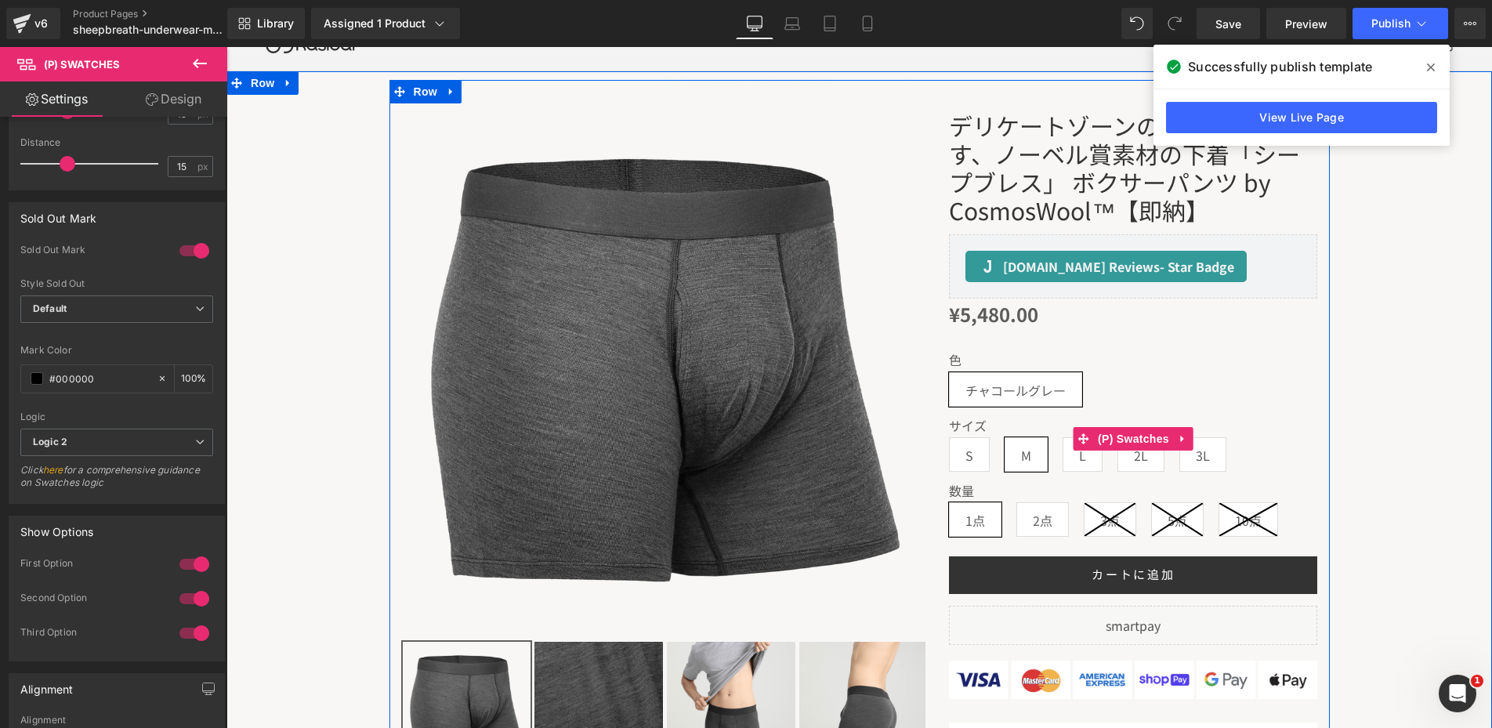
click at [1035, 520] on span "2点" at bounding box center [1043, 519] width 53 height 34
click at [1107, 512] on icon at bounding box center [1110, 519] width 51 height 33
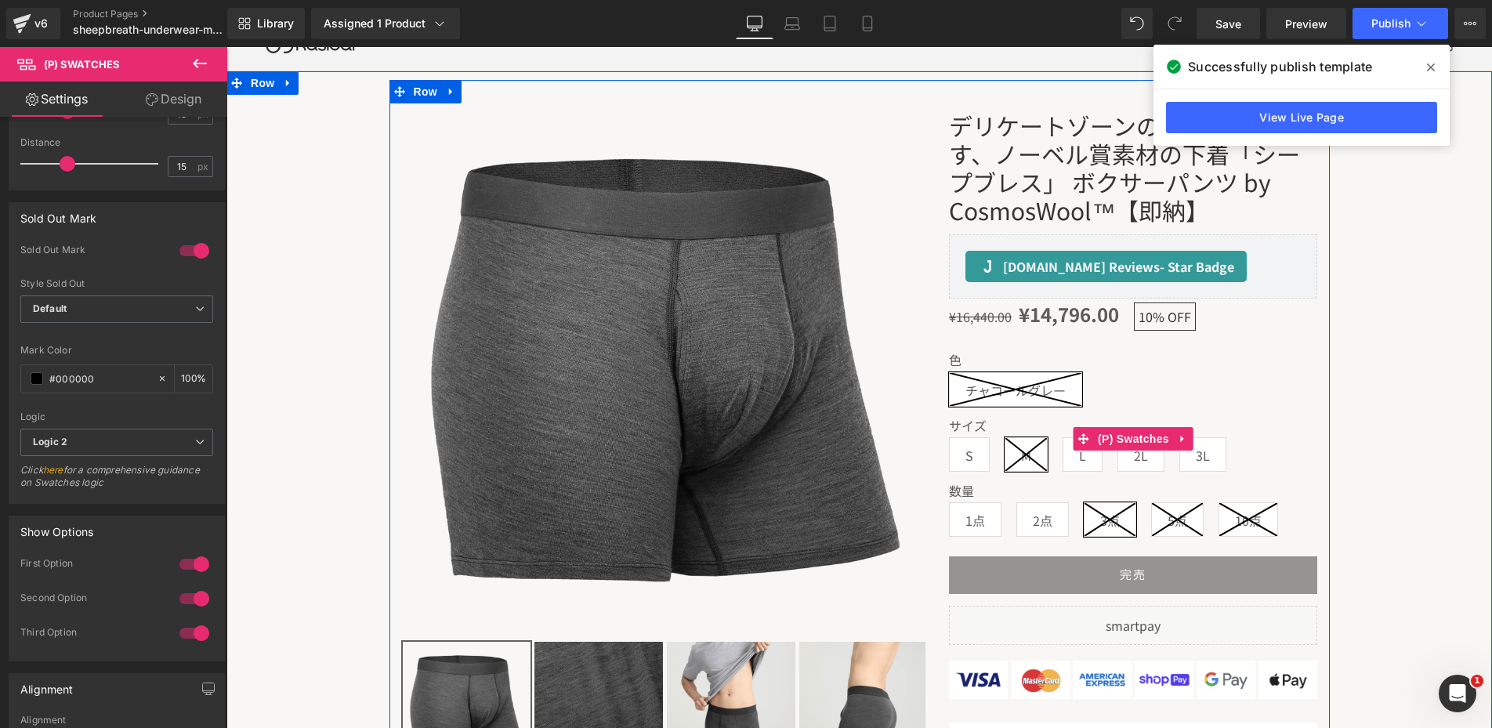
click at [1198, 517] on icon at bounding box center [1177, 519] width 51 height 33
